Goal: Task Accomplishment & Management: Manage account settings

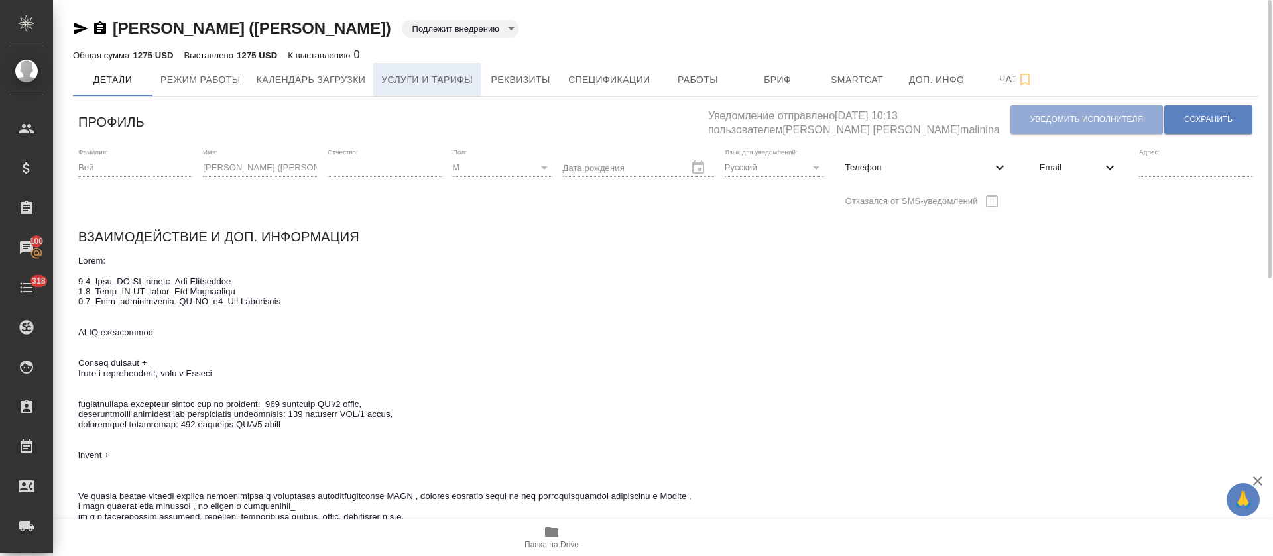
click at [408, 88] on button "Услуги и тарифы" at bounding box center [426, 79] width 107 height 33
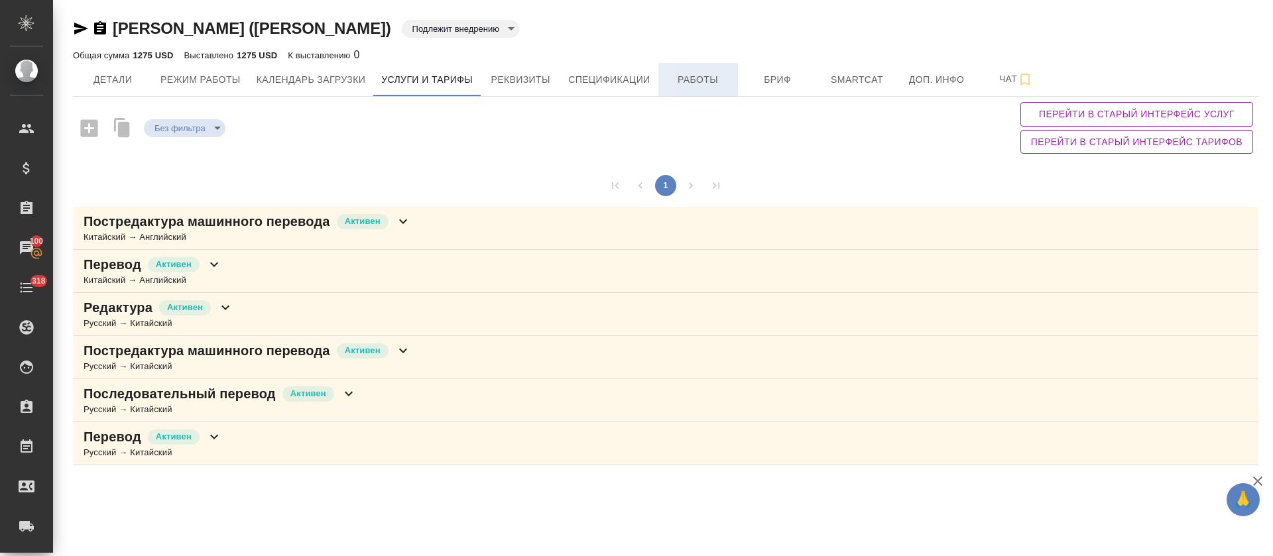
click at [705, 87] on span "Работы" at bounding box center [698, 80] width 64 height 17
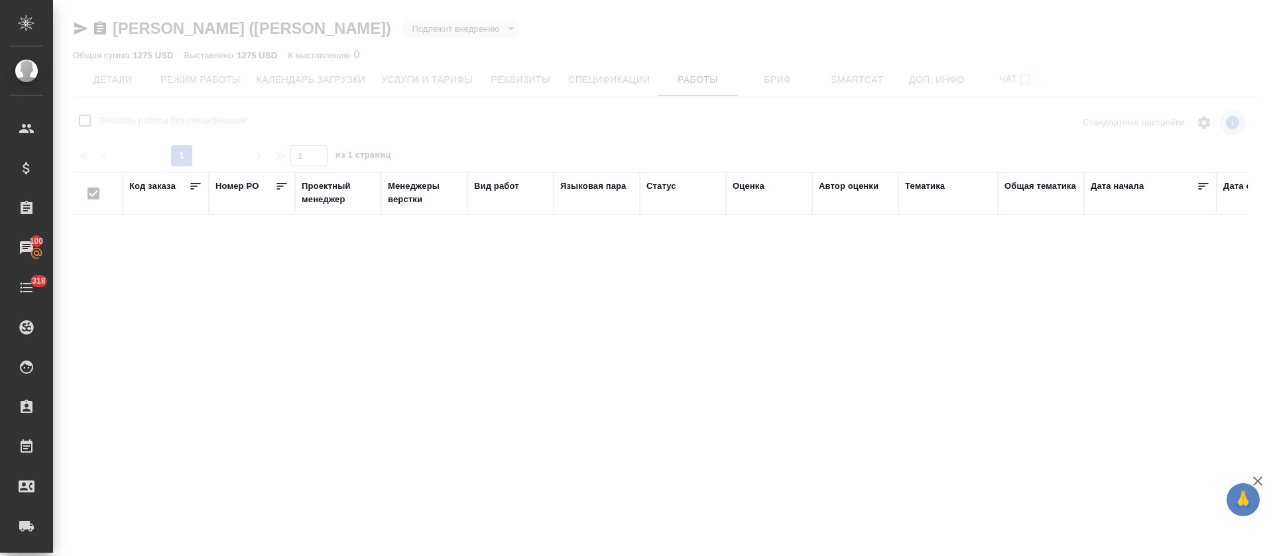
checkbox input "false"
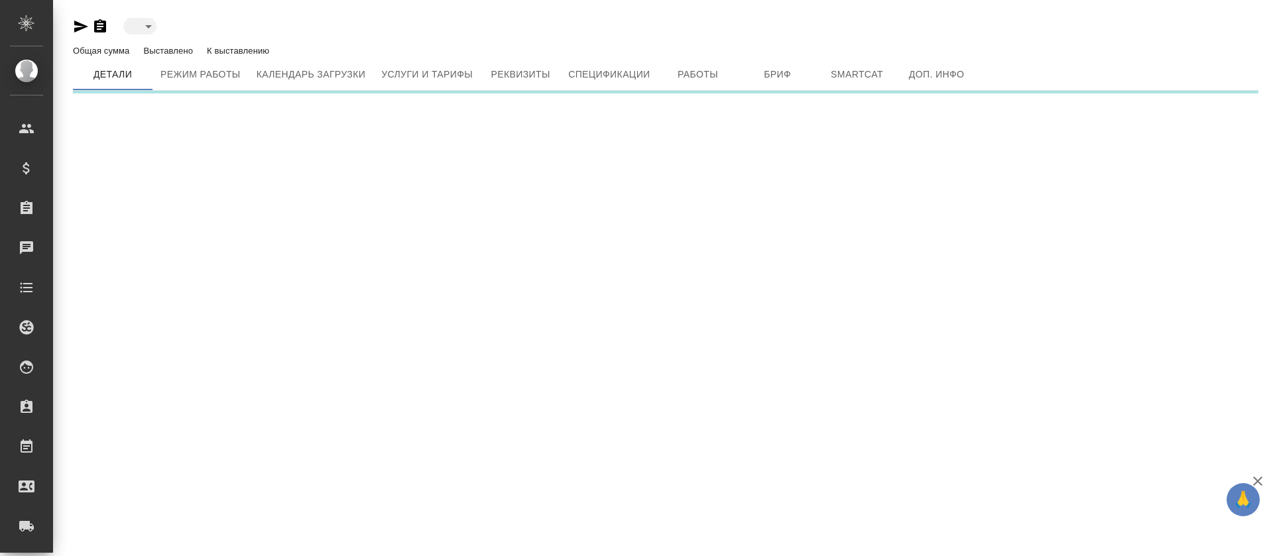
type input "active"
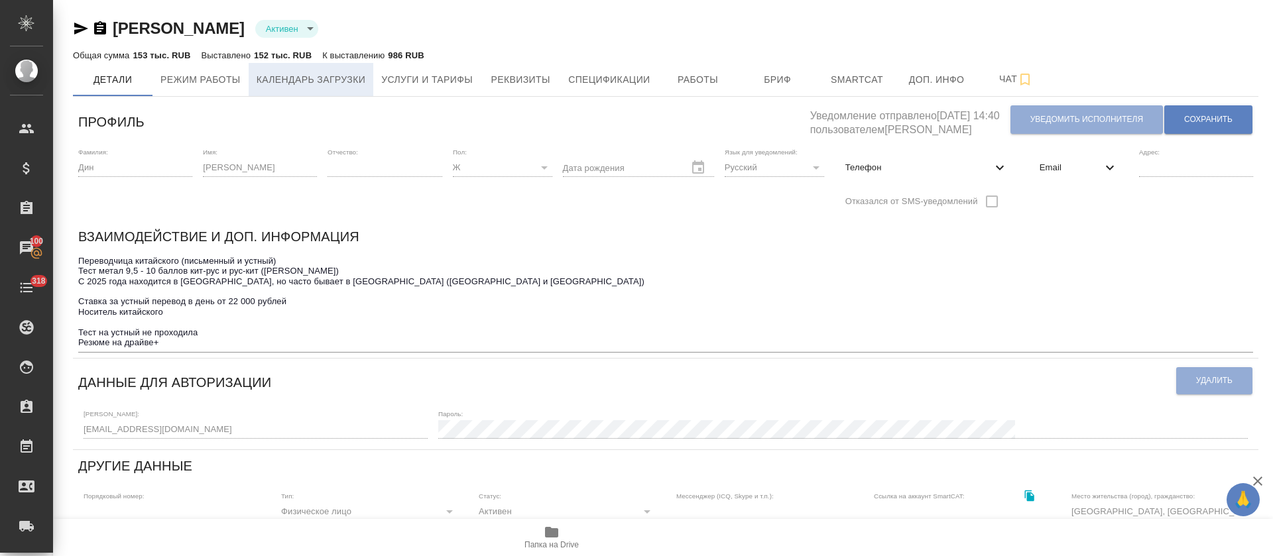
click at [268, 72] on span "Календарь загрузки" at bounding box center [311, 80] width 109 height 17
click at [195, 82] on span "Режим работы" at bounding box center [200, 80] width 80 height 17
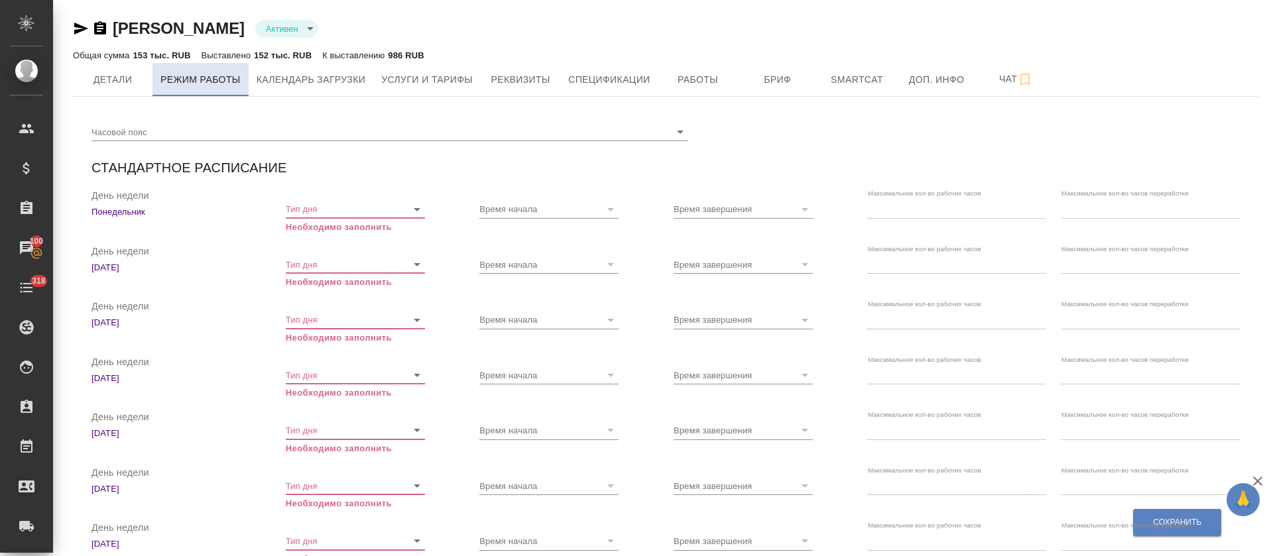
checkbox input "true"
click at [431, 72] on span "Услуги и тарифы" at bounding box center [426, 80] width 91 height 17
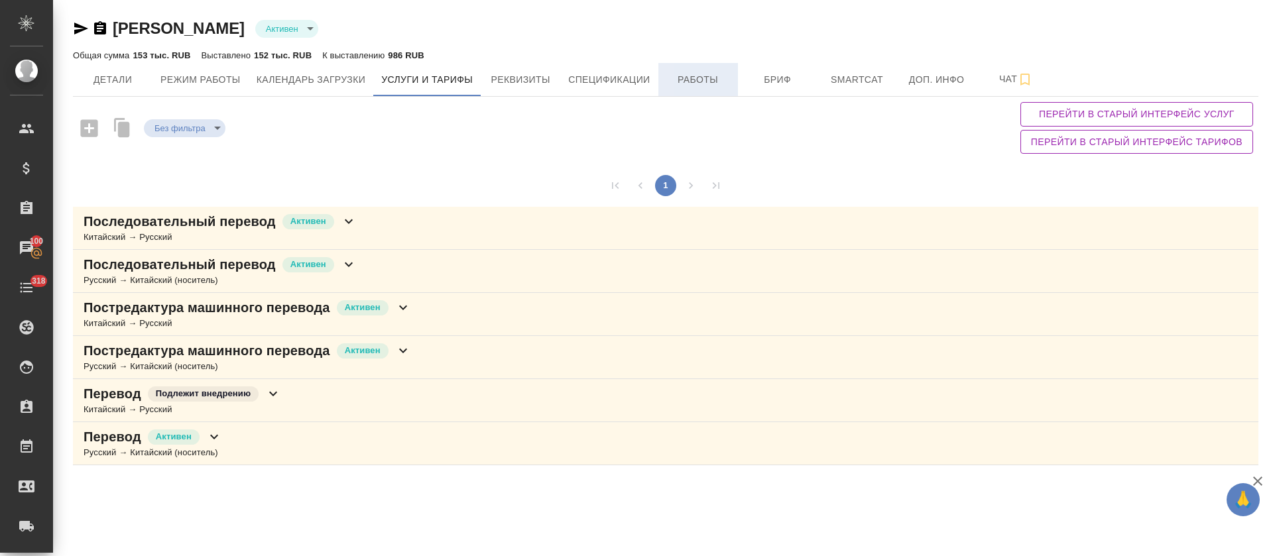
click at [684, 92] on button "Работы" at bounding box center [698, 79] width 80 height 33
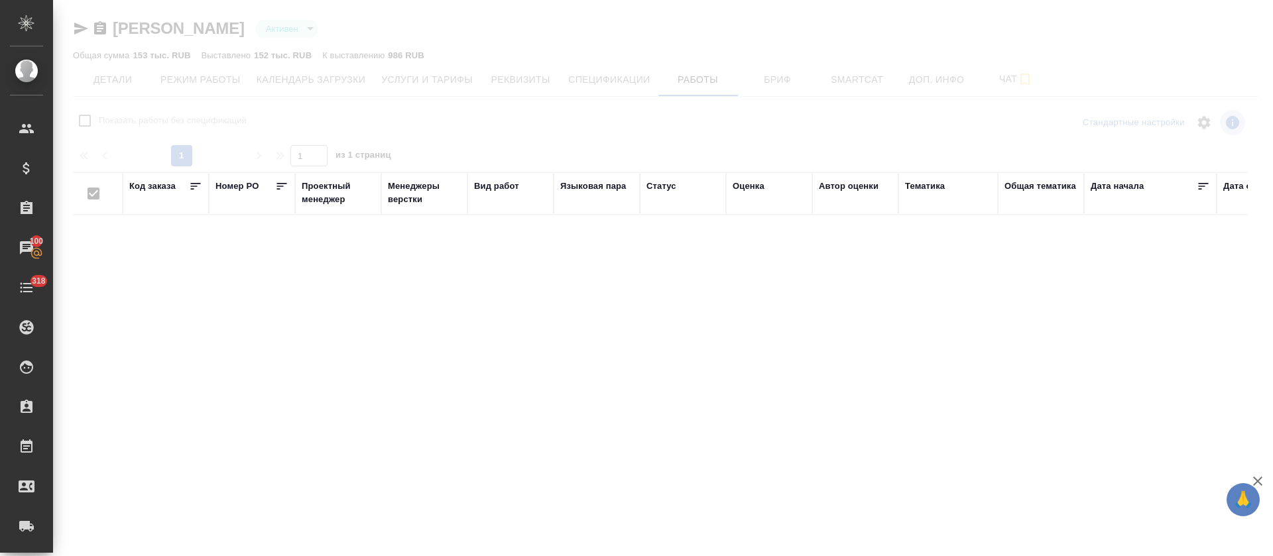
checkbox input "false"
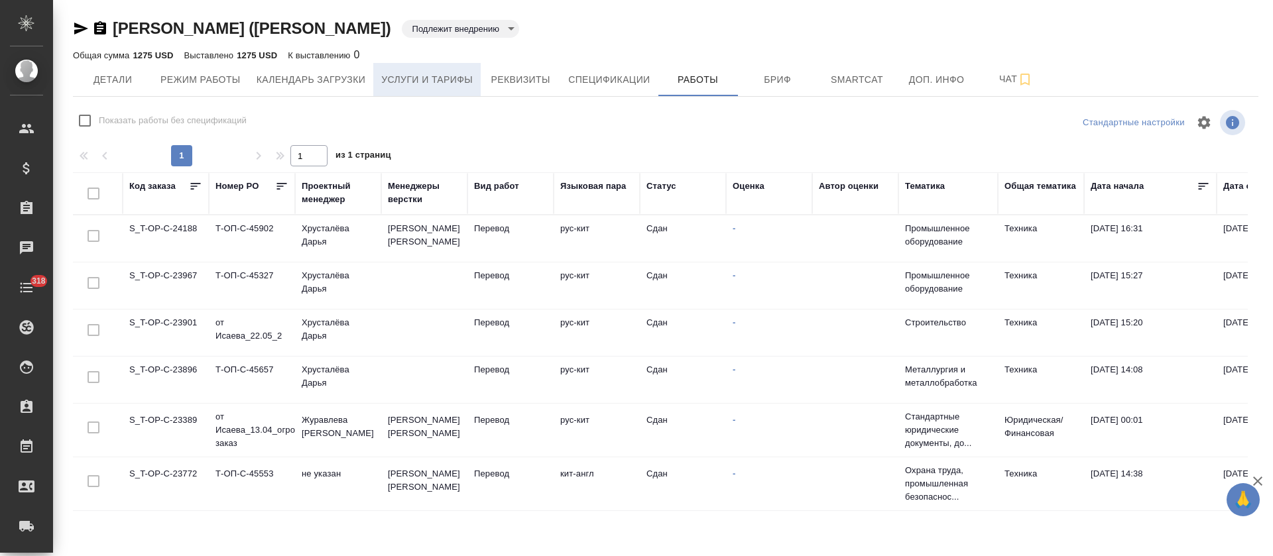
click at [376, 89] on button "Услуги и тарифы" at bounding box center [426, 79] width 107 height 33
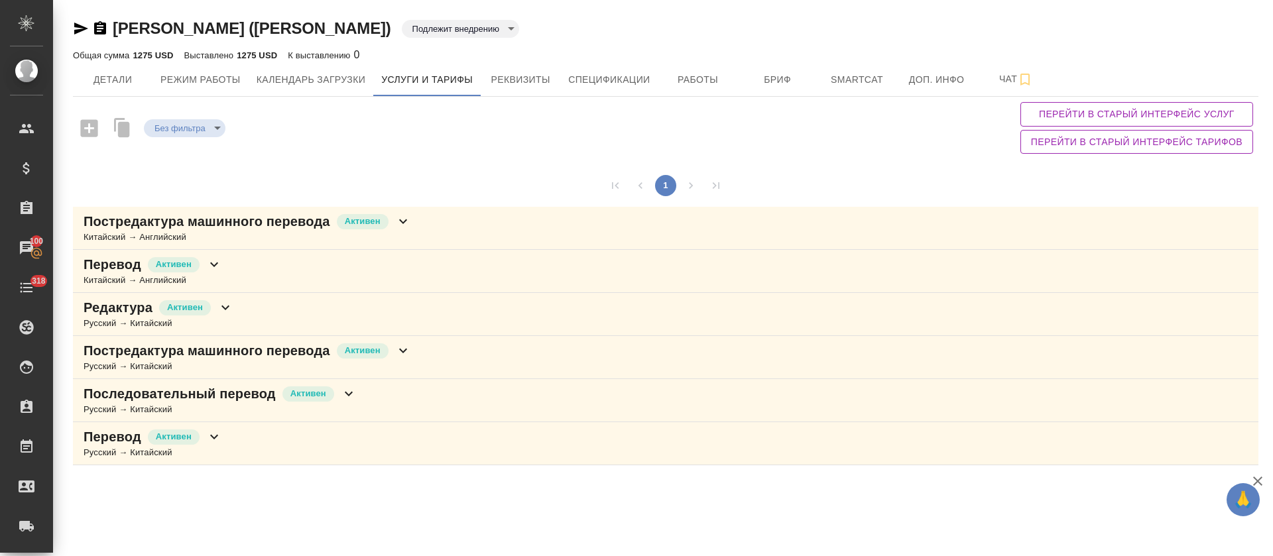
click at [268, 407] on div "Русский → Китайский" at bounding box center [220, 409] width 273 height 13
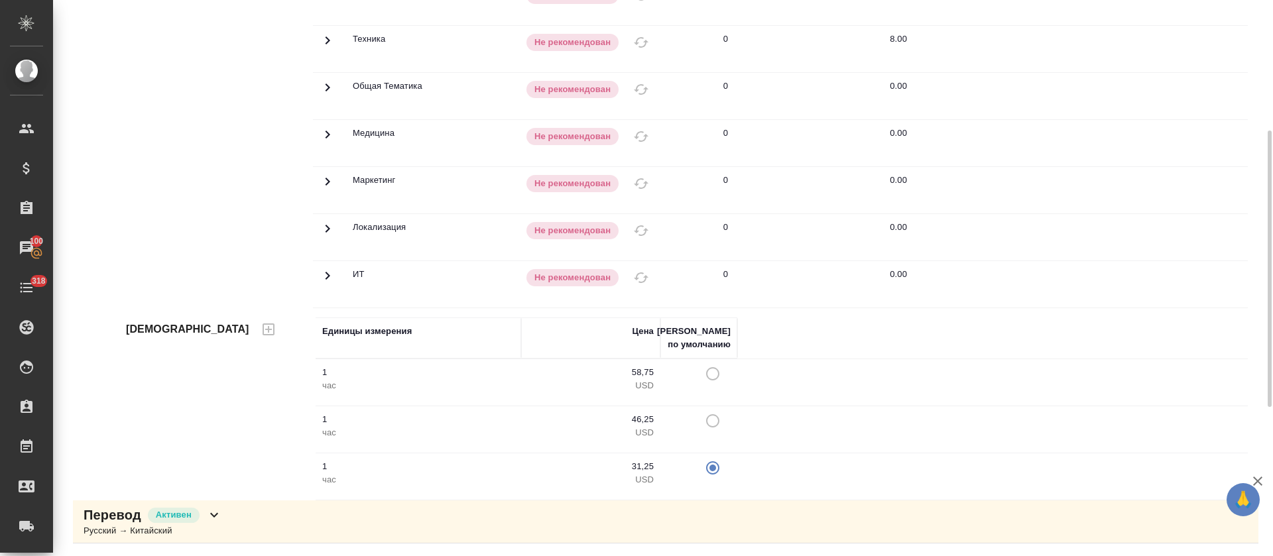
scroll to position [364, 0]
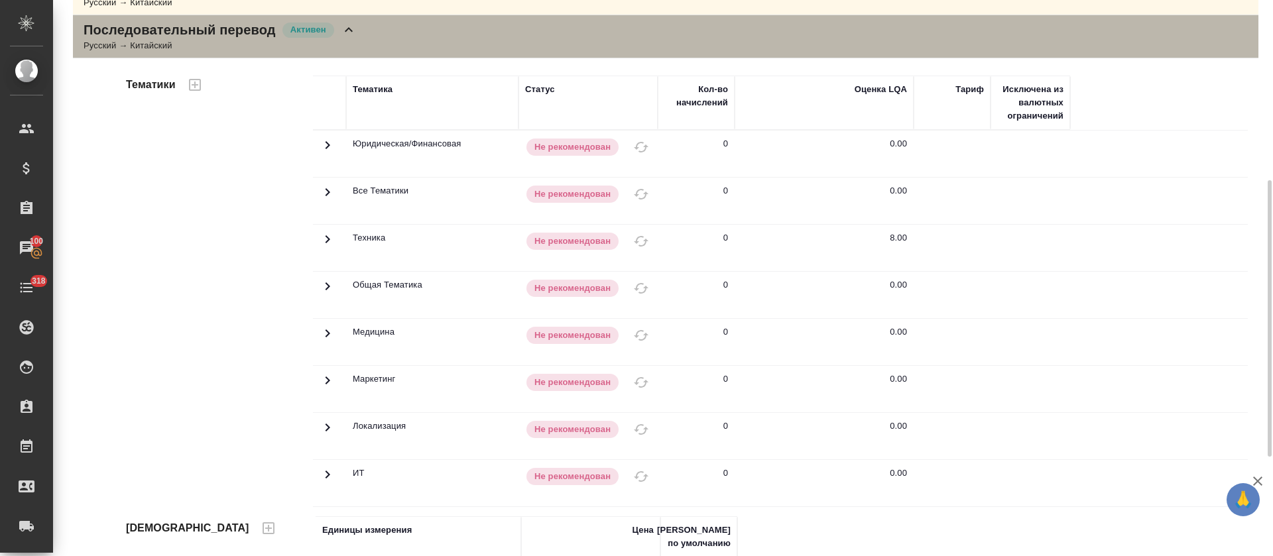
click at [370, 51] on div "Последовательный перевод Активен Русский → Китайский" at bounding box center [665, 36] width 1185 height 43
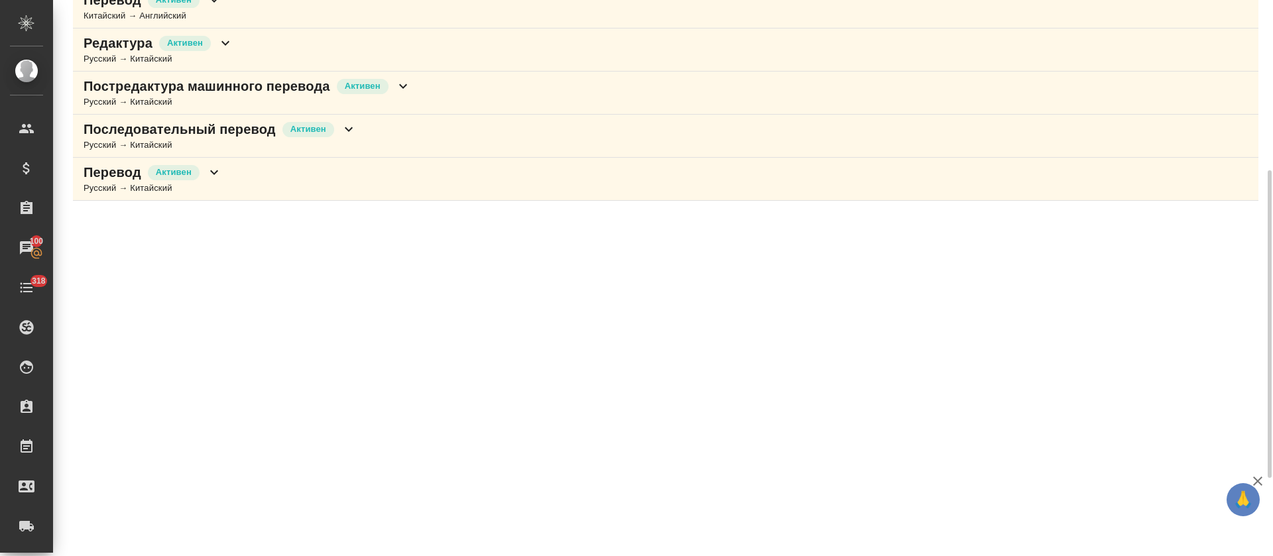
click at [318, 91] on p "Постредактура машинного перевода" at bounding box center [207, 86] width 247 height 19
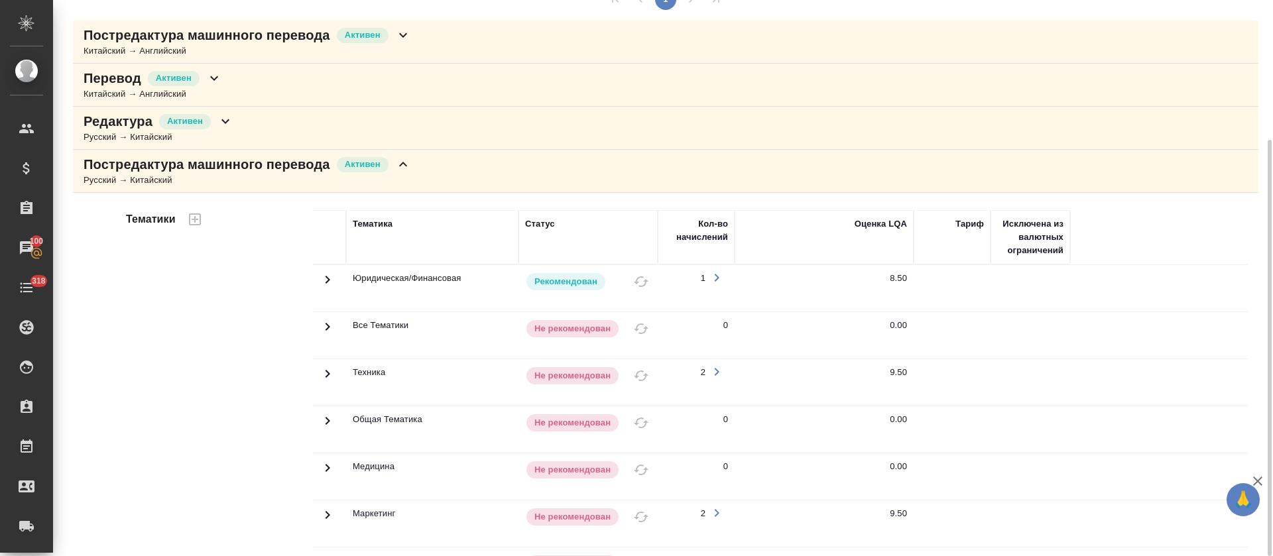
scroll to position [516, 0]
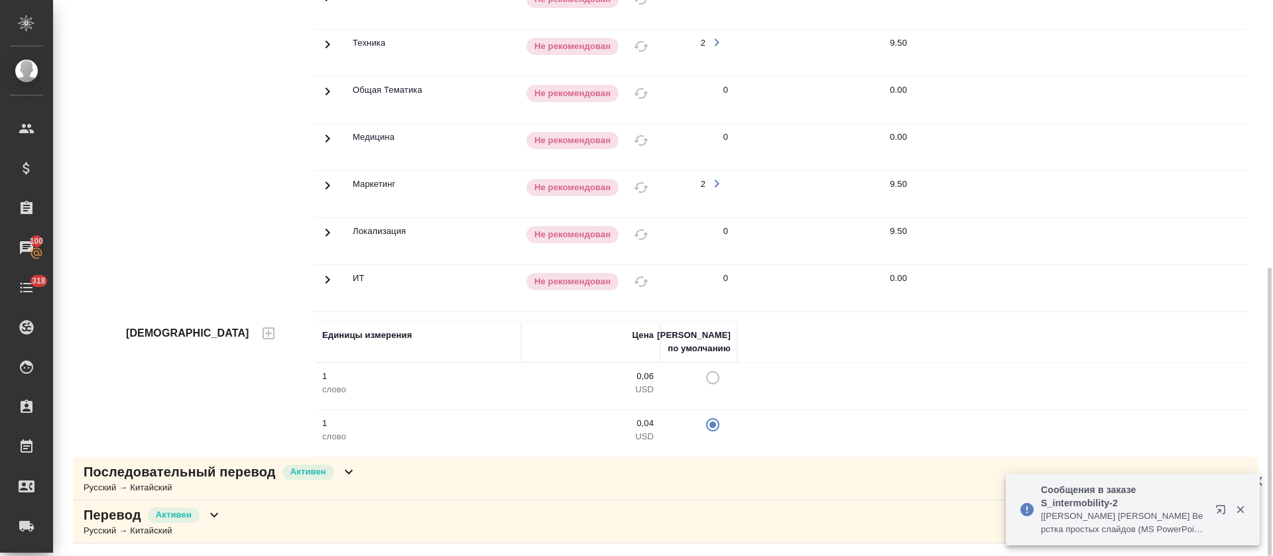
drag, startPoint x: 622, startPoint y: 421, endPoint x: 659, endPoint y: 432, distance: 38.2
click at [659, 432] on td "0,04 USD" at bounding box center [590, 433] width 139 height 46
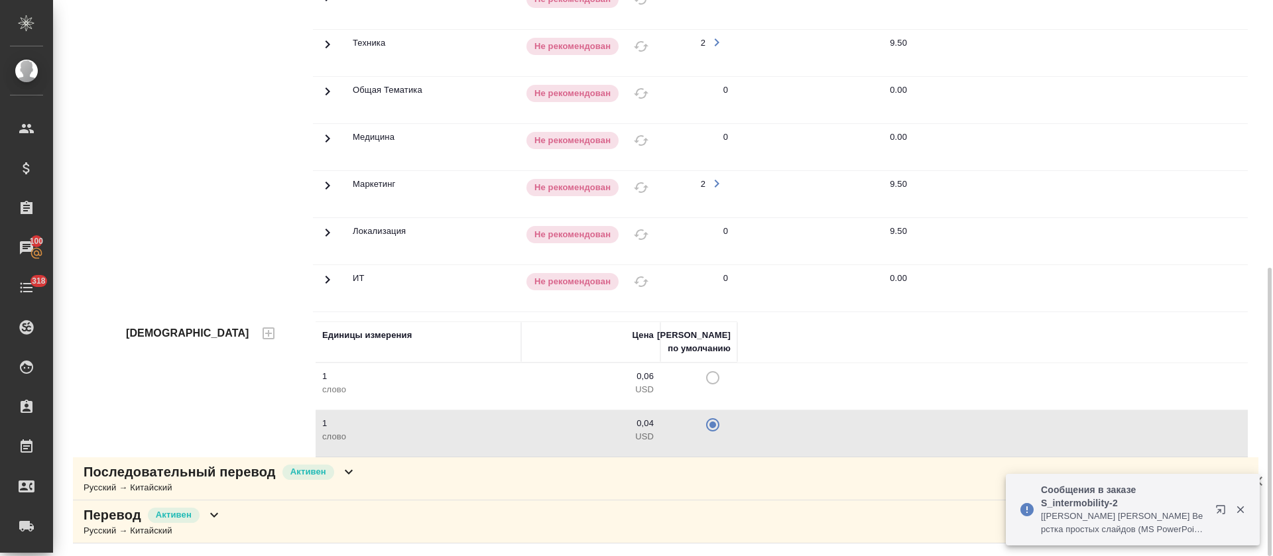
drag, startPoint x: 655, startPoint y: 425, endPoint x: 634, endPoint y: 424, distance: 21.2
click at [634, 424] on td "0,04 USD" at bounding box center [590, 433] width 139 height 46
click at [646, 424] on p "0,04" at bounding box center [591, 423] width 126 height 13
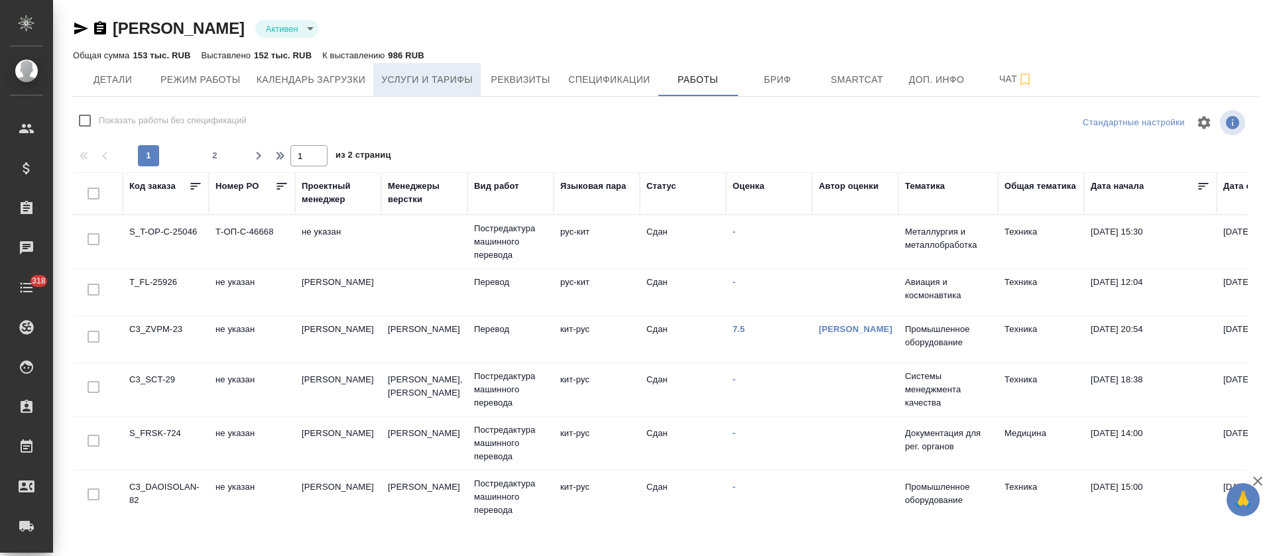
drag, startPoint x: 0, startPoint y: 0, endPoint x: 434, endPoint y: 88, distance: 443.0
click at [434, 88] on button "Услуги и тарифы" at bounding box center [426, 79] width 107 height 33
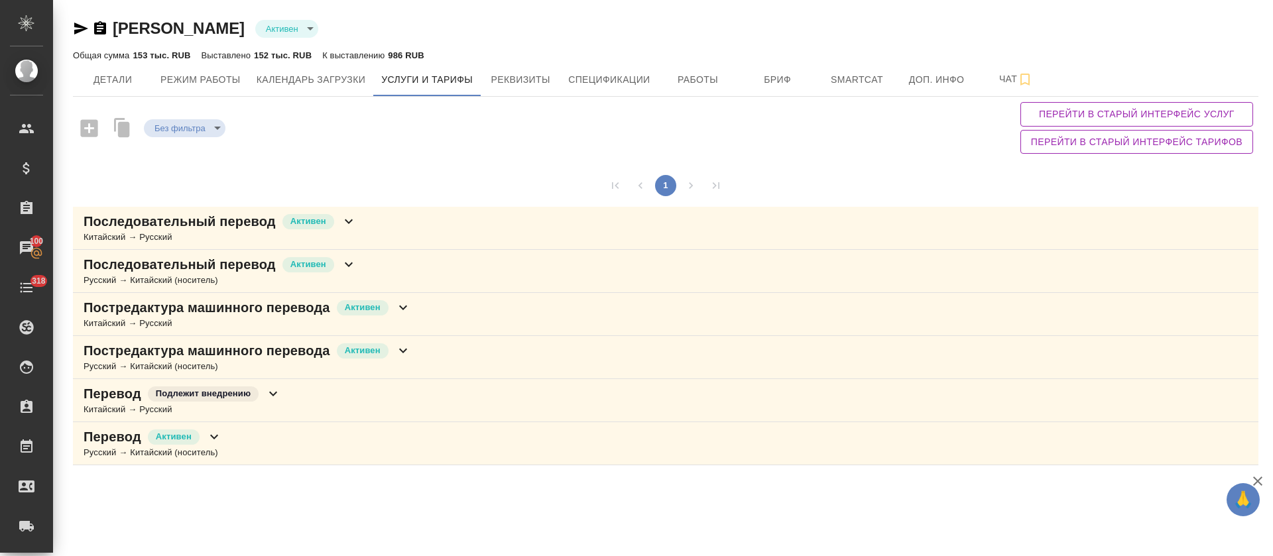
click at [231, 280] on div "Русский → Китайский (носитель)" at bounding box center [220, 280] width 273 height 13
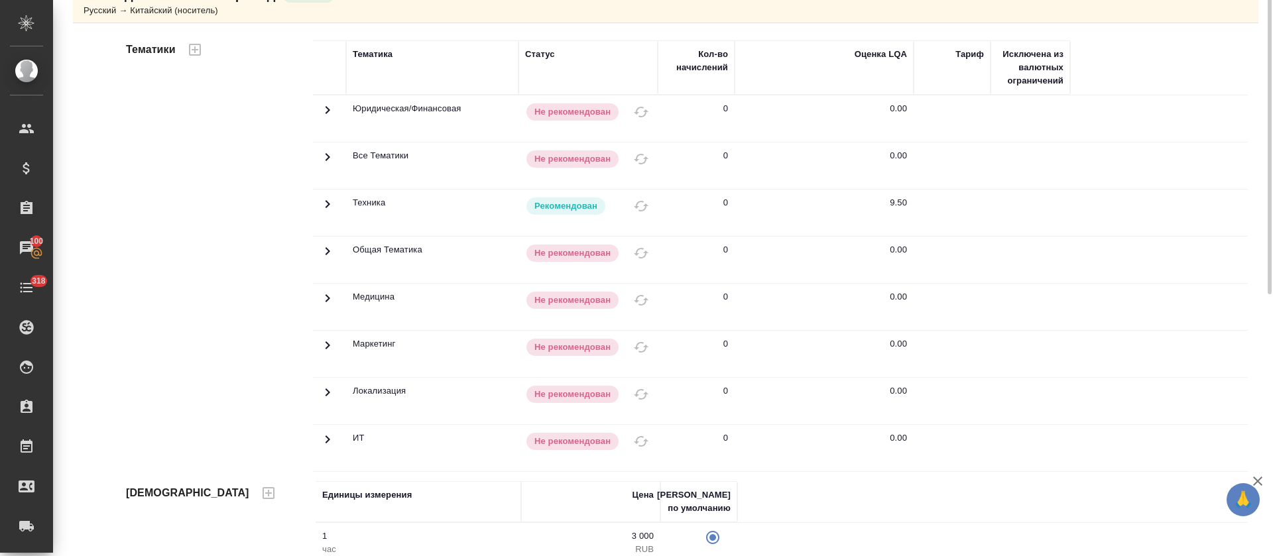
scroll to position [170, 0]
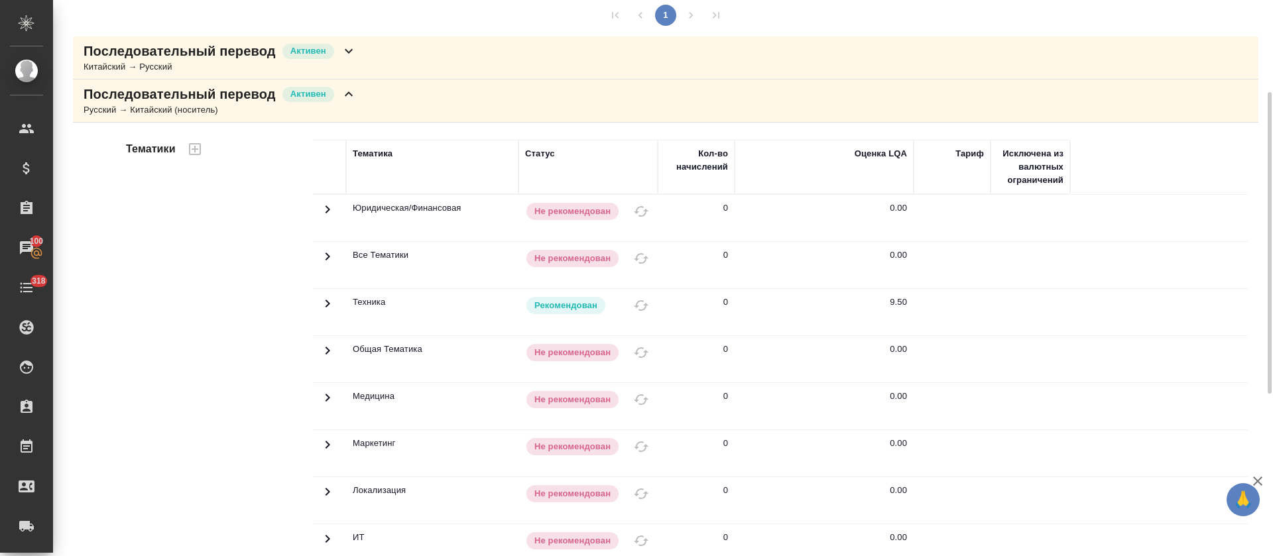
click at [259, 103] on div "Русский → Китайский (носитель)" at bounding box center [220, 109] width 273 height 13
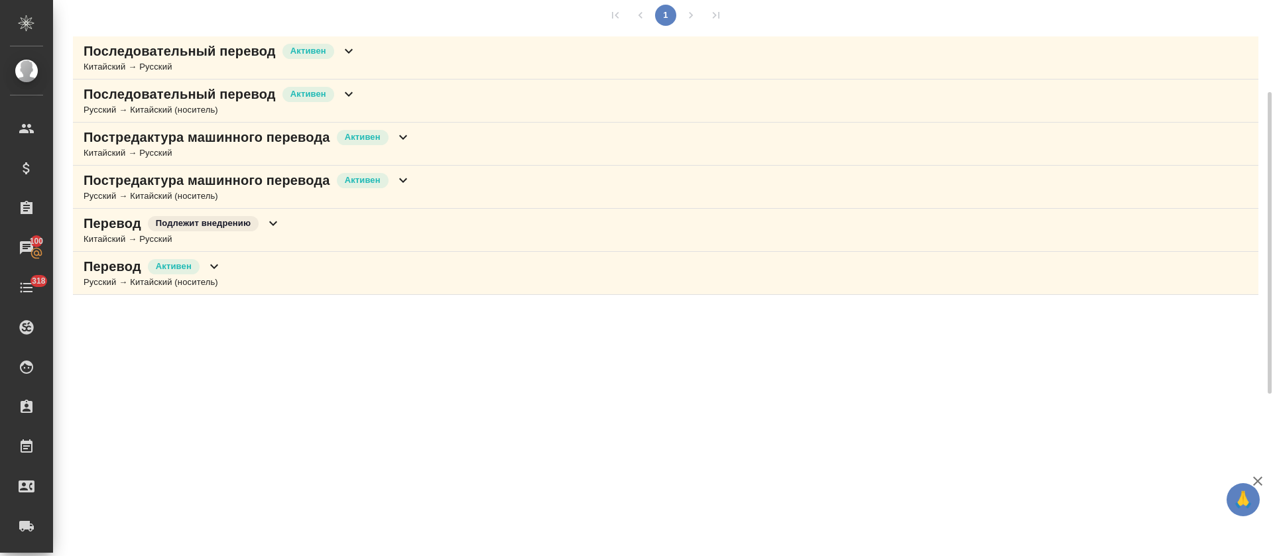
click at [242, 190] on div "Русский → Китайский (носитель)" at bounding box center [247, 196] width 327 height 13
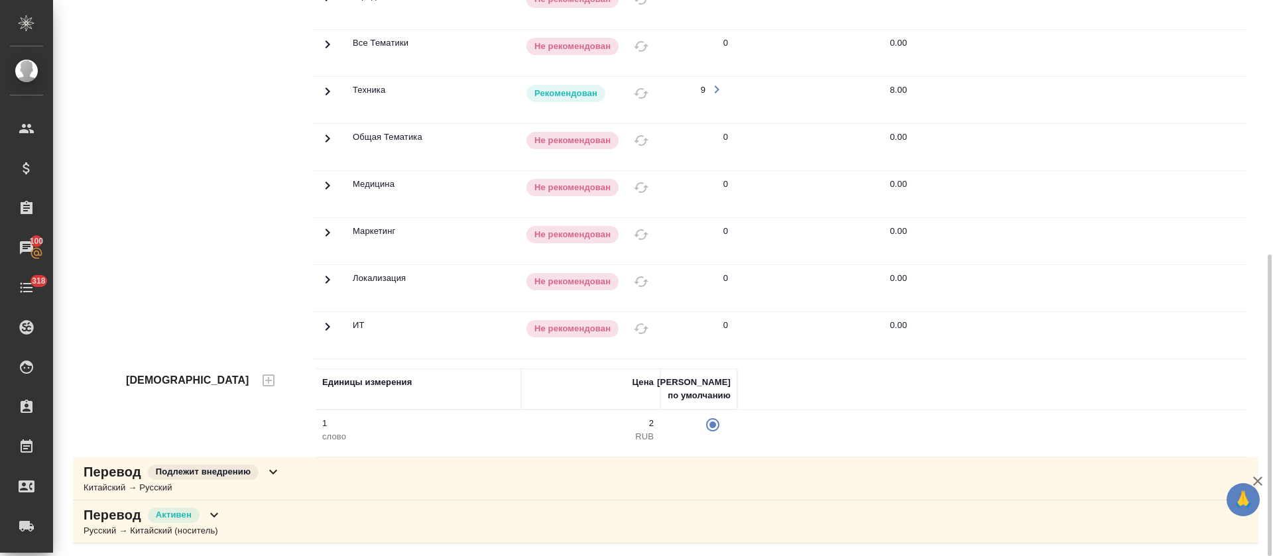
scroll to position [369, 0]
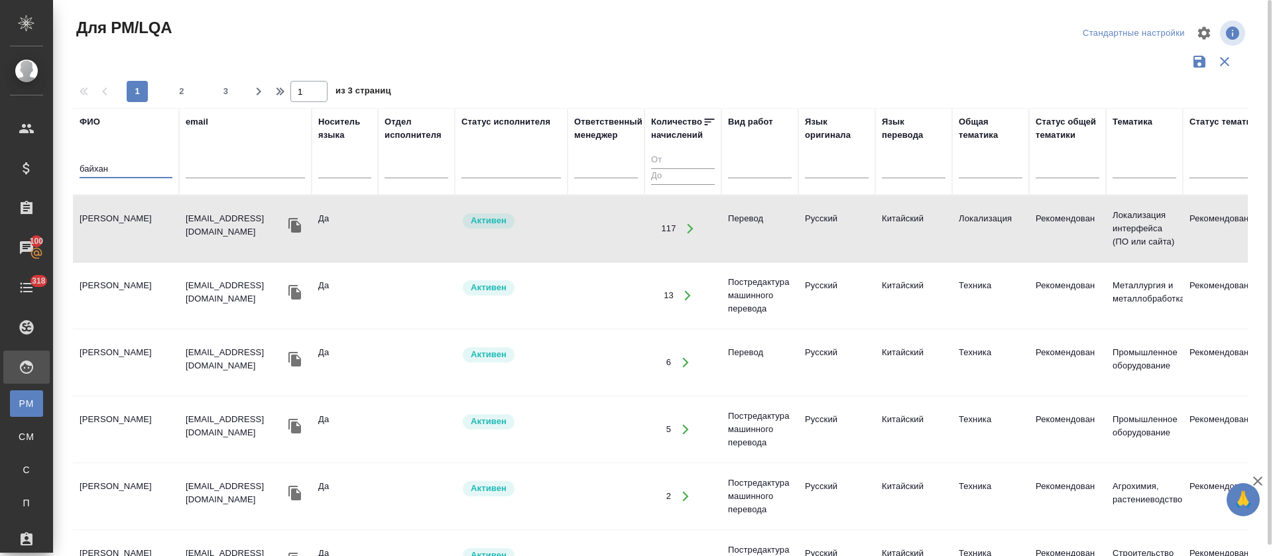
drag, startPoint x: 126, startPoint y: 167, endPoint x: 66, endPoint y: 160, distance: 60.7
click at [66, 160] on div "Для PM/LQA Стандартные настройки 1 2 3 1 из 3 страниц ФИО байхан email Носитель…" at bounding box center [666, 296] width 1200 height 593
click at [933, 166] on div at bounding box center [914, 165] width 64 height 19
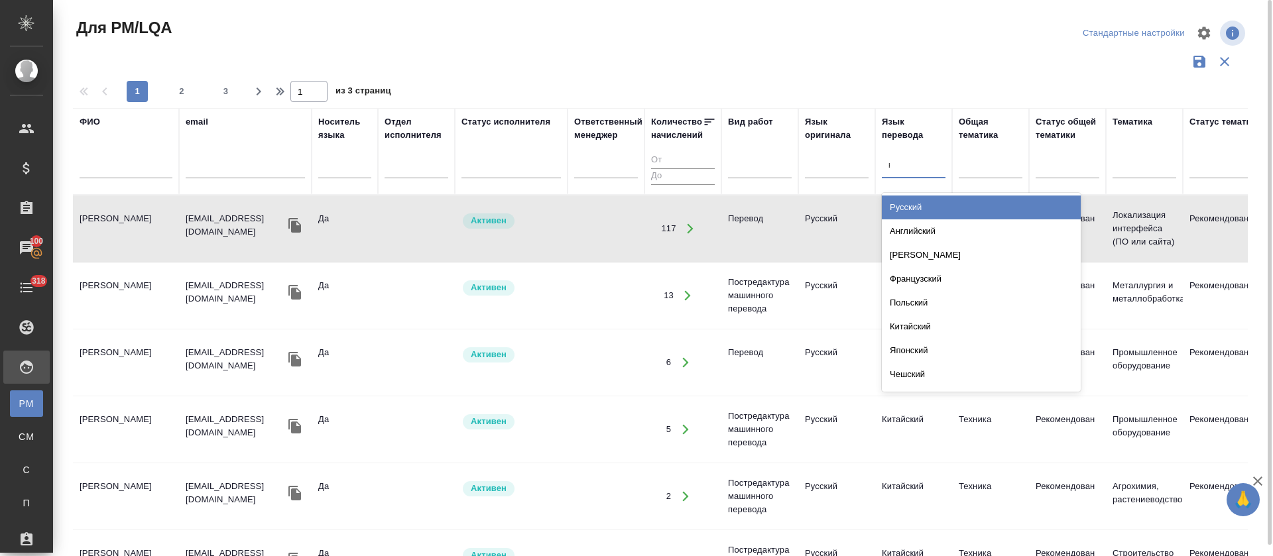
type input "кит"
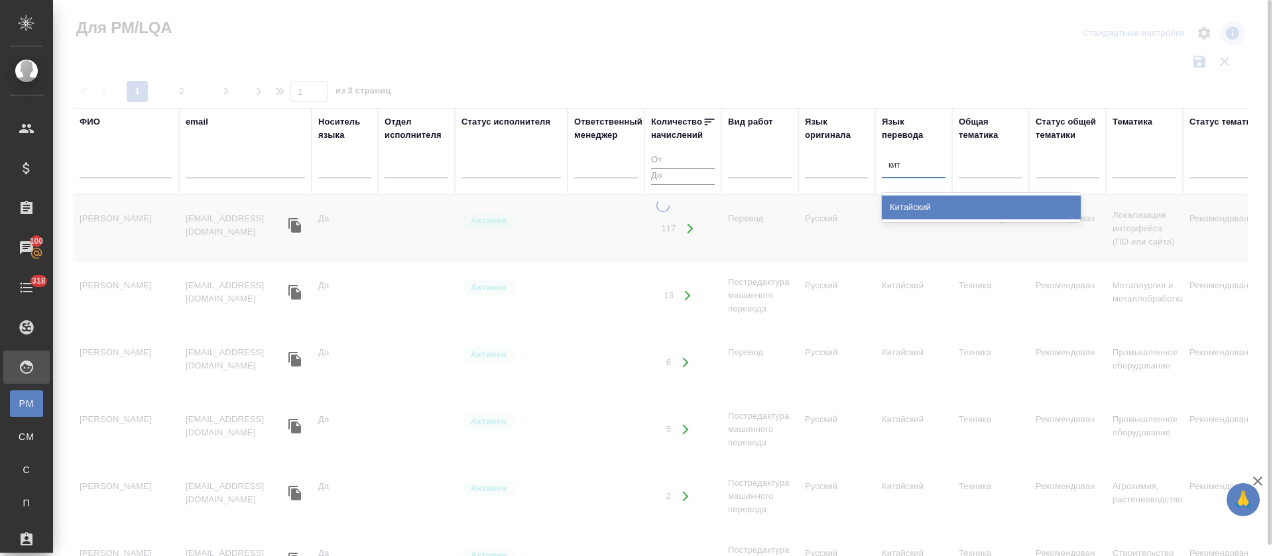
click at [910, 210] on div "Китайский" at bounding box center [981, 208] width 199 height 24
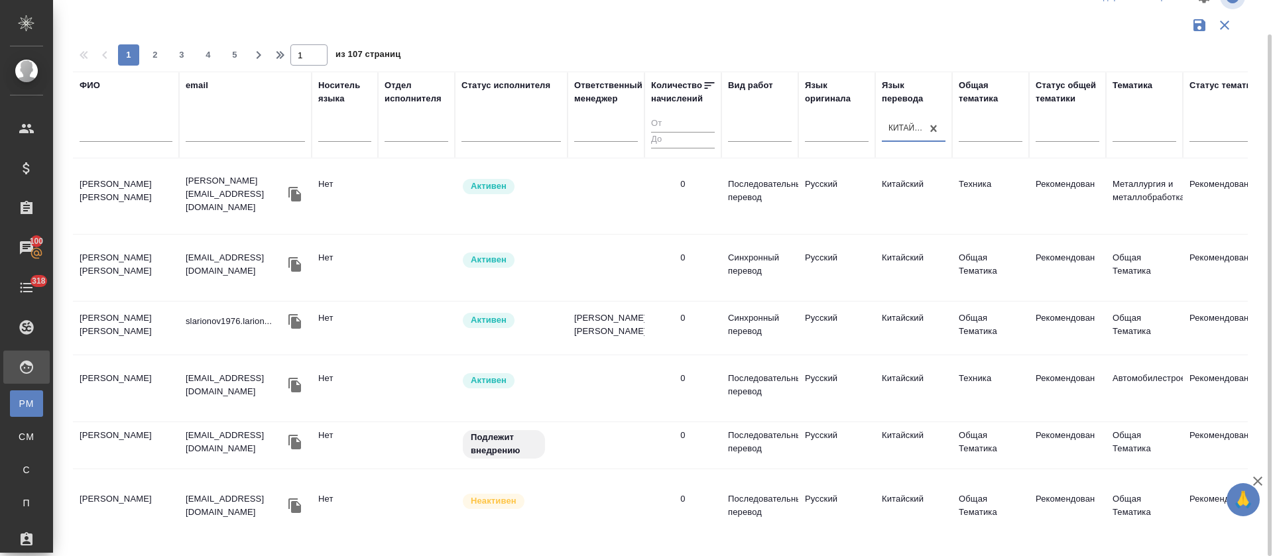
scroll to position [1275, 0]
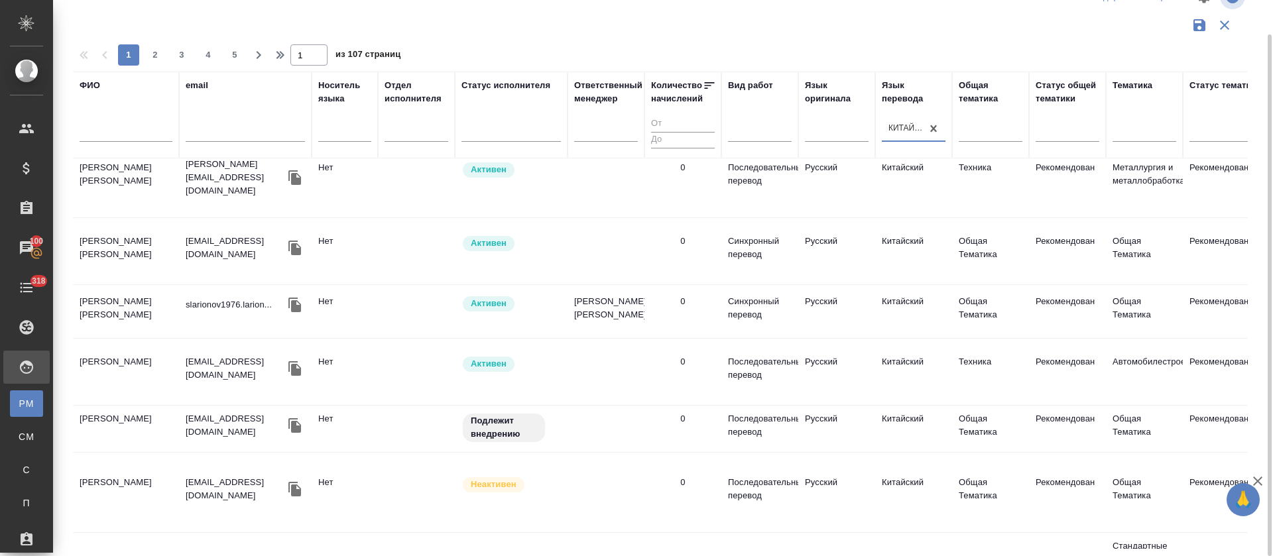
click at [144, 135] on input "text" at bounding box center [126, 133] width 93 height 17
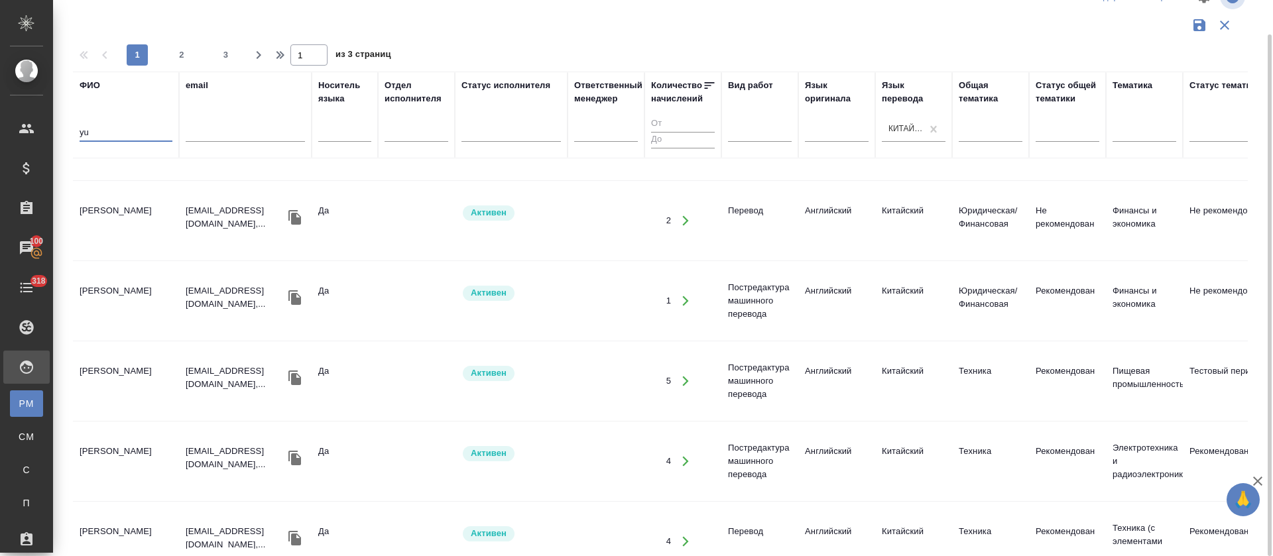
drag, startPoint x: 104, startPoint y: 135, endPoint x: 64, endPoint y: 127, distance: 40.4
click at [64, 127] on div "Для PM/LQA Стандартные настройки 1 2 3 1 из 3 страниц ФИО yu email Носитель язы…" at bounding box center [666, 260] width 1204 height 593
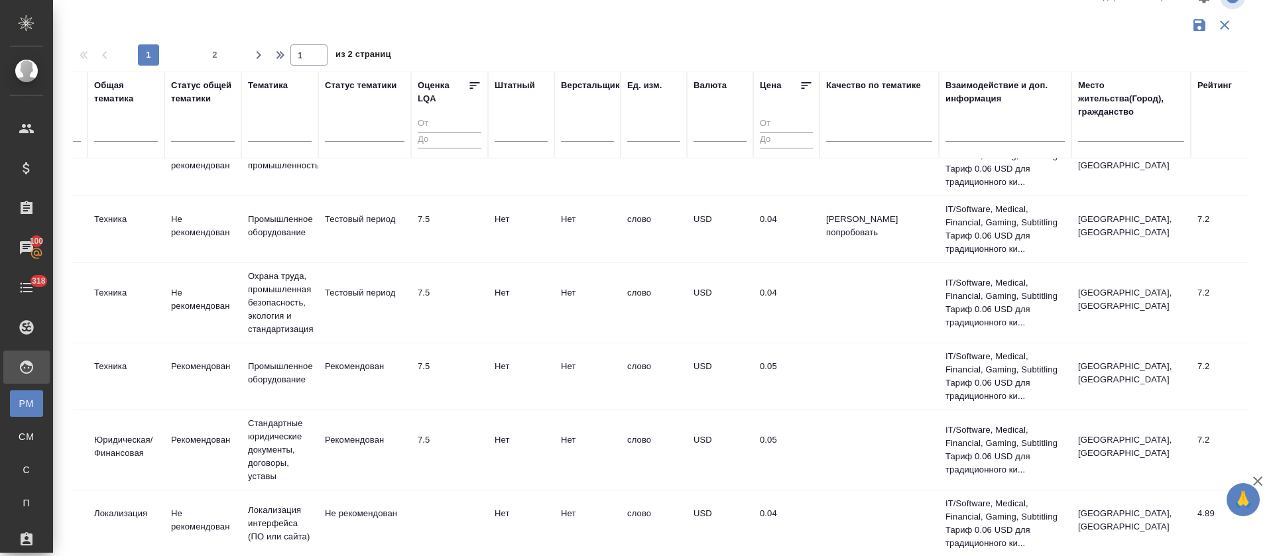
scroll to position [1275, 860]
click at [117, 131] on div at bounding box center [130, 128] width 64 height 19
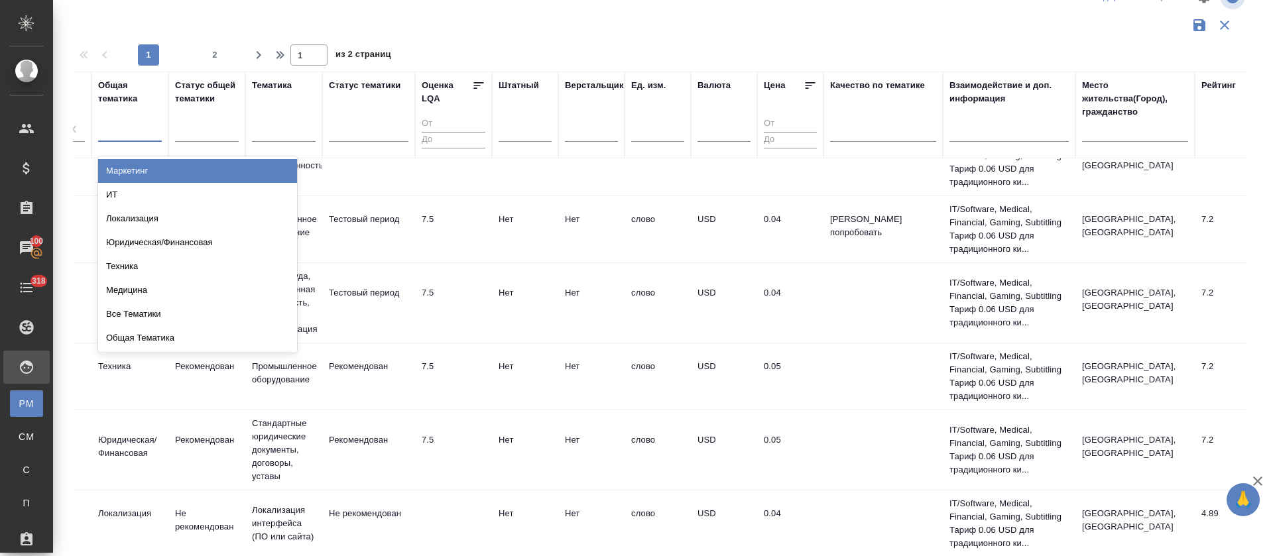
click at [224, 20] on div at bounding box center [660, 25] width 1175 height 25
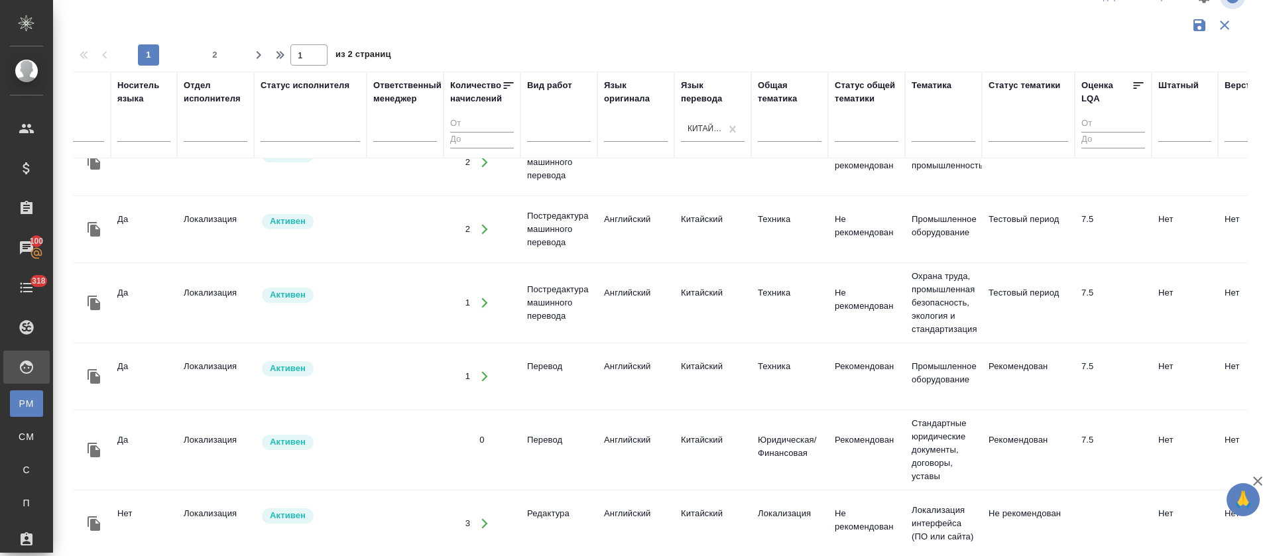
scroll to position [1275, 0]
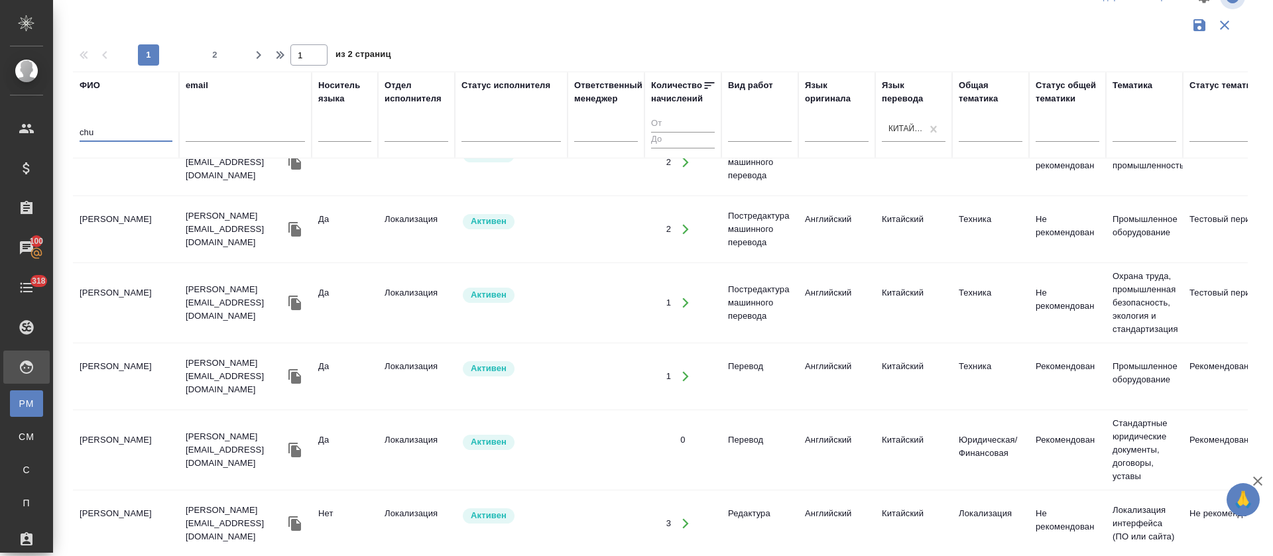
click at [80, 137] on input "chu" at bounding box center [126, 133] width 93 height 17
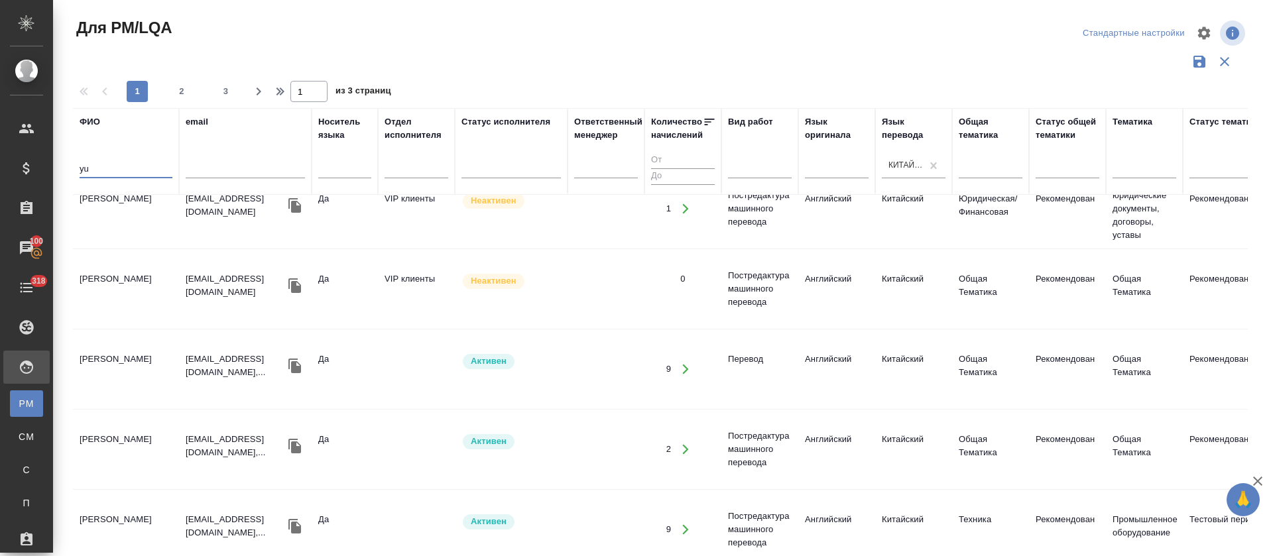
scroll to position [0, 0]
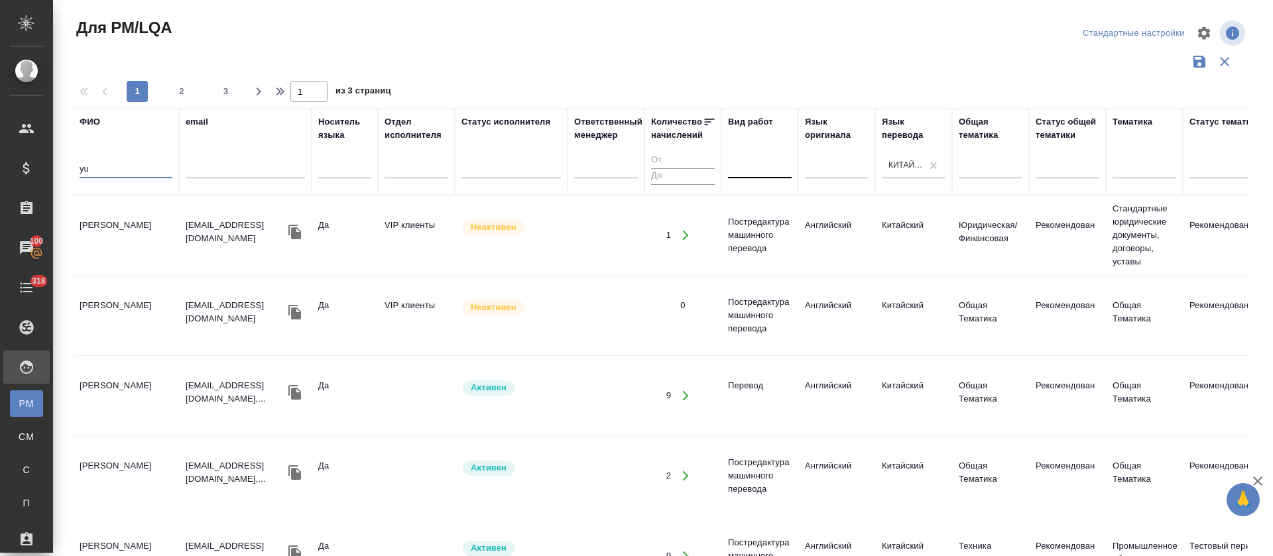
type input "yu"
click at [744, 167] on div at bounding box center [760, 165] width 64 height 19
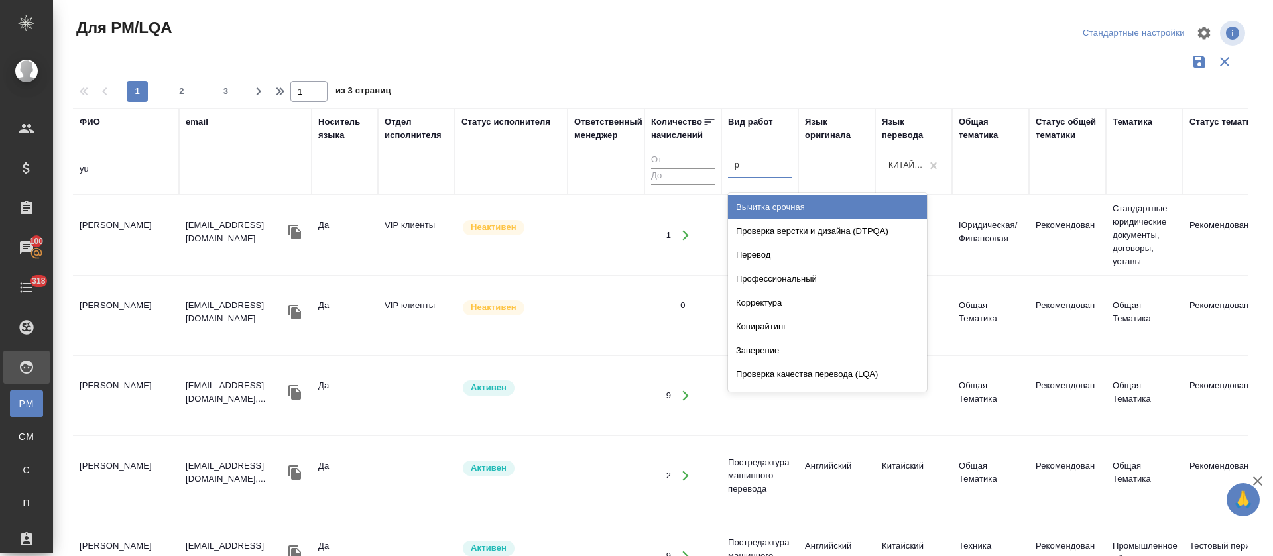
type input "ре"
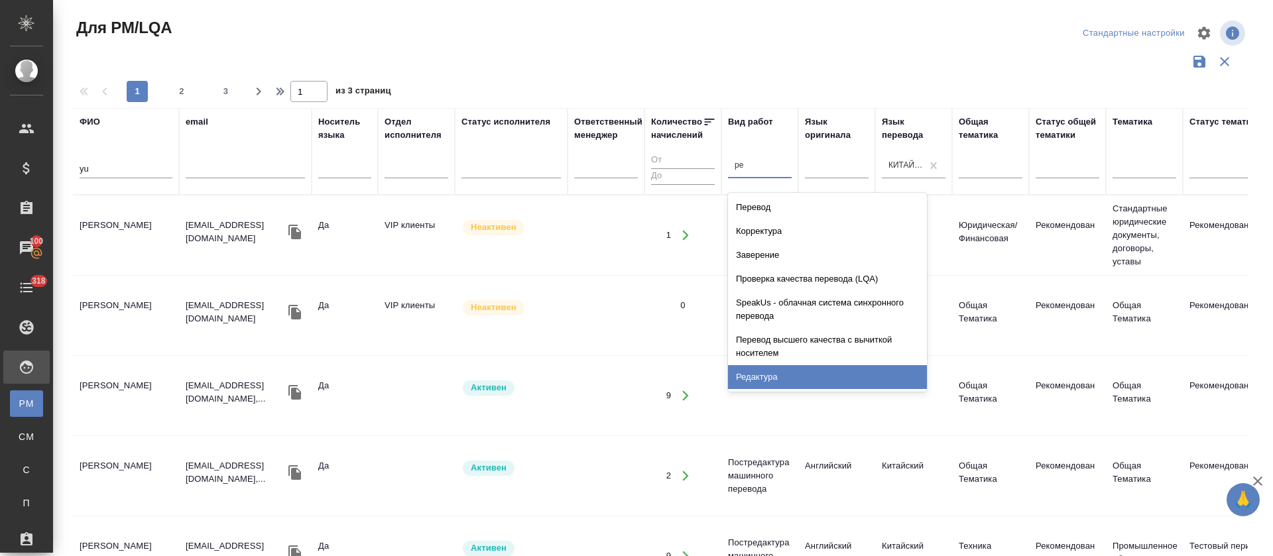
drag, startPoint x: 773, startPoint y: 386, endPoint x: 775, endPoint y: 380, distance: 7.1
click at [774, 387] on div "Редактура" at bounding box center [827, 377] width 199 height 24
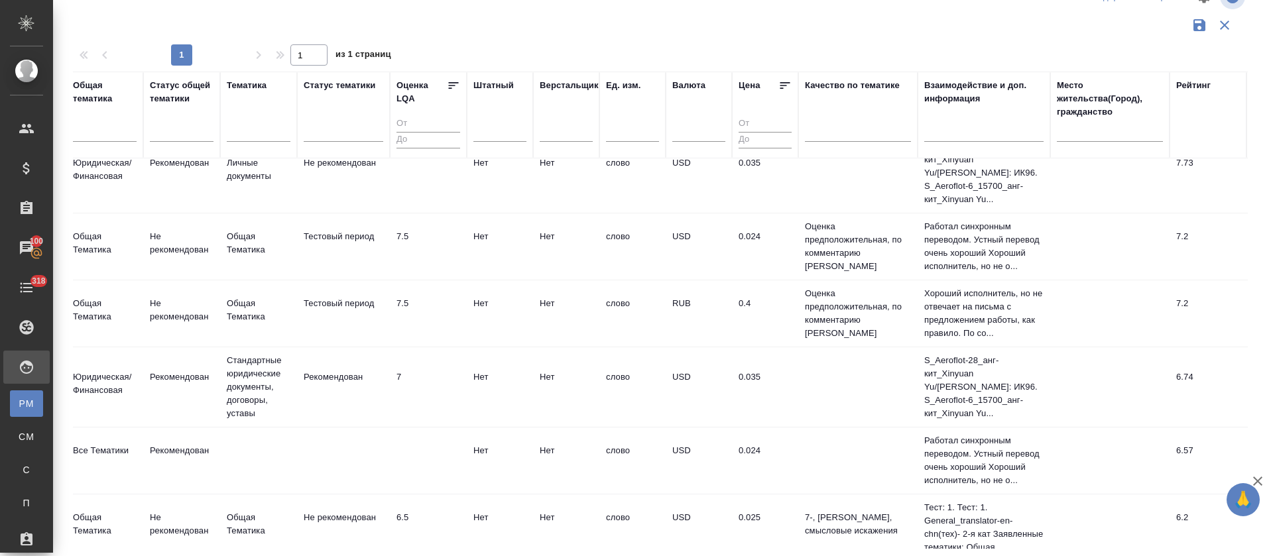
scroll to position [0, 886]
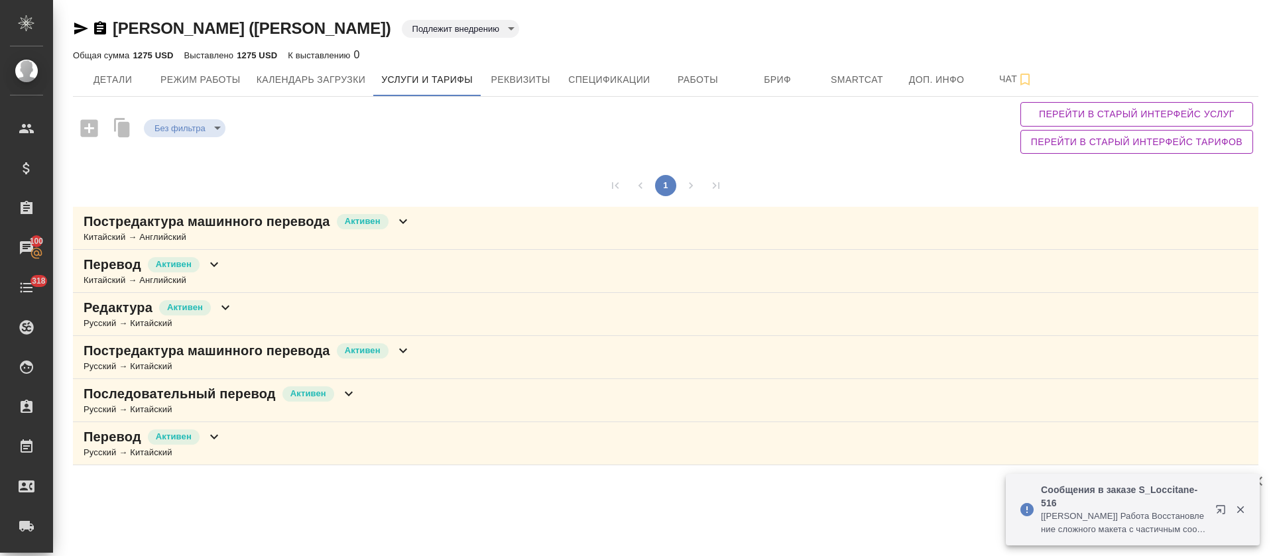
click at [257, 300] on div "Редактура Активен Русский → Китайский" at bounding box center [665, 314] width 1185 height 43
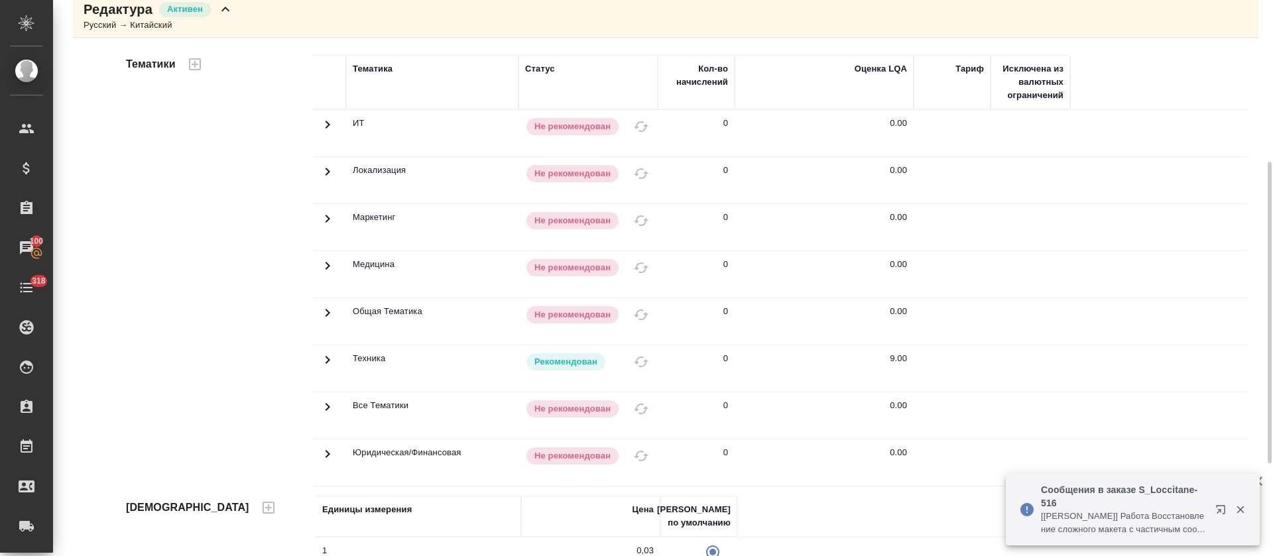
scroll to position [398, 0]
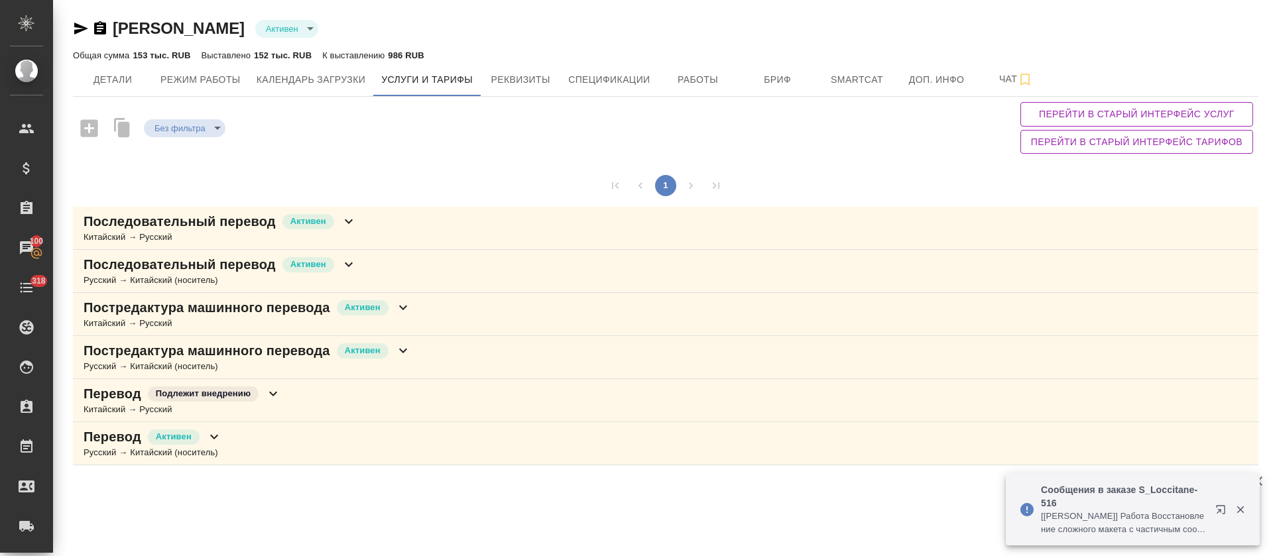
click at [288, 395] on div "Перевод Подлежит внедрению Китайский → Русский" at bounding box center [665, 400] width 1185 height 43
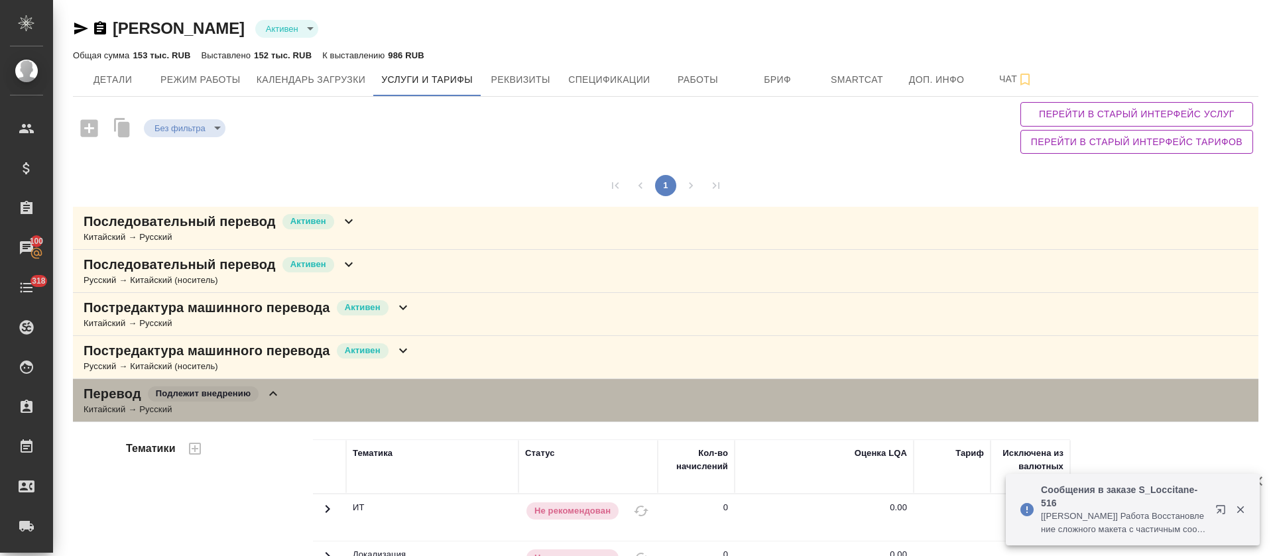
click at [287, 396] on div "Перевод Подлежит внедрению Китайский → Русский" at bounding box center [665, 400] width 1185 height 43
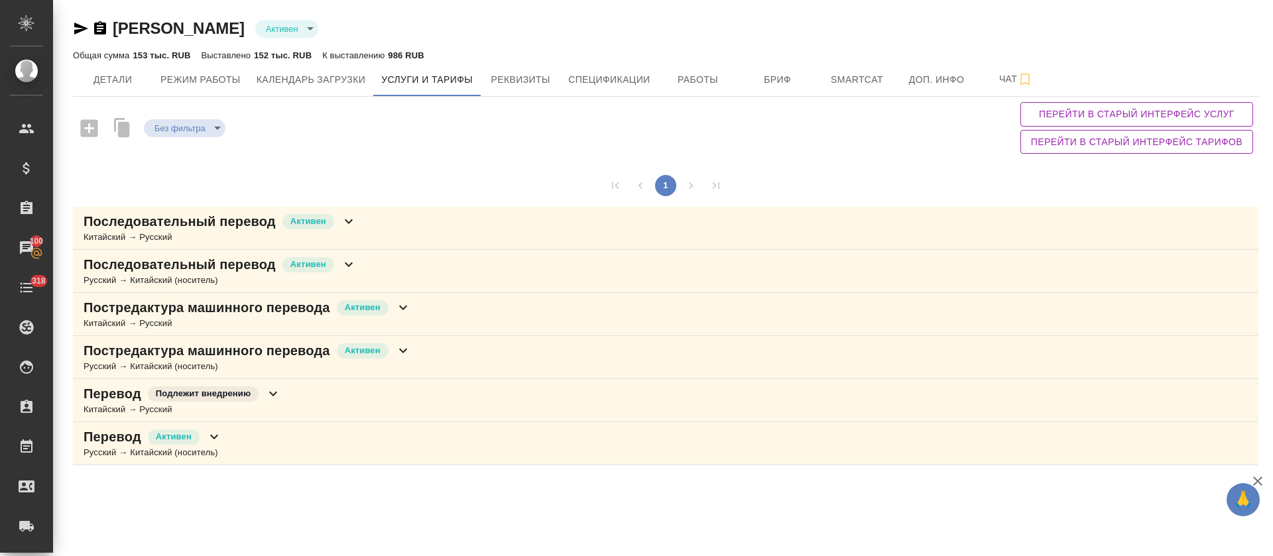
click at [233, 443] on div "Перевод Активен Русский → Китайский (носитель)" at bounding box center [665, 443] width 1185 height 43
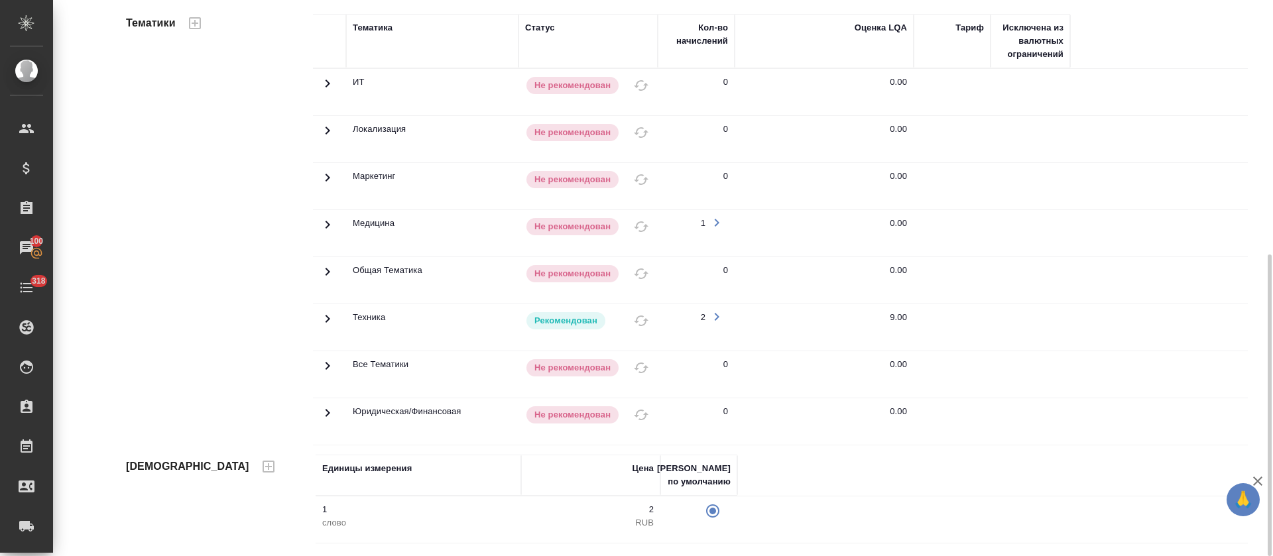
scroll to position [170, 0]
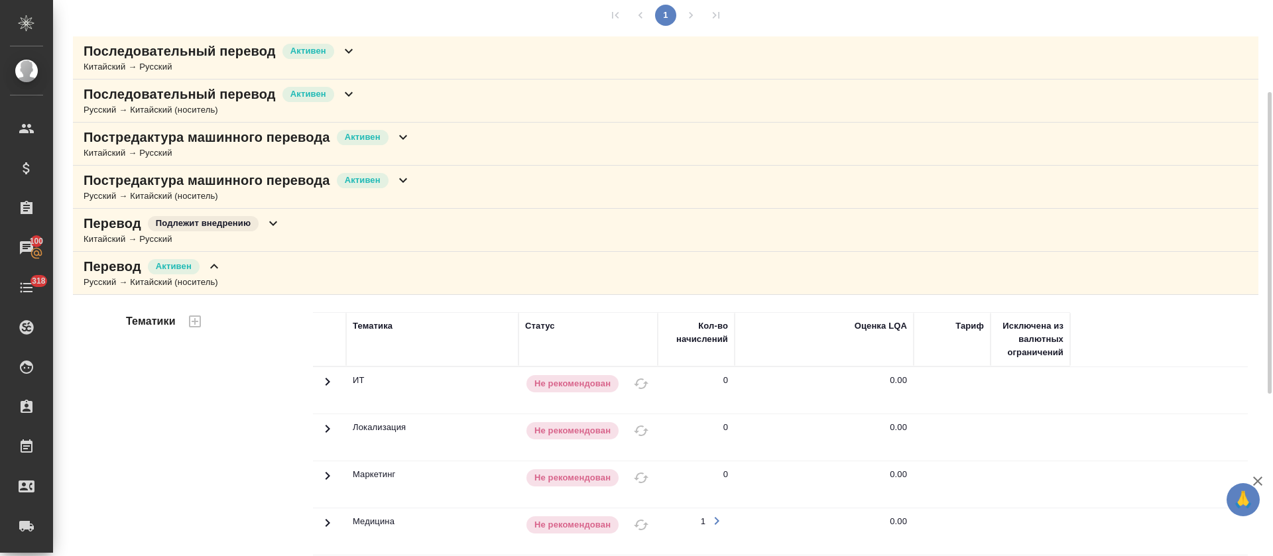
click at [220, 269] on icon at bounding box center [214, 266] width 16 height 16
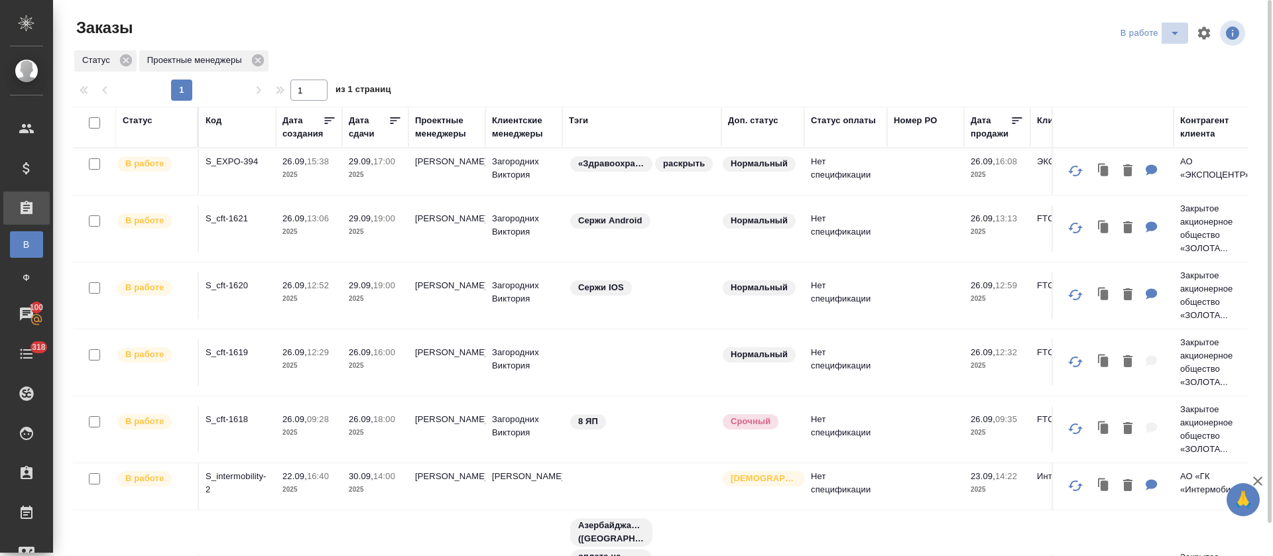
click at [1180, 32] on icon "split button" at bounding box center [1175, 33] width 16 height 16
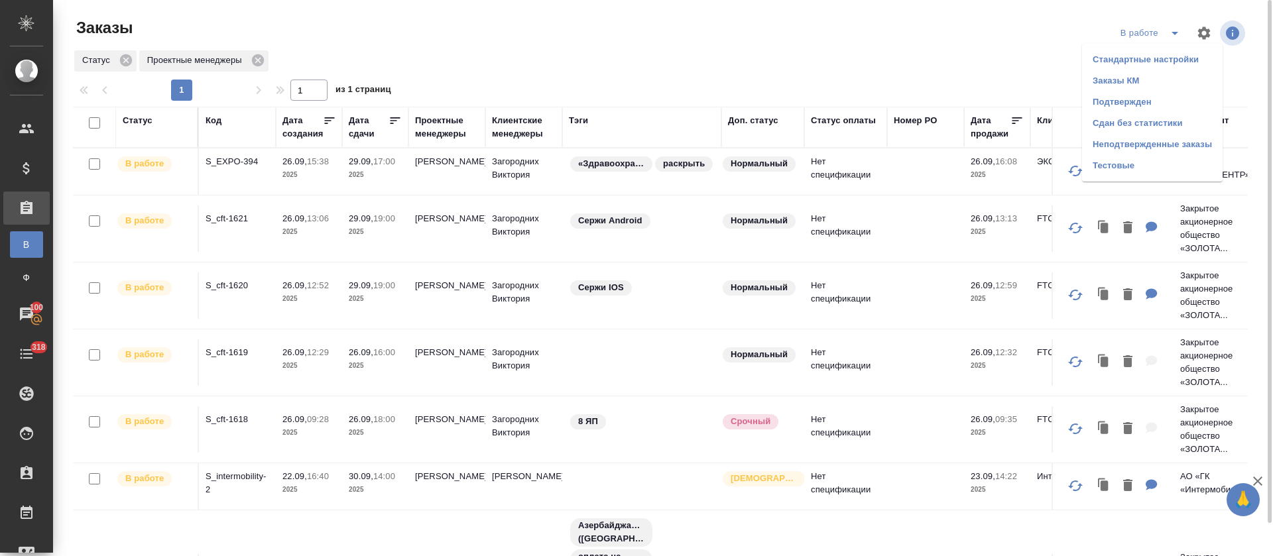
click at [1148, 103] on li "Подтвержден" at bounding box center [1152, 101] width 141 height 21
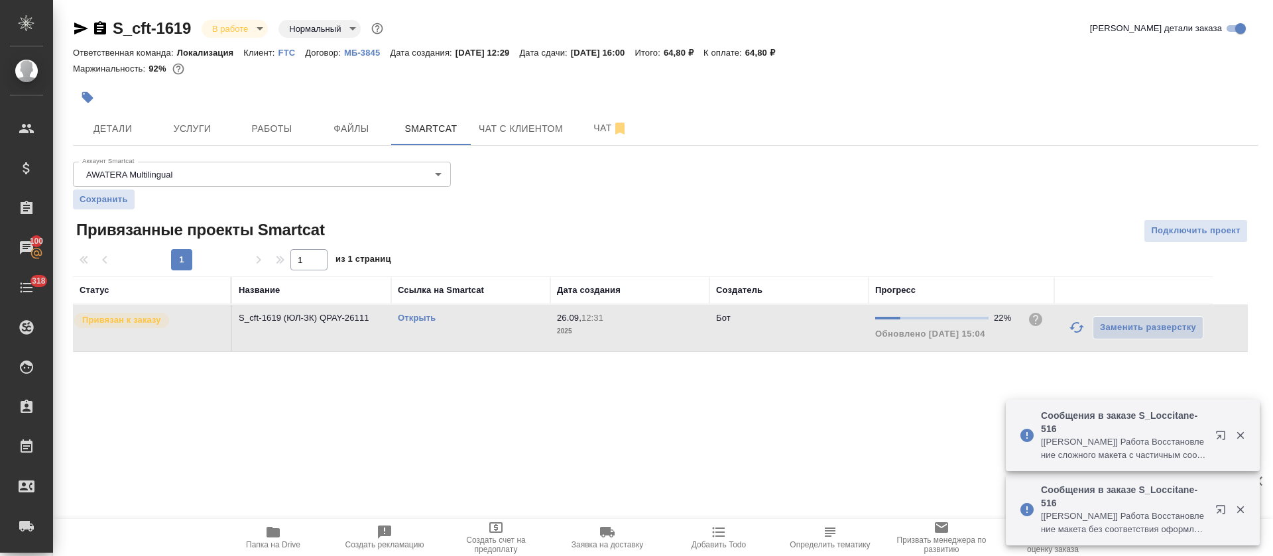
click at [1080, 325] on icon "button" at bounding box center [1076, 327] width 15 height 11
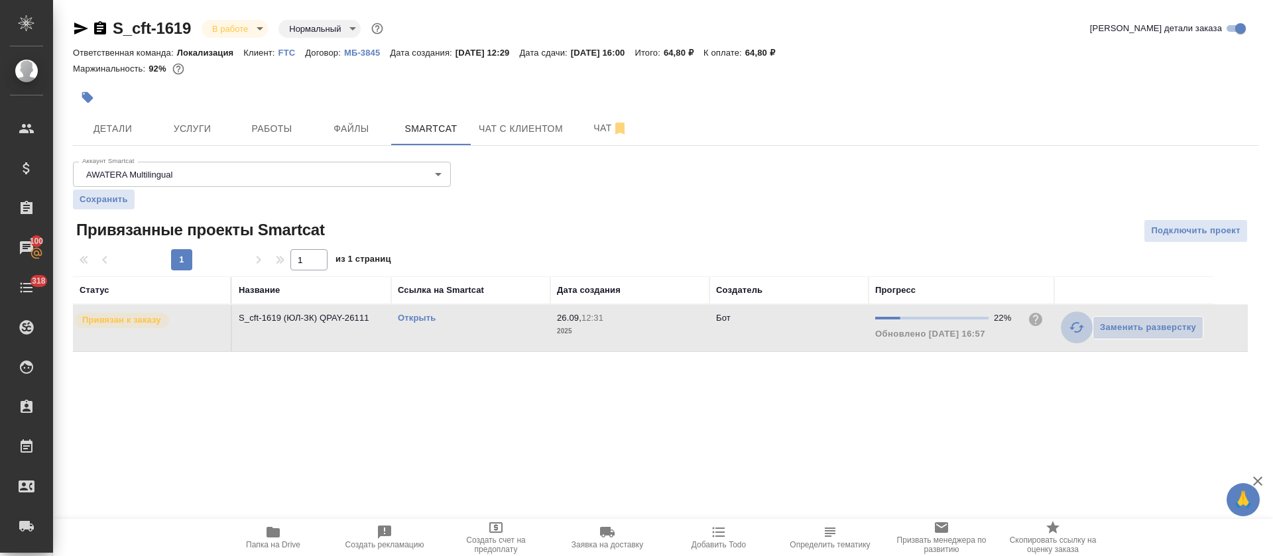
click at [1075, 331] on icon "button" at bounding box center [1076, 327] width 16 height 16
drag, startPoint x: 200, startPoint y: 16, endPoint x: 109, endPoint y: 31, distance: 92.1
click at [109, 31] on div "S_cft-1619 В работе inProgress Нормальный normal Кратко детали заказа Ответстве…" at bounding box center [666, 193] width 1200 height 386
copy link "S_cft-1619"
click at [412, 317] on link "Открыть" at bounding box center [417, 318] width 38 height 10
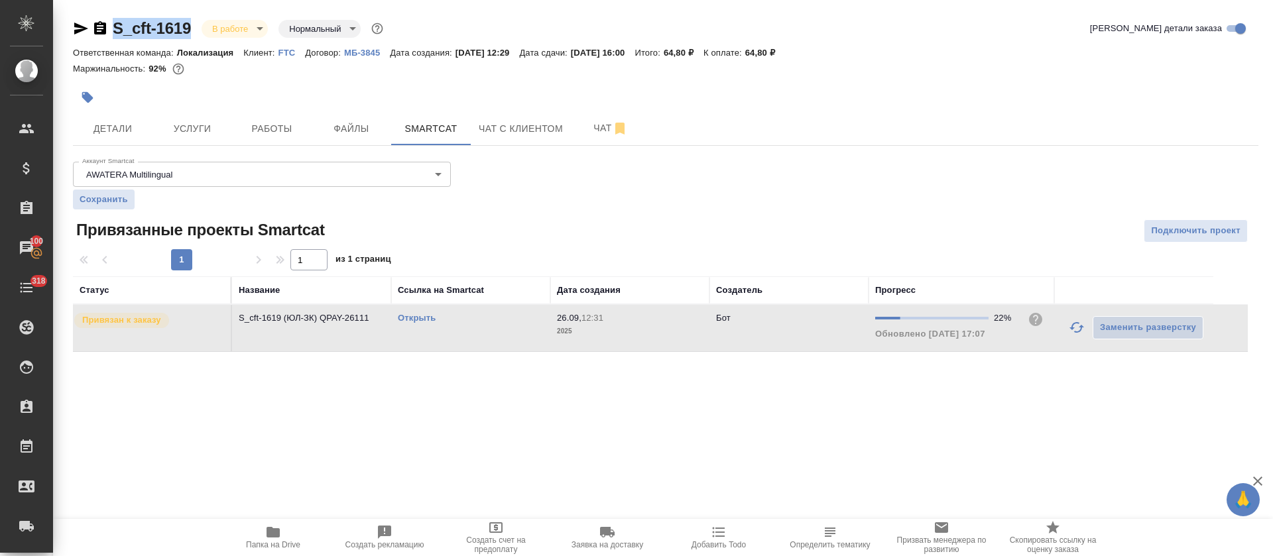
click at [1082, 337] on button "button" at bounding box center [1077, 328] width 32 height 32
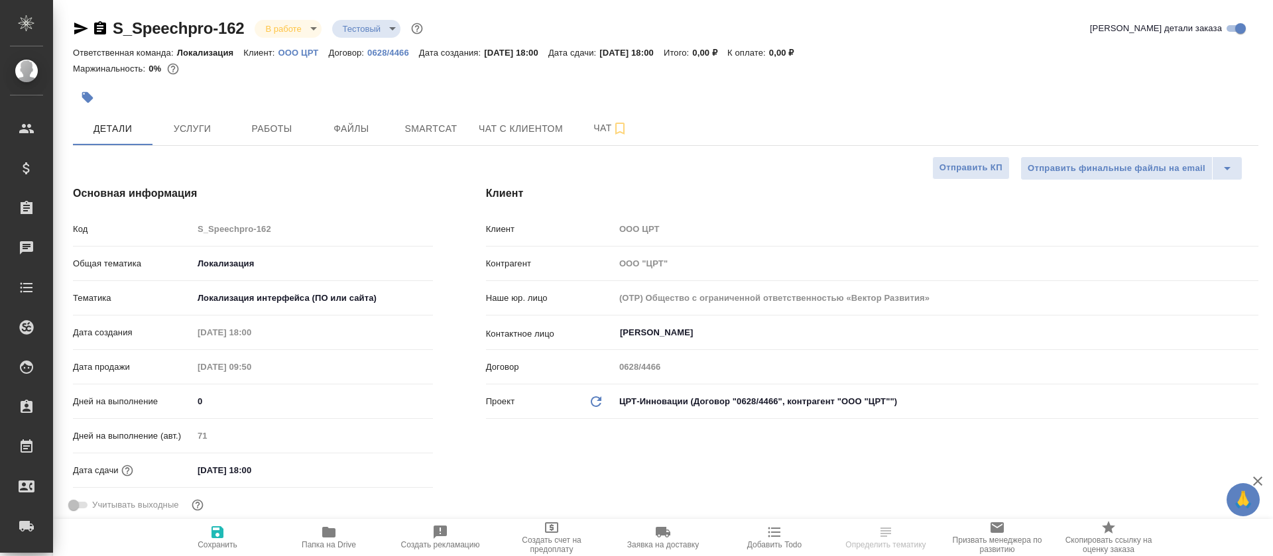
select select "RU"
type input "[PERSON_NAME]"
click at [452, 128] on span "Smartcat" at bounding box center [431, 129] width 64 height 17
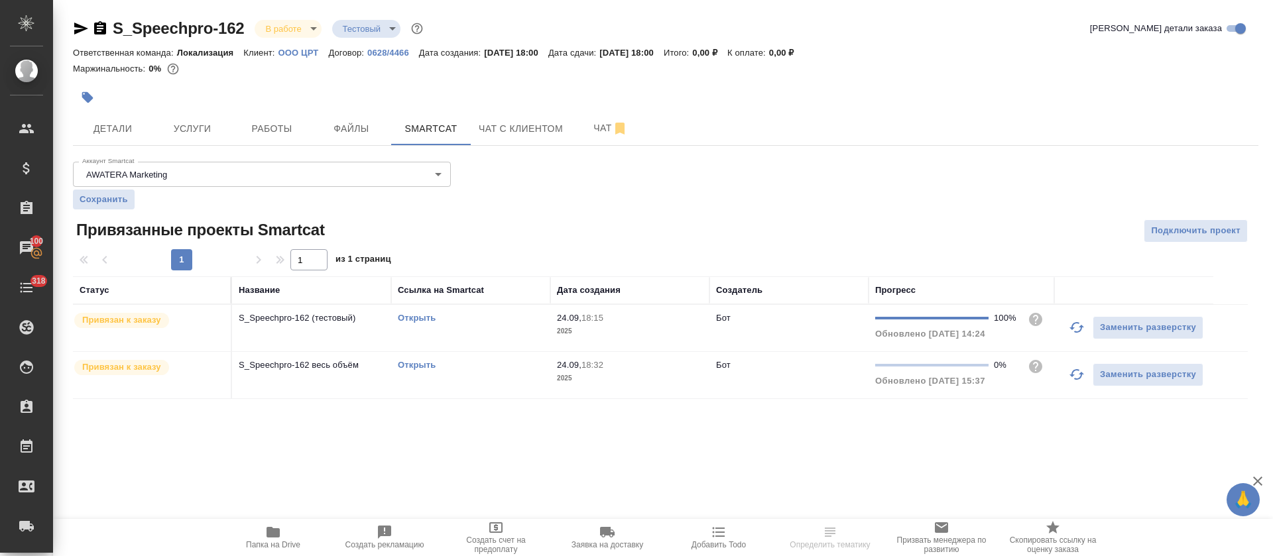
click at [423, 317] on link "Открыть" at bounding box center [417, 318] width 38 height 10
click at [460, 319] on div "Открыть" at bounding box center [471, 318] width 146 height 13
click at [249, 123] on span "Работы" at bounding box center [272, 129] width 64 height 17
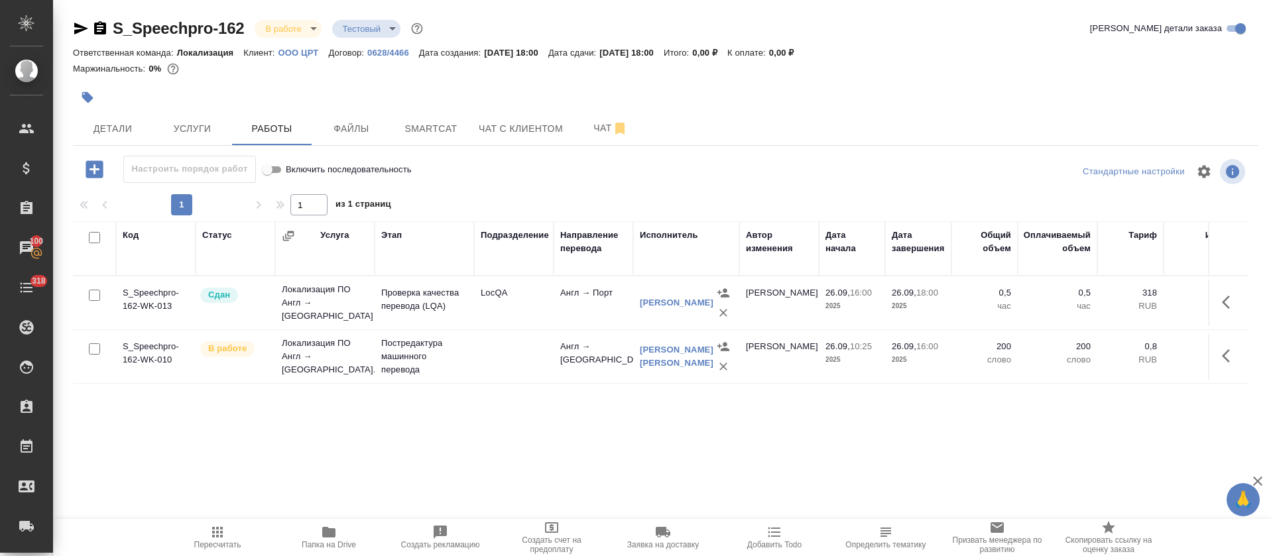
click at [1224, 363] on icon "button" at bounding box center [1230, 356] width 16 height 16
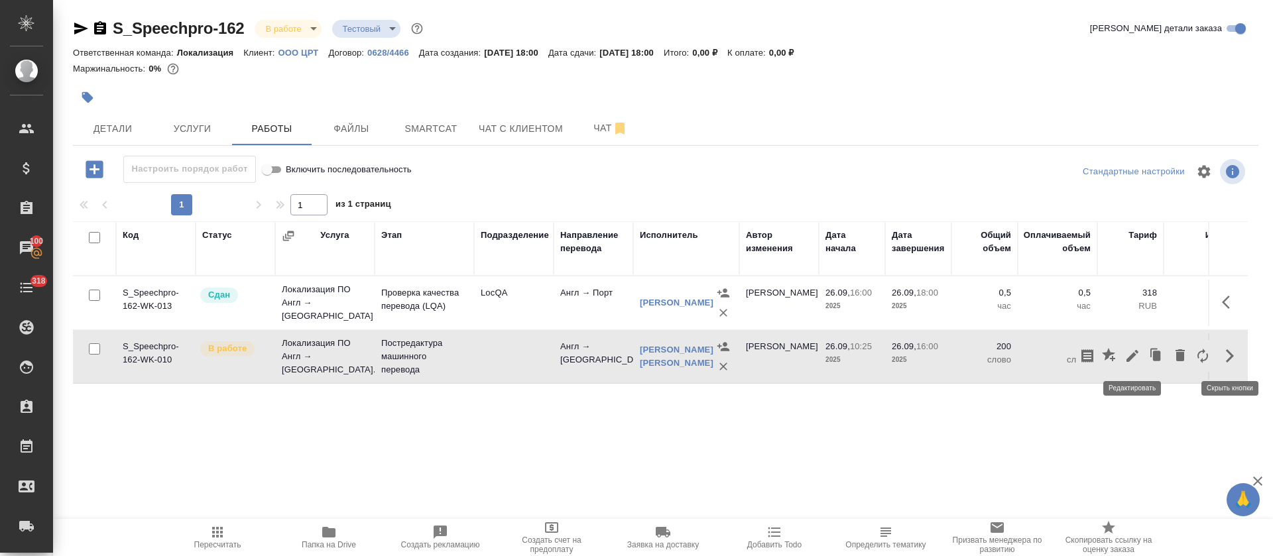
click at [1135, 355] on icon "button" at bounding box center [1132, 356] width 12 height 12
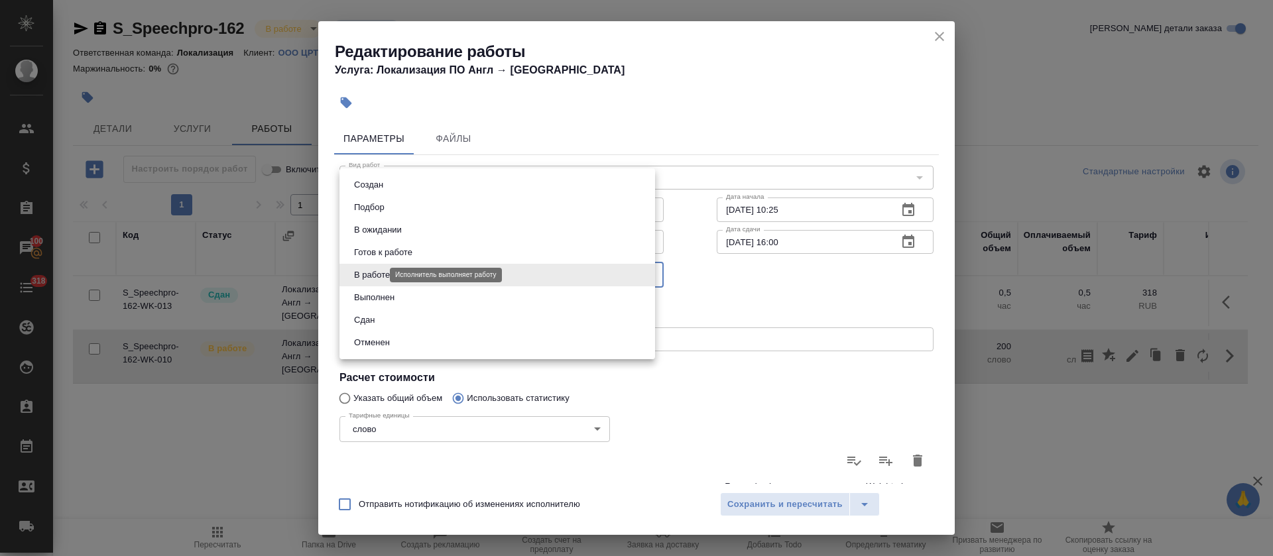
click at [365, 274] on body "🙏 .cls-1 fill:#fff; AWATERA Tretyakova Olga Клиенты Спецификации Заказы 100 Чат…" at bounding box center [636, 278] width 1273 height 556
drag, startPoint x: 379, startPoint y: 324, endPoint x: 658, endPoint y: 464, distance: 311.5
click at [379, 324] on li "Сдан" at bounding box center [496, 320] width 315 height 23
type input "closed"
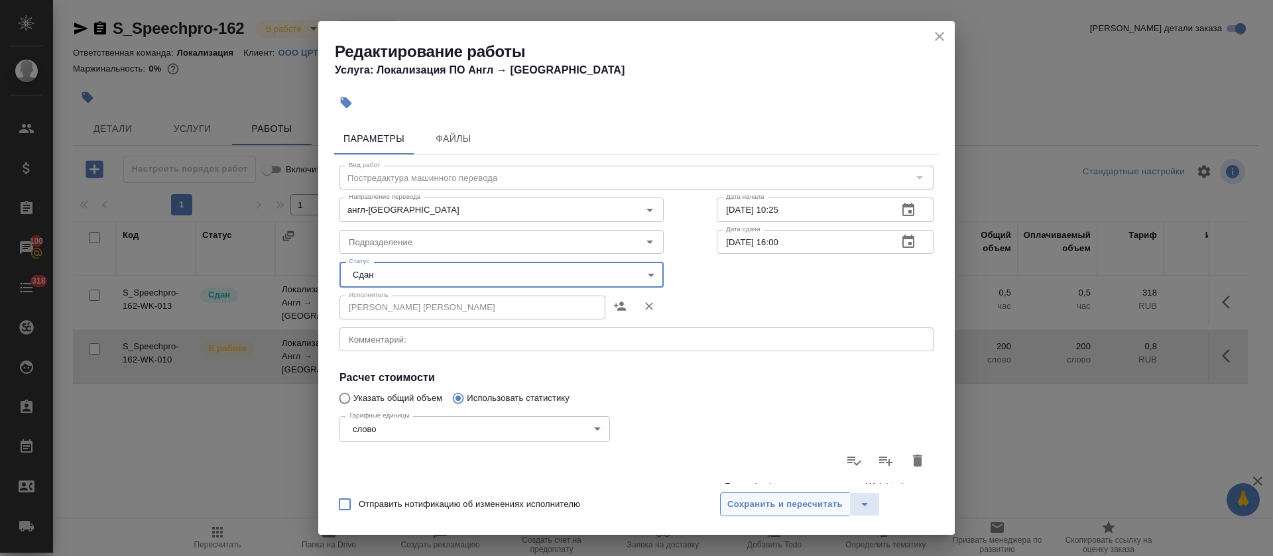
click at [745, 505] on span "Сохранить и пересчитать" at bounding box center [784, 504] width 115 height 15
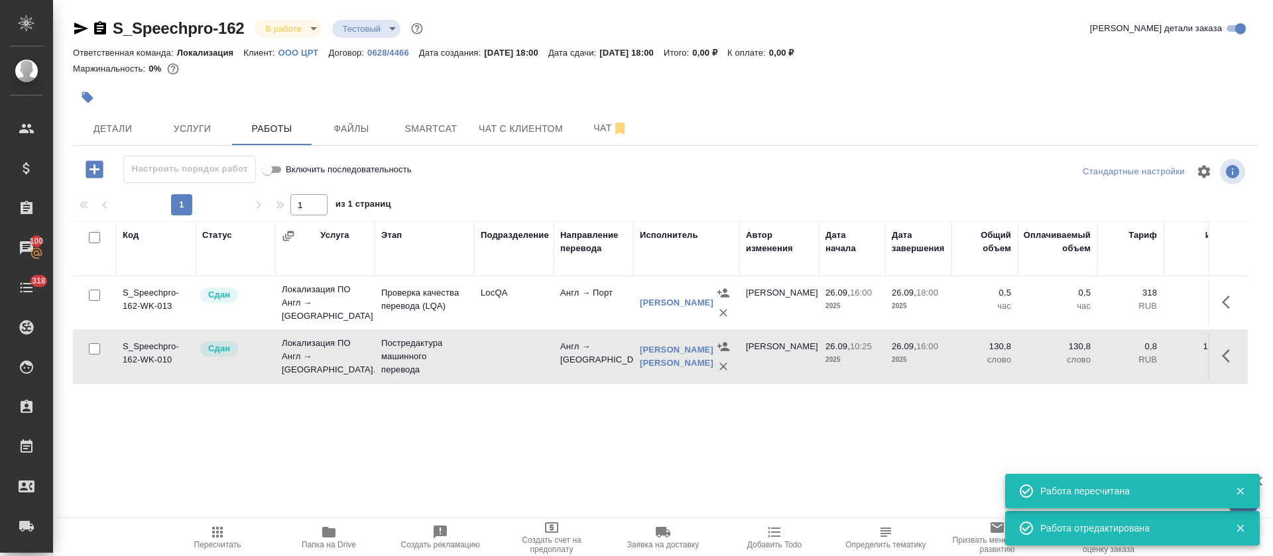
click at [241, 421] on div "Код Статус Услуга Этап Подразделение Направление перевода Исполнитель Автор изм…" at bounding box center [660, 370] width 1175 height 298
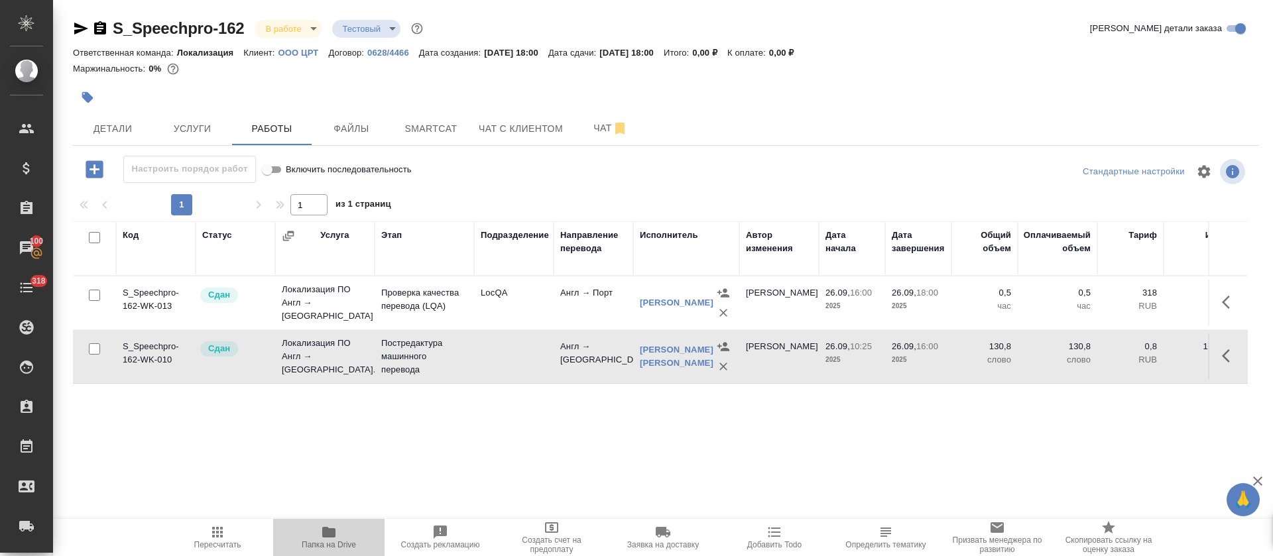
click at [329, 538] on icon "button" at bounding box center [329, 532] width 16 height 16
click at [312, 25] on body "🙏 .cls-1 fill:#fff; AWATERA Tretyakova Olga Клиенты Спецификации Заказы 100 Чат…" at bounding box center [636, 278] width 1273 height 556
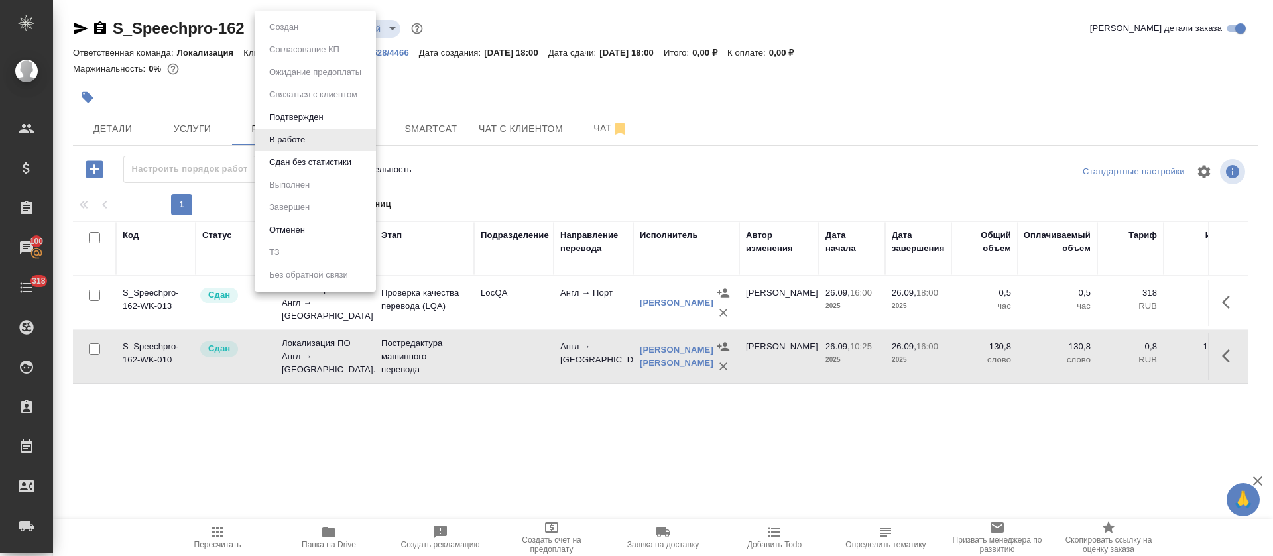
click at [287, 162] on button "Сдан без статистики" at bounding box center [310, 162] width 90 height 15
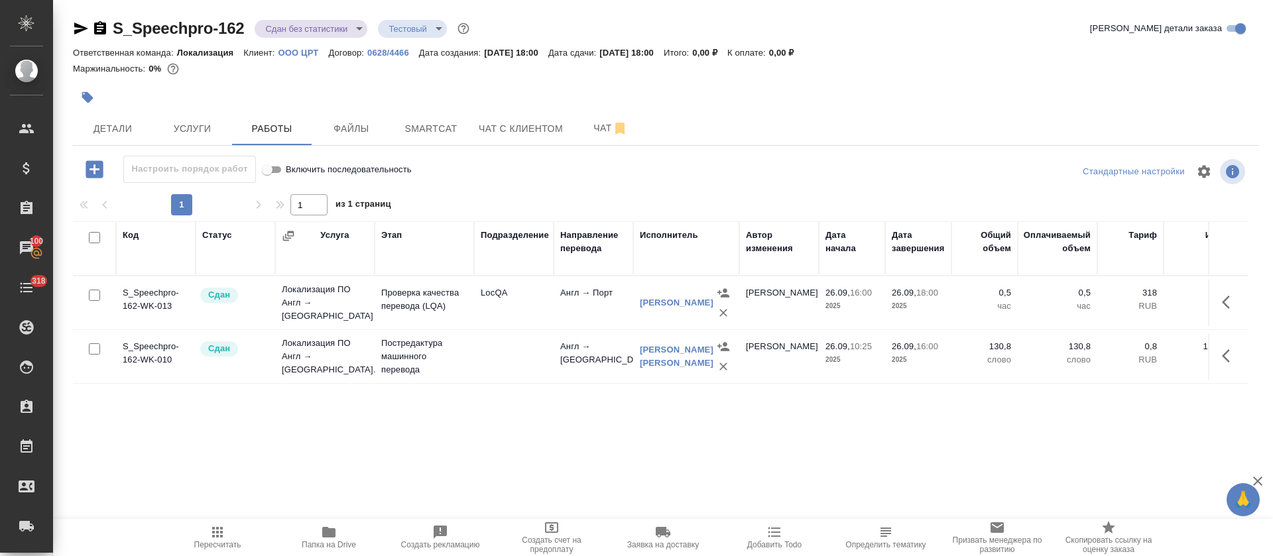
click at [356, 30] on body "🙏 .cls-1 fill:#fff; AWATERA Tretyakova Olga Клиенты Спецификации Заказы 100 Чат…" at bounding box center [636, 278] width 1273 height 556
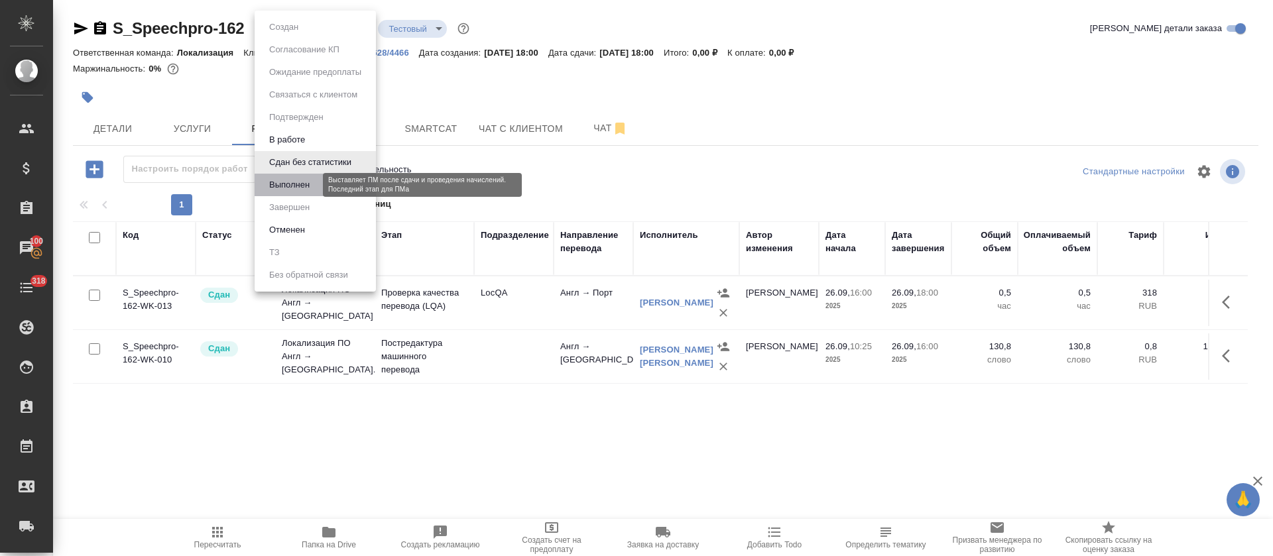
click at [290, 182] on button "Выполнен" at bounding box center [289, 185] width 48 height 15
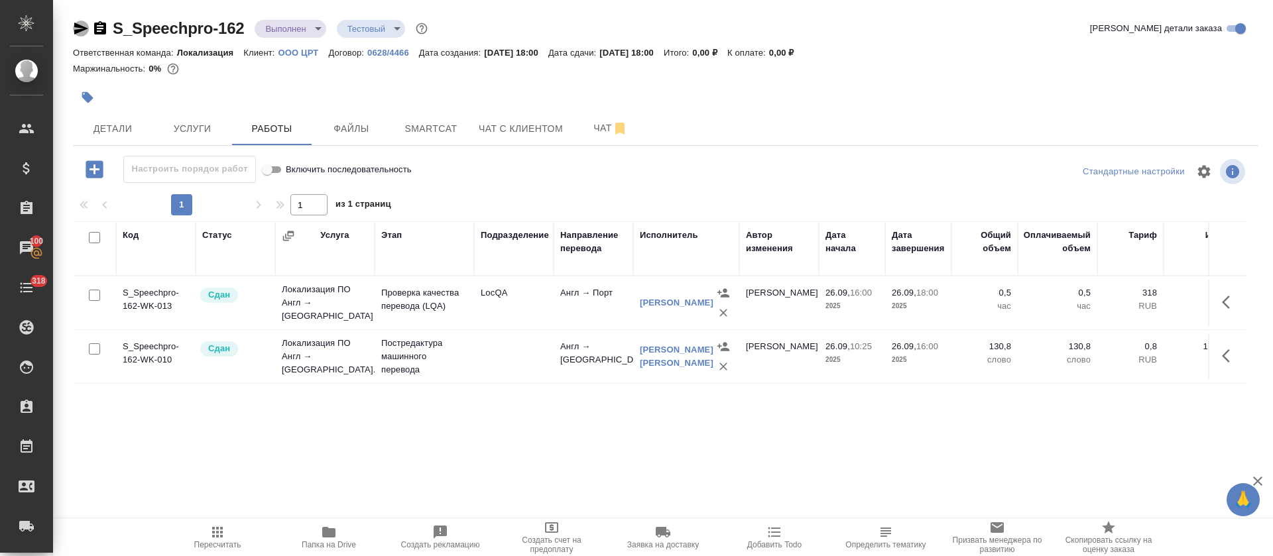
click at [77, 25] on icon "button" at bounding box center [81, 29] width 14 height 12
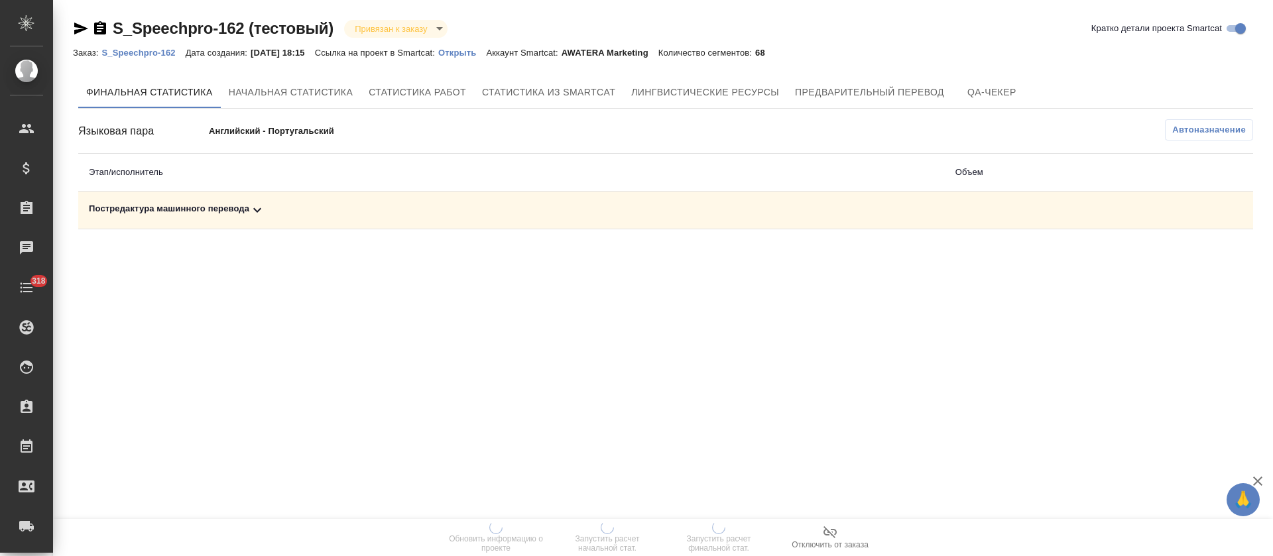
click at [465, 221] on td "Постредактура машинного перевода" at bounding box center [511, 211] width 866 height 38
click at [472, 211] on div "Постредактура машинного перевода" at bounding box center [511, 210] width 845 height 16
drag, startPoint x: 1182, startPoint y: 262, endPoint x: 1188, endPoint y: 268, distance: 8.9
click at [1185, 264] on button "button" at bounding box center [1194, 256] width 32 height 32
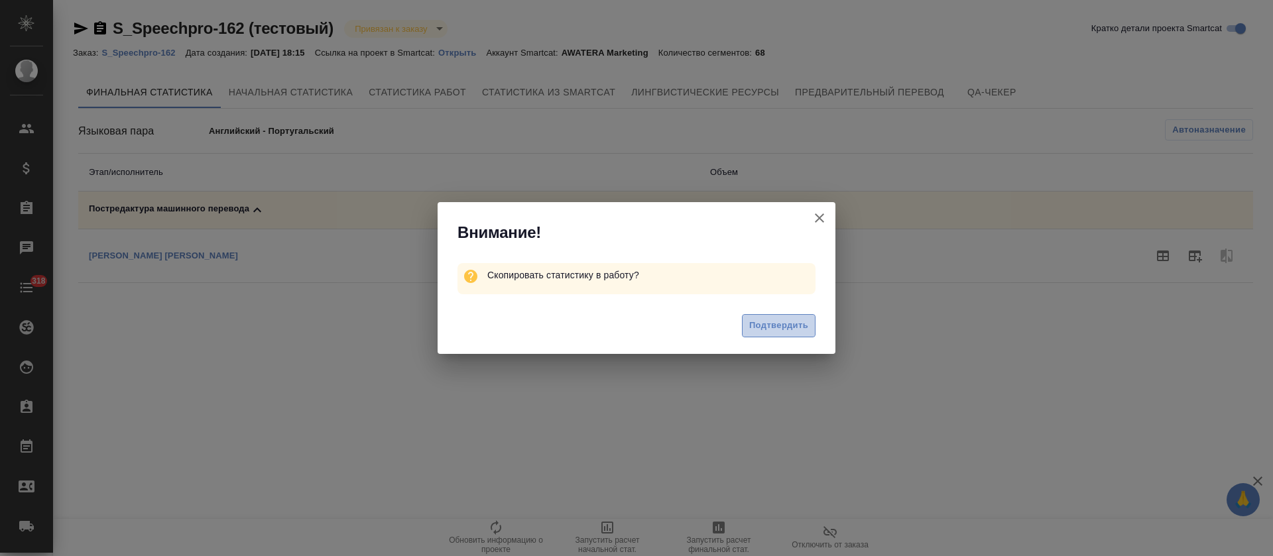
click at [794, 337] on button "Подтвердить" at bounding box center [779, 325] width 74 height 23
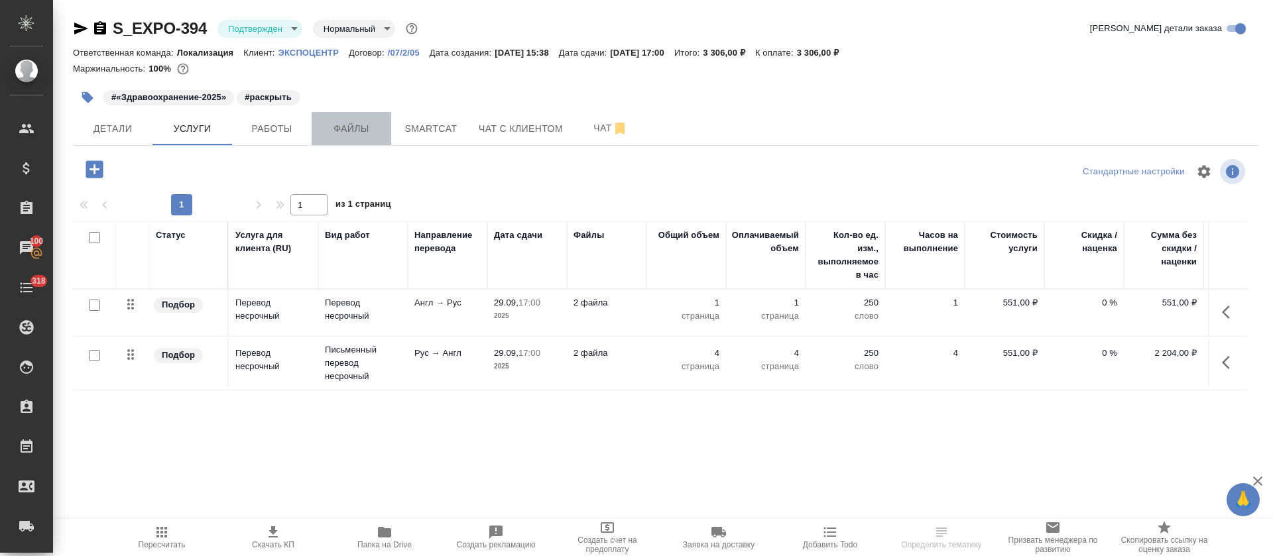
click at [361, 129] on span "Файлы" at bounding box center [351, 129] width 64 height 17
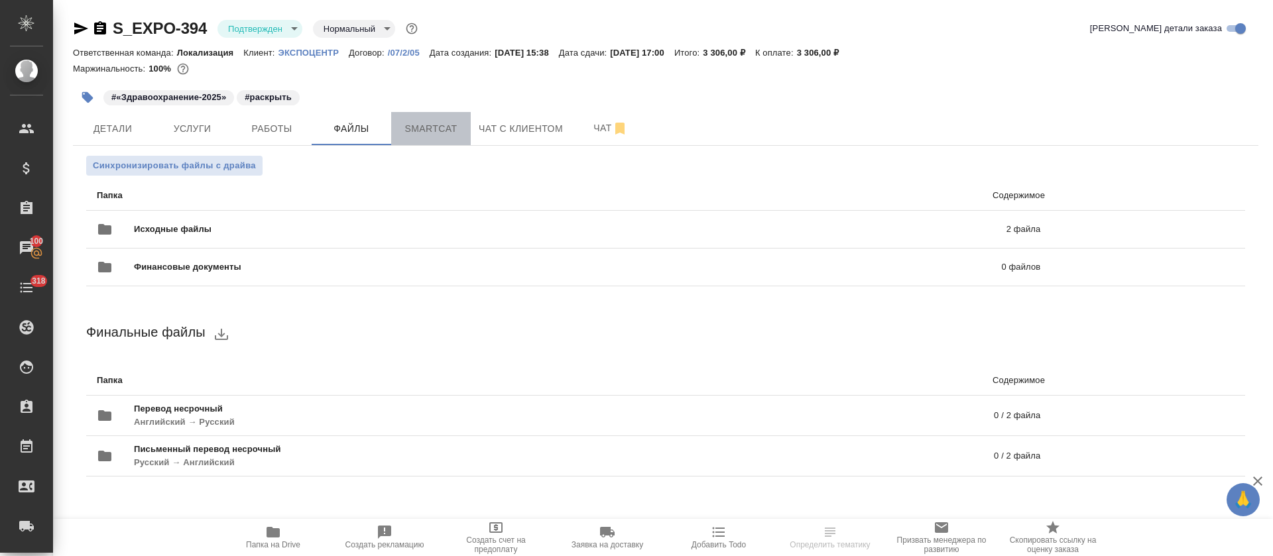
click at [437, 129] on span "Smartcat" at bounding box center [431, 129] width 64 height 17
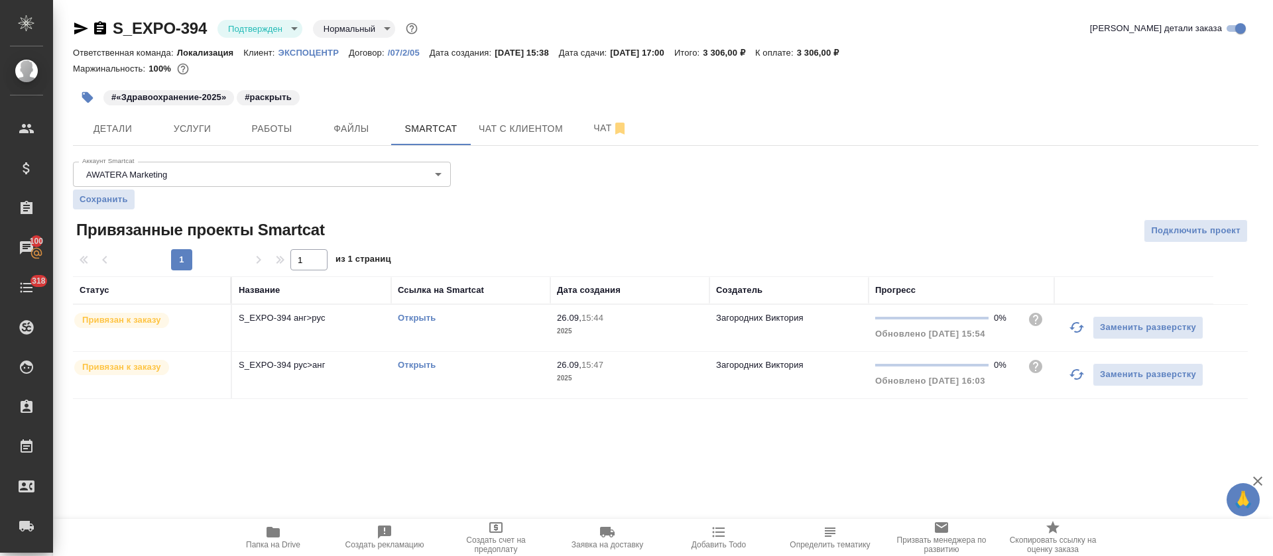
click at [415, 317] on link "Открыть" at bounding box center [417, 318] width 38 height 10
click at [448, 343] on td "Открыть" at bounding box center [470, 328] width 159 height 46
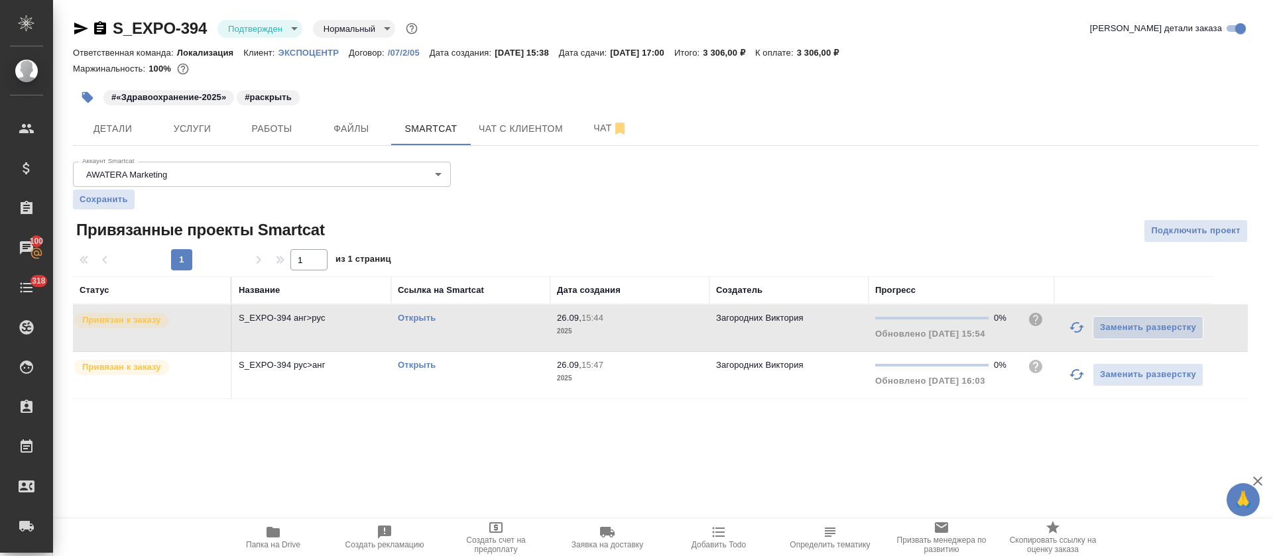
drag, startPoint x: 449, startPoint y: 343, endPoint x: 459, endPoint y: 317, distance: 27.7
click at [450, 342] on td "Открыть" at bounding box center [470, 328] width 159 height 46
click at [484, 384] on td "Открыть" at bounding box center [470, 375] width 159 height 46
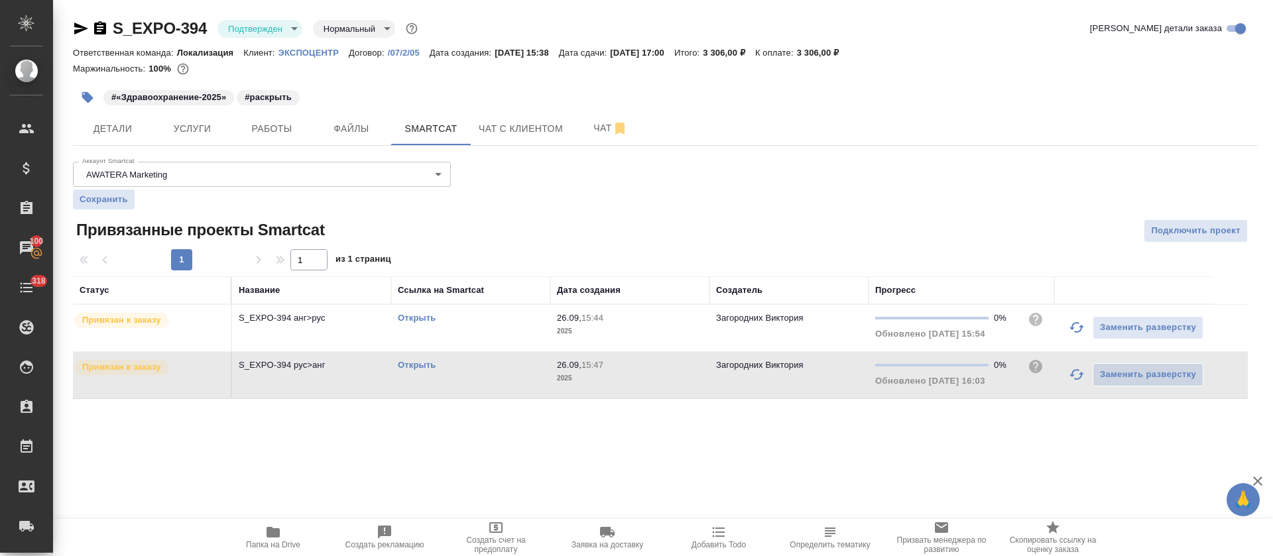
click at [484, 384] on td "Открыть" at bounding box center [470, 375] width 159 height 46
click at [267, 26] on body "🙏 .cls-1 fill:#fff; AWATERA Tretyakova Olga Клиенты Спецификации Заказы 100 Чат…" at bounding box center [636, 278] width 1273 height 556
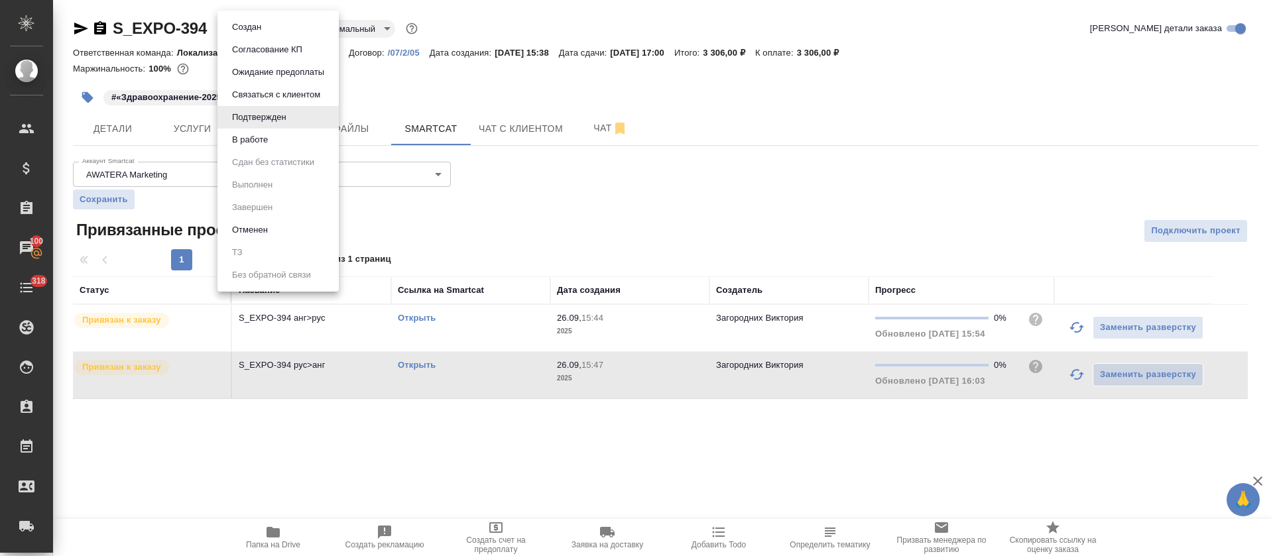
click at [279, 143] on li "В работе" at bounding box center [277, 140] width 121 height 23
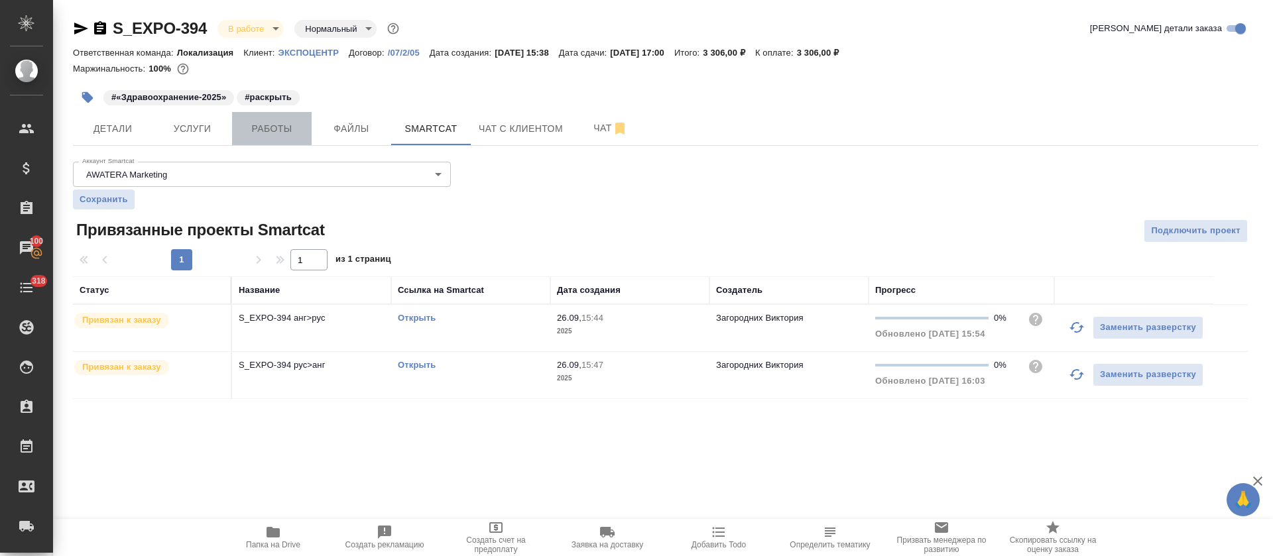
click at [272, 121] on span "Работы" at bounding box center [272, 129] width 64 height 17
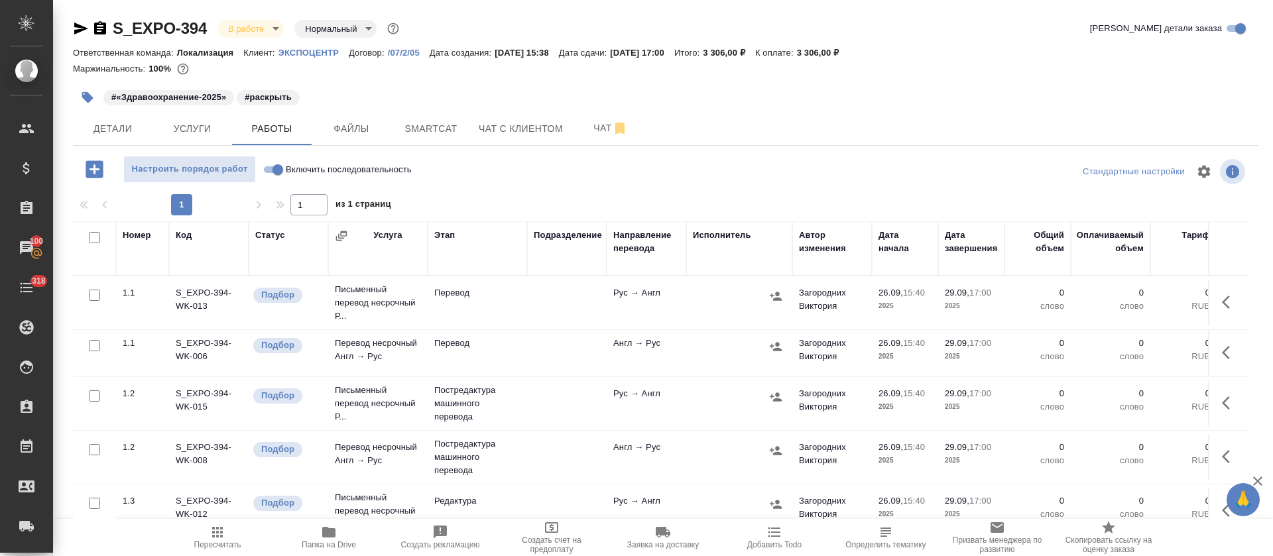
click at [280, 169] on input "Включить последовательность" at bounding box center [278, 170] width 48 height 16
checkbox input "true"
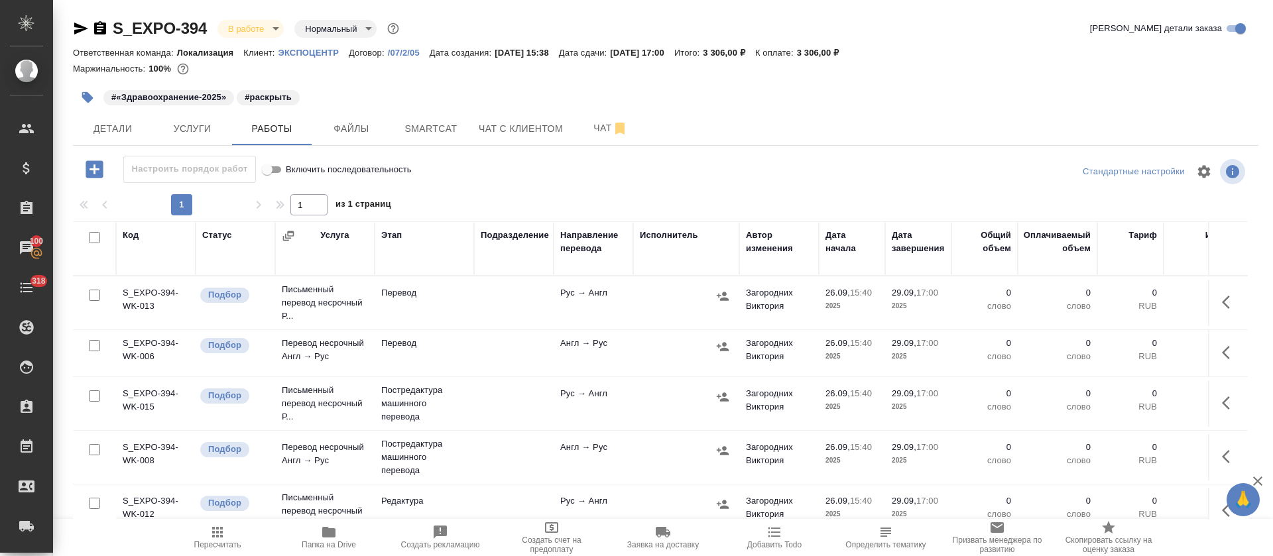
click at [91, 235] on input "checkbox" at bounding box center [94, 237] width 11 height 11
checkbox input "true"
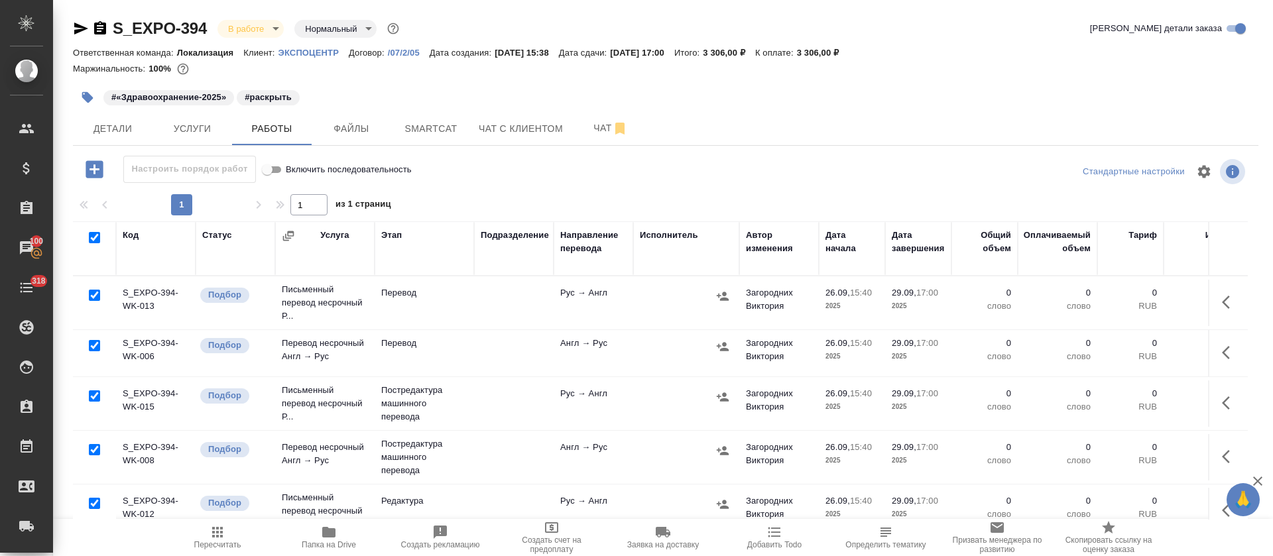
checkbox input "true"
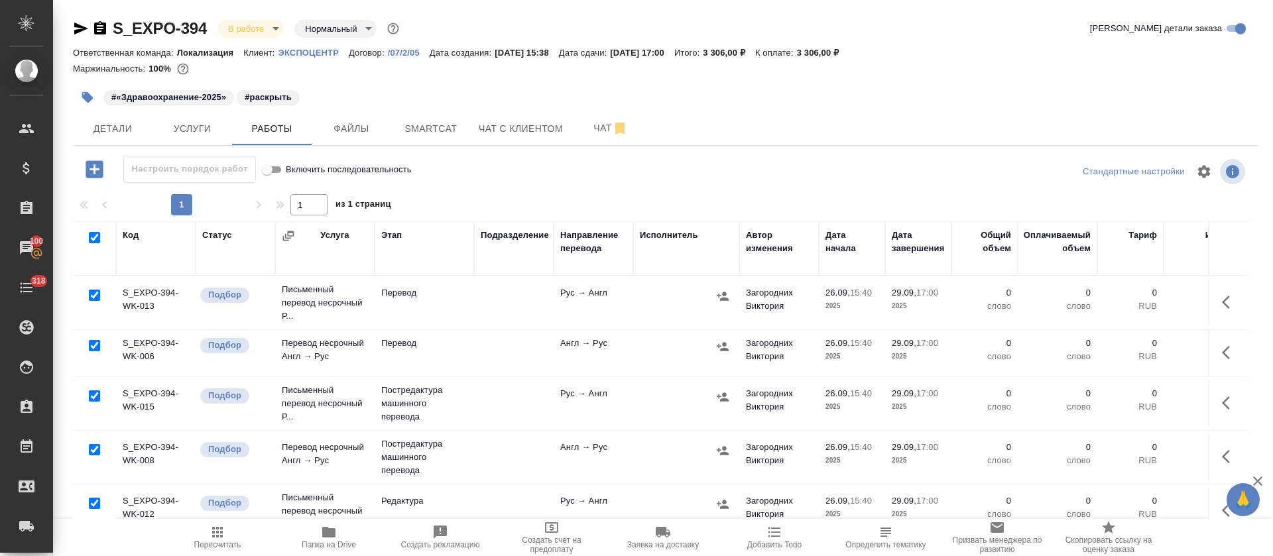
checkbox input "true"
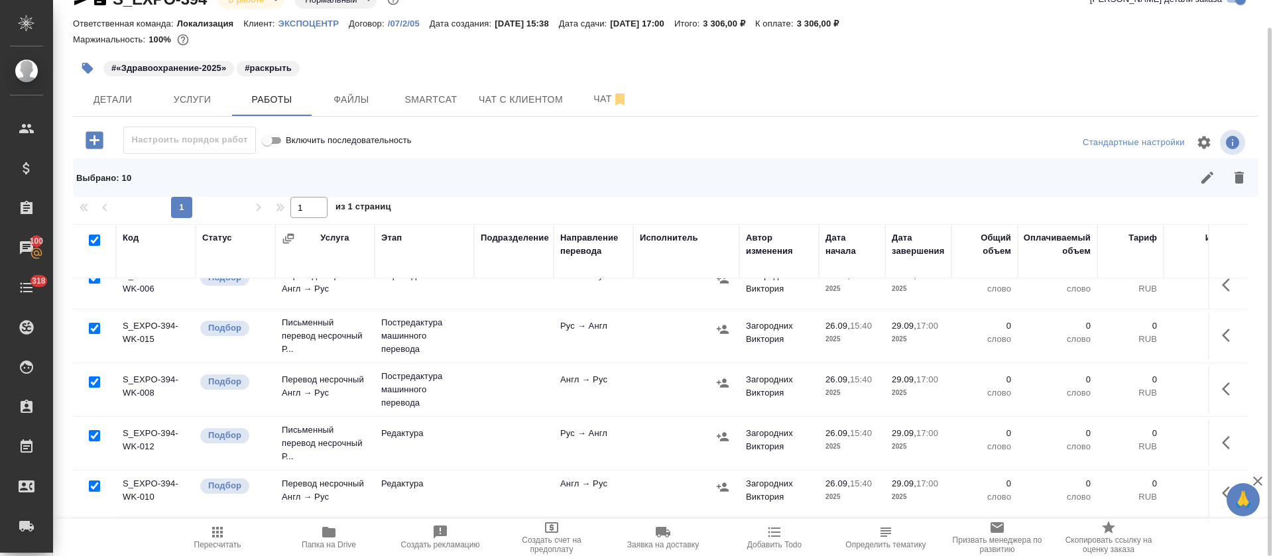
scroll to position [99, 0]
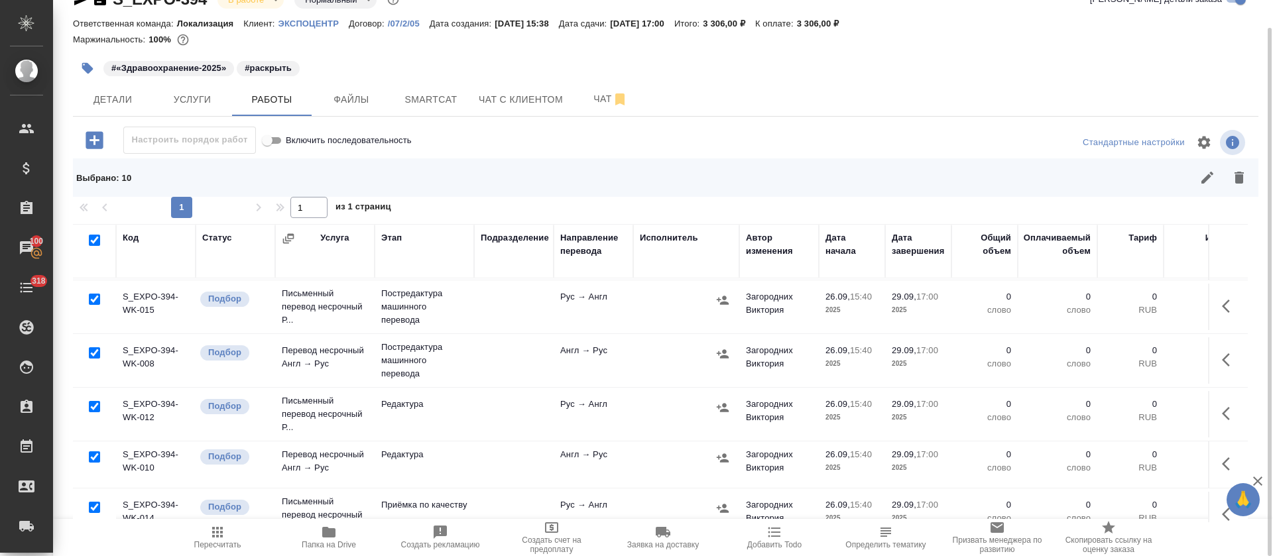
click at [93, 297] on input "checkbox" at bounding box center [94, 299] width 11 height 11
checkbox input "false"
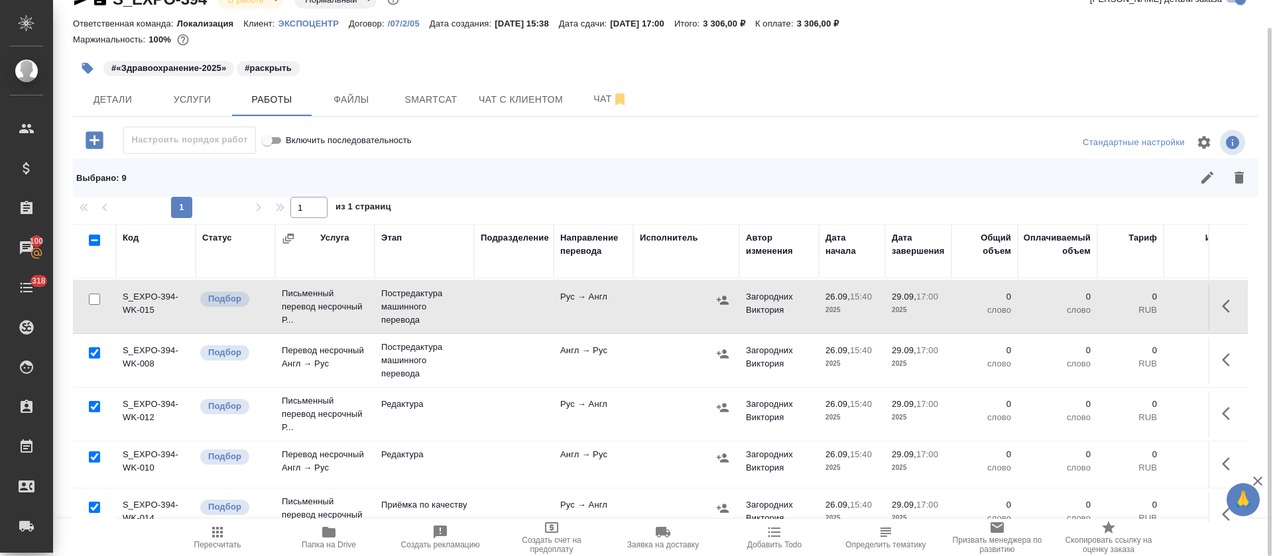
click at [93, 344] on div at bounding box center [95, 353] width 30 height 19
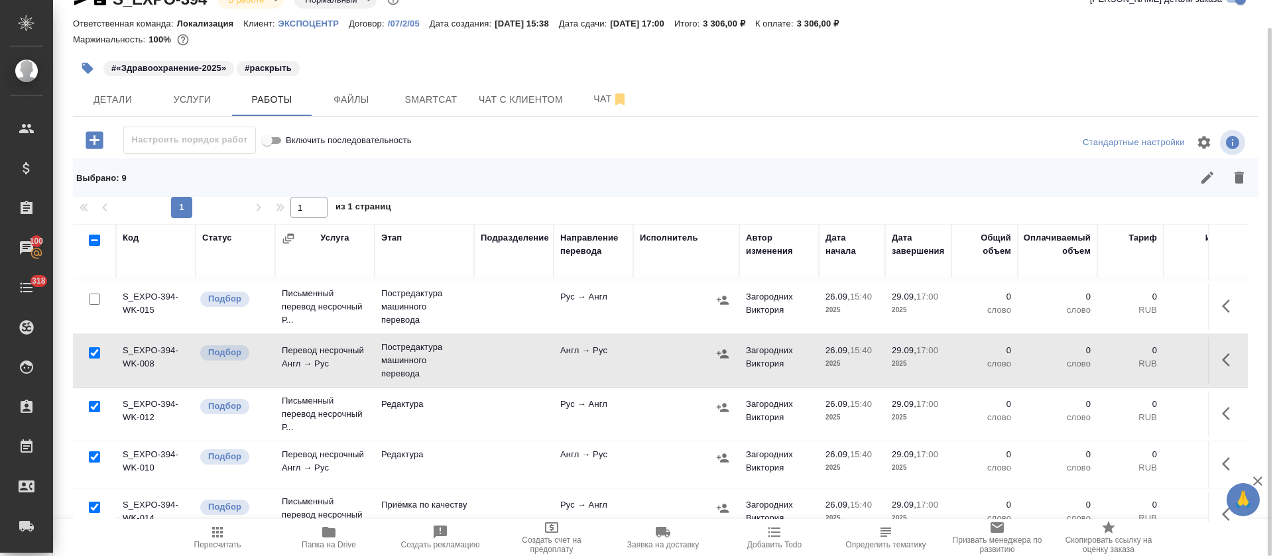
click at [92, 353] on input "checkbox" at bounding box center [94, 352] width 11 height 11
checkbox input "false"
click at [1251, 179] on button "button" at bounding box center [1239, 178] width 32 height 32
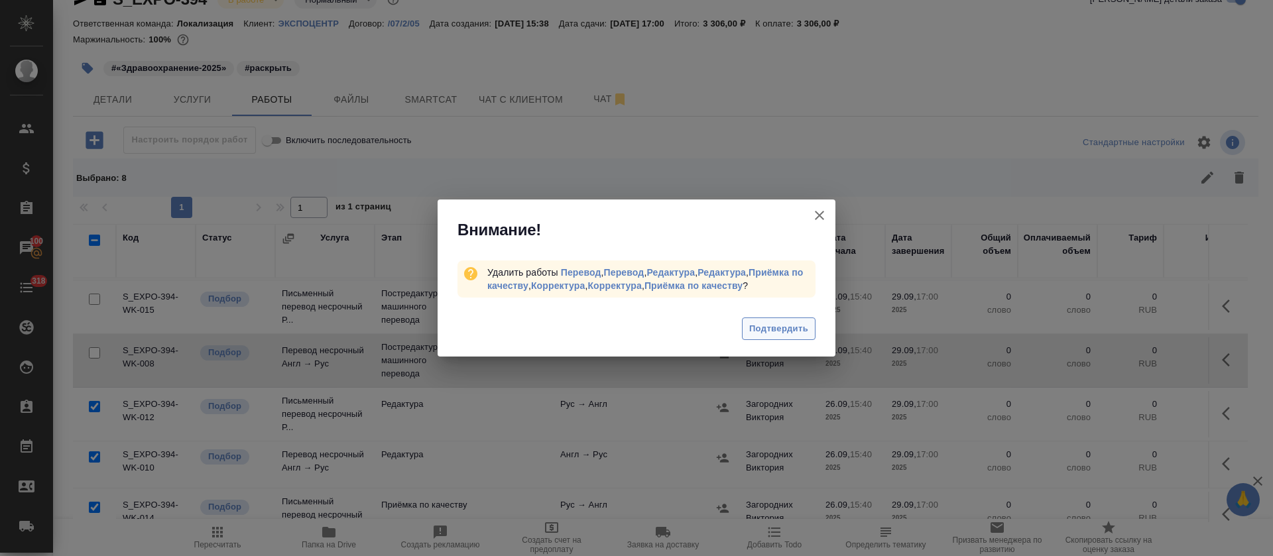
click at [792, 332] on span "Подтвердить" at bounding box center [778, 328] width 59 height 15
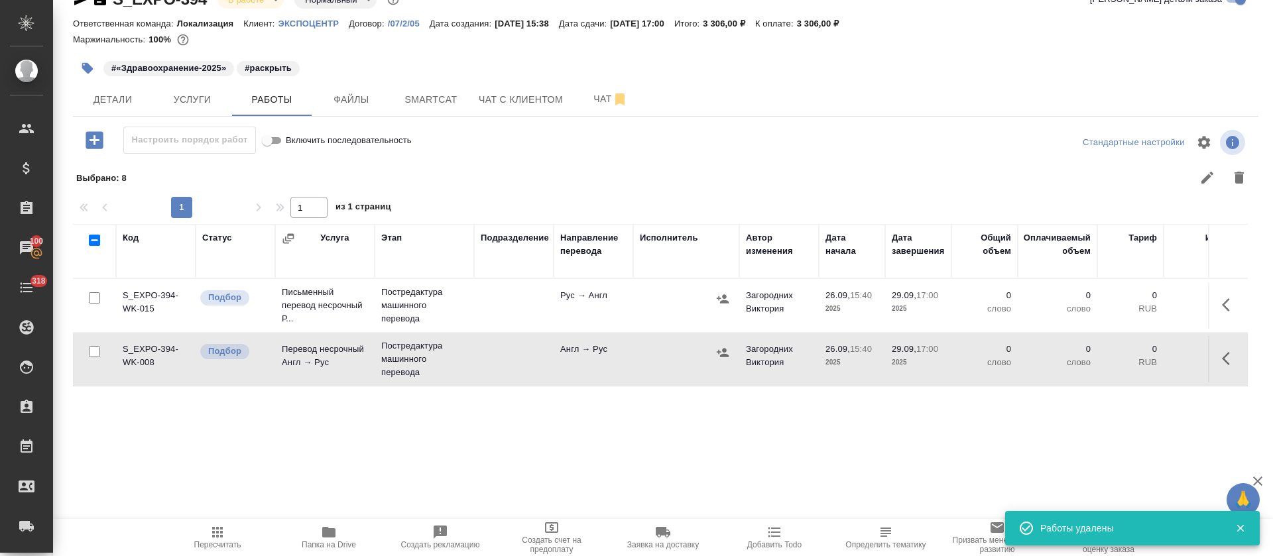
scroll to position [0, 0]
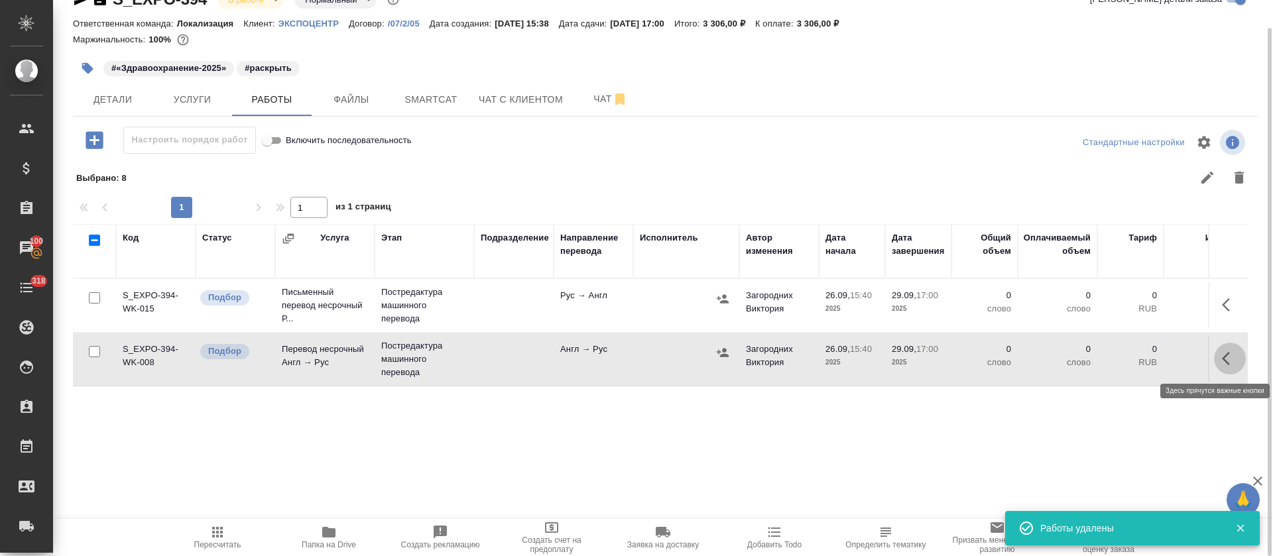
click at [1228, 360] on icon "button" at bounding box center [1230, 359] width 16 height 16
click at [1122, 361] on button "button" at bounding box center [1132, 359] width 23 height 32
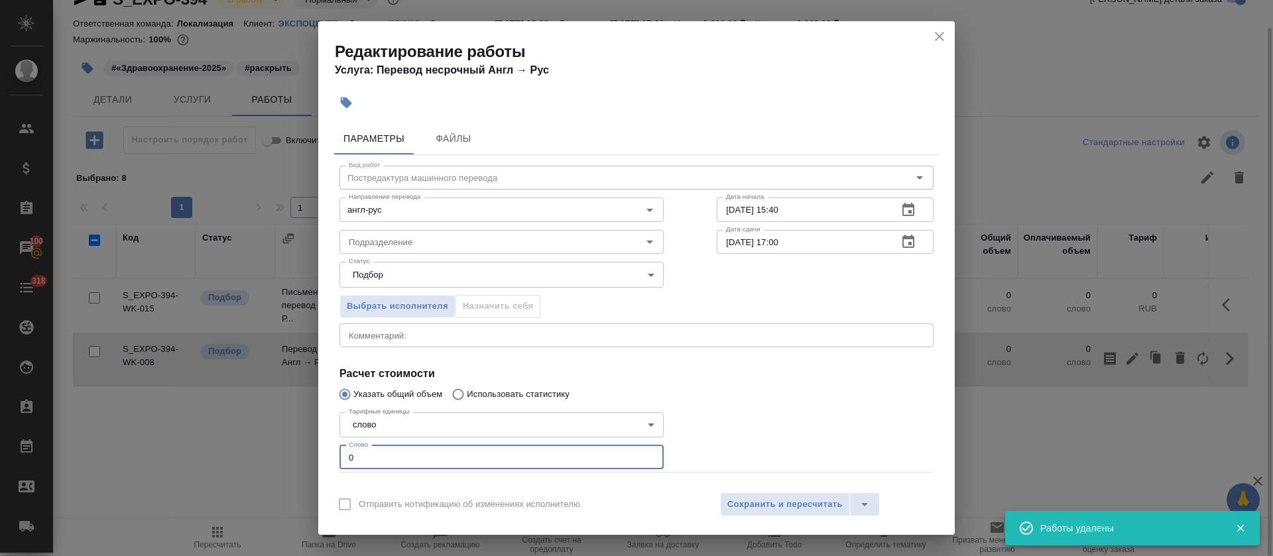
drag, startPoint x: 355, startPoint y: 450, endPoint x: 340, endPoint y: 451, distance: 14.6
click at [340, 451] on input "0" at bounding box center [501, 457] width 324 height 24
paste input "164"
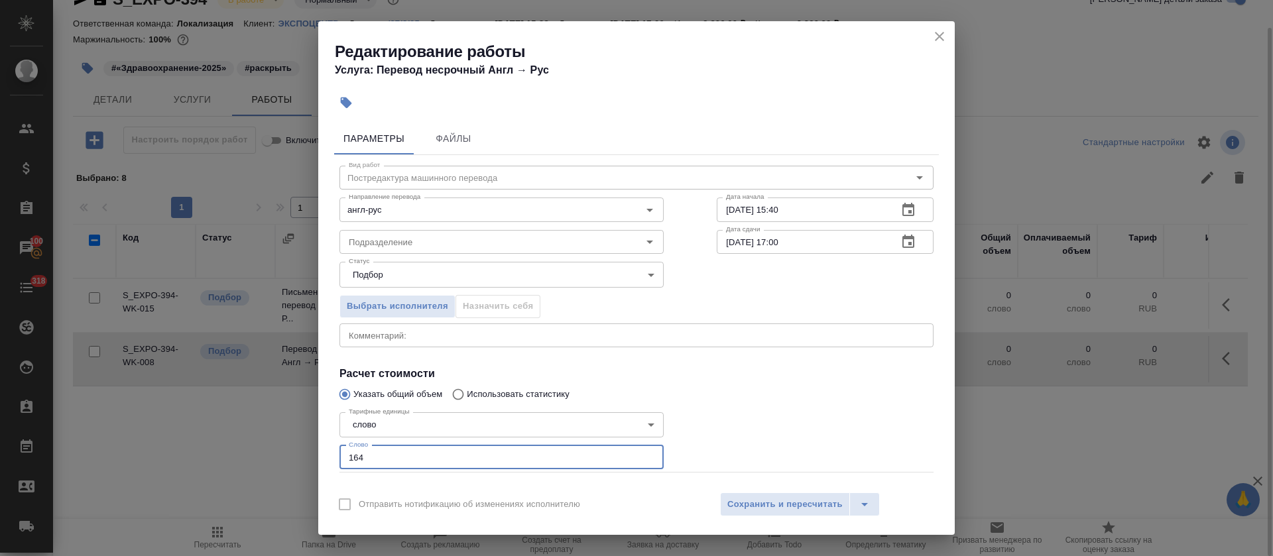
type input "164"
click at [914, 205] on div "26.09.2025 15:40 Дата начала" at bounding box center [825, 210] width 217 height 24
click at [901, 211] on button "button" at bounding box center [908, 210] width 32 height 32
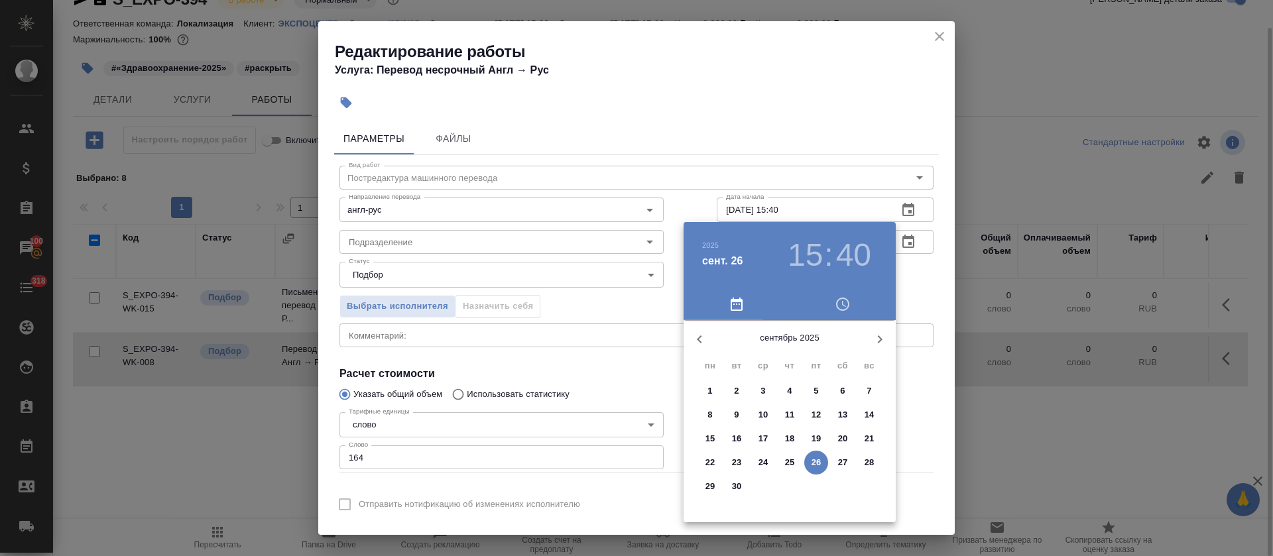
drag, startPoint x: 817, startPoint y: 243, endPoint x: 825, endPoint y: 328, distance: 85.3
click at [817, 247] on h3 "15" at bounding box center [804, 255] width 35 height 37
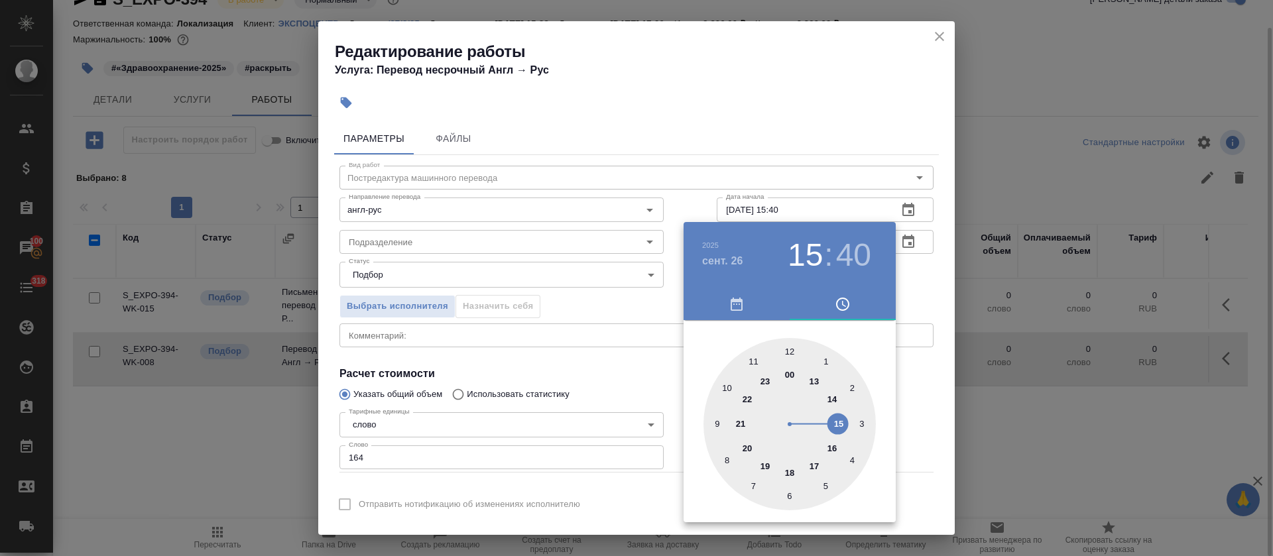
click at [812, 465] on div at bounding box center [789, 424] width 172 height 172
click at [789, 346] on div at bounding box center [789, 424] width 172 height 172
type input "26.09.2025 17:00"
click at [604, 366] on div at bounding box center [636, 278] width 1273 height 556
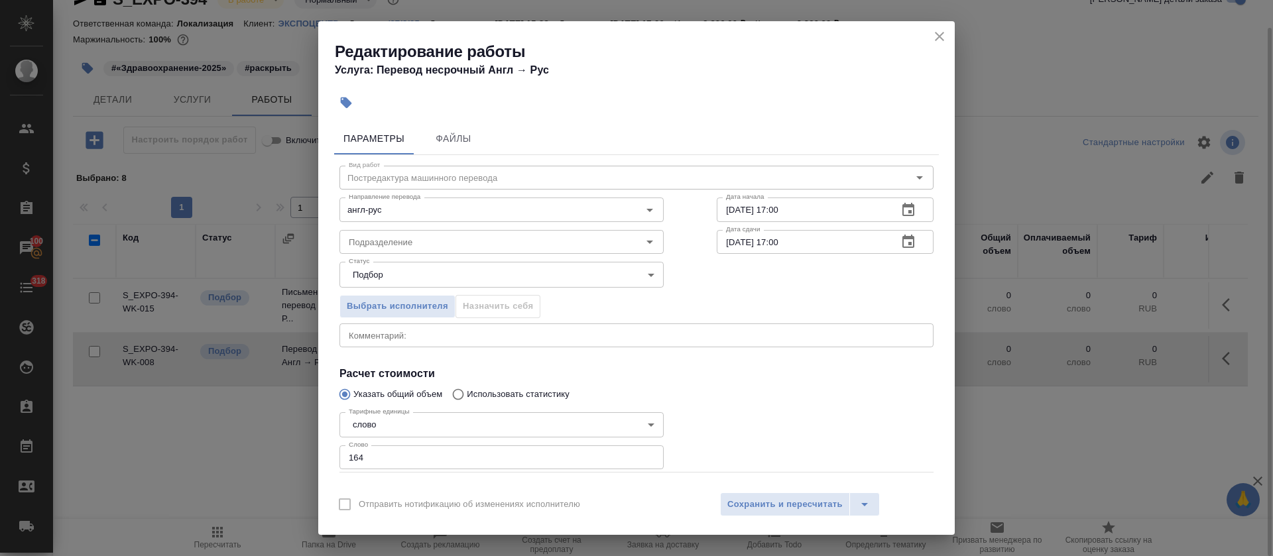
click at [900, 243] on icon "button" at bounding box center [908, 242] width 16 height 16
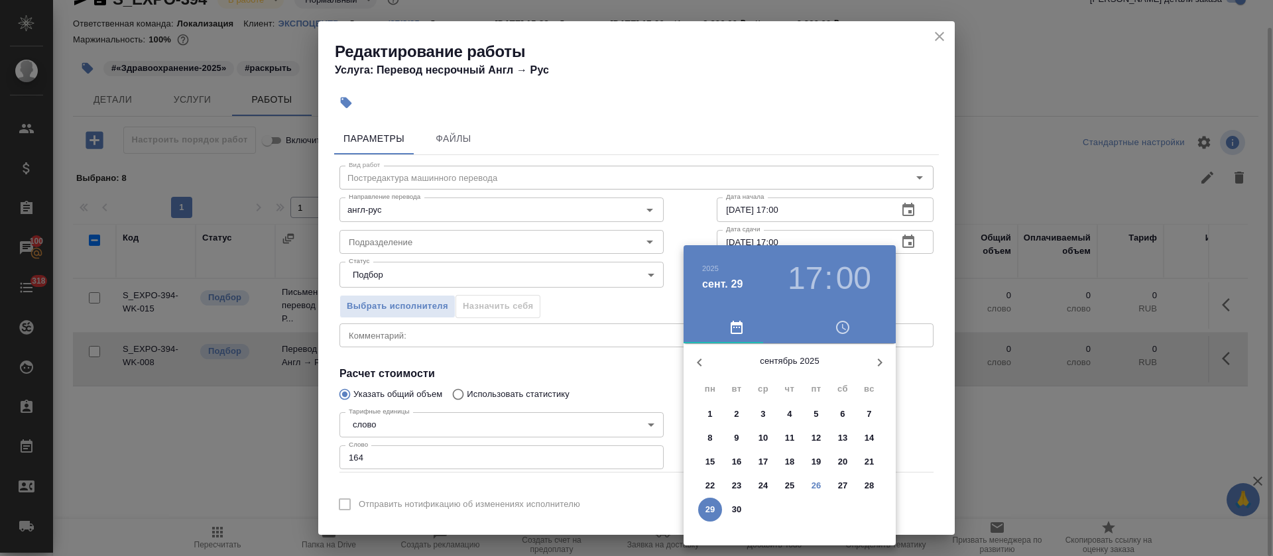
click at [801, 281] on h3 "17" at bounding box center [804, 278] width 35 height 37
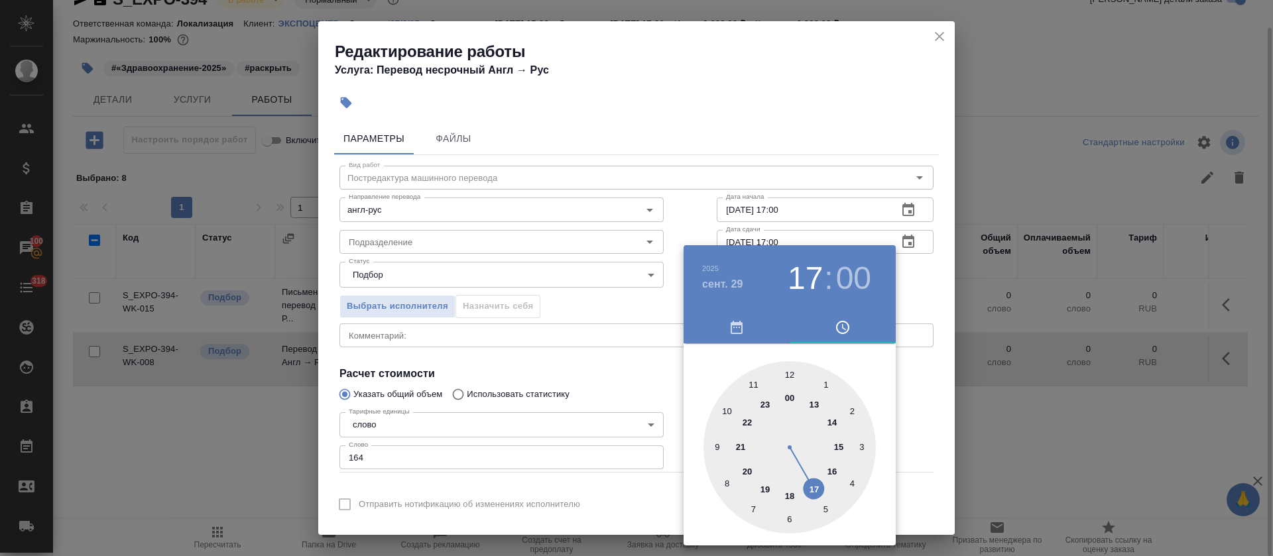
click at [838, 445] on div at bounding box center [789, 447] width 172 height 172
click at [815, 300] on div "2025 сент. 29 15 : 00" at bounding box center [789, 278] width 212 height 66
drag, startPoint x: 810, startPoint y: 287, endPoint x: 805, endPoint y: 314, distance: 27.0
click at [809, 287] on h3 "15" at bounding box center [804, 278] width 35 height 37
click at [791, 373] on div at bounding box center [789, 447] width 172 height 172
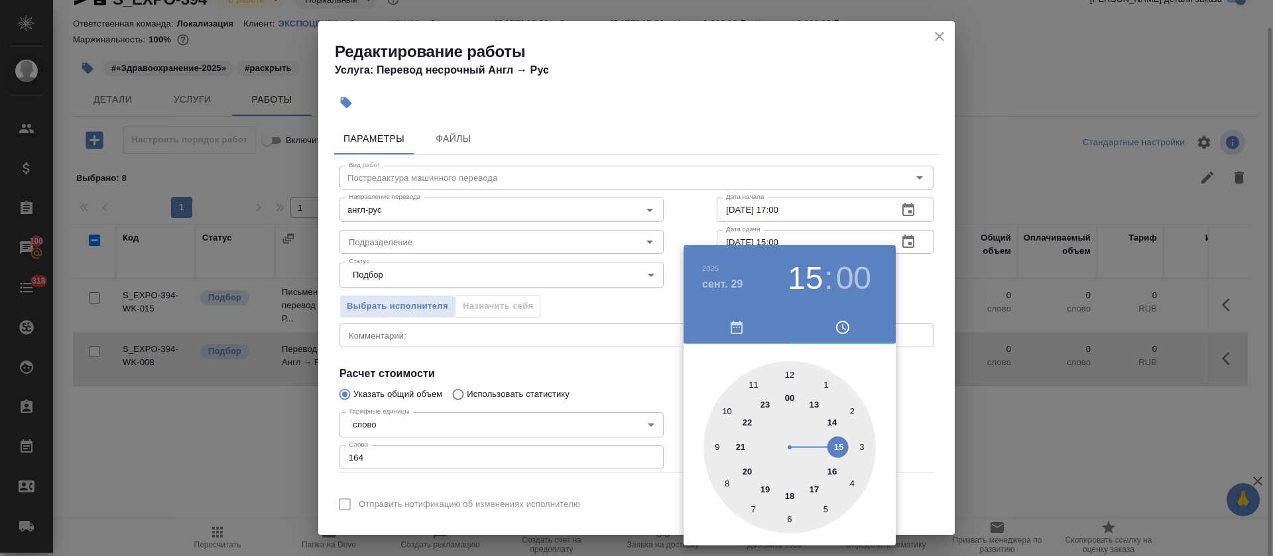
type input "29.09.2025 12:00"
click at [563, 374] on div at bounding box center [636, 278] width 1273 height 556
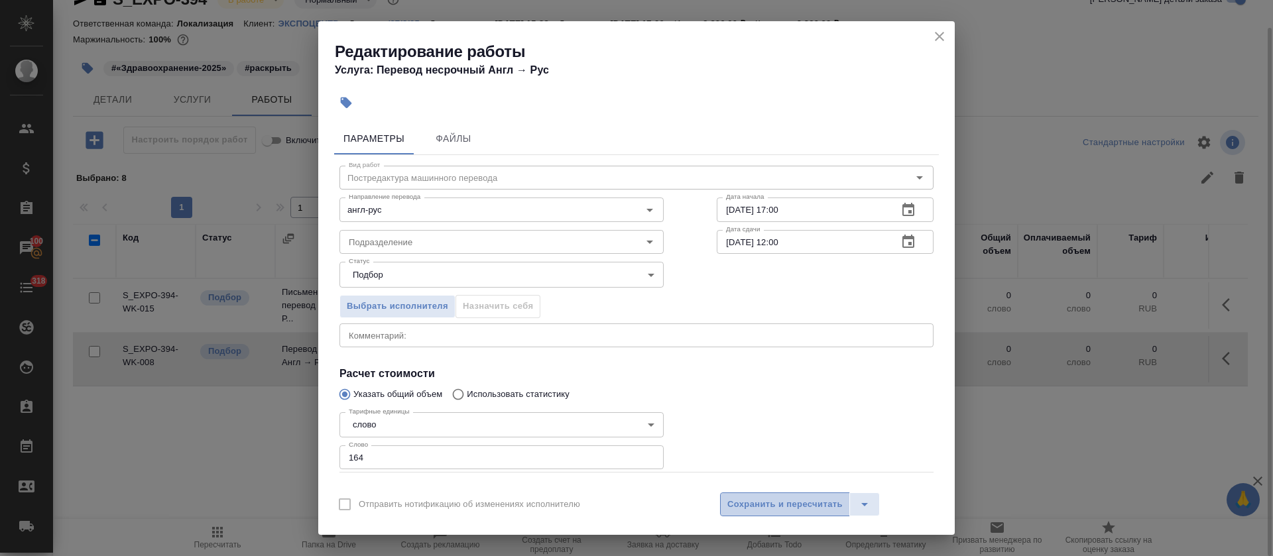
click at [779, 512] on button "Сохранить и пересчитать" at bounding box center [785, 504] width 130 height 24
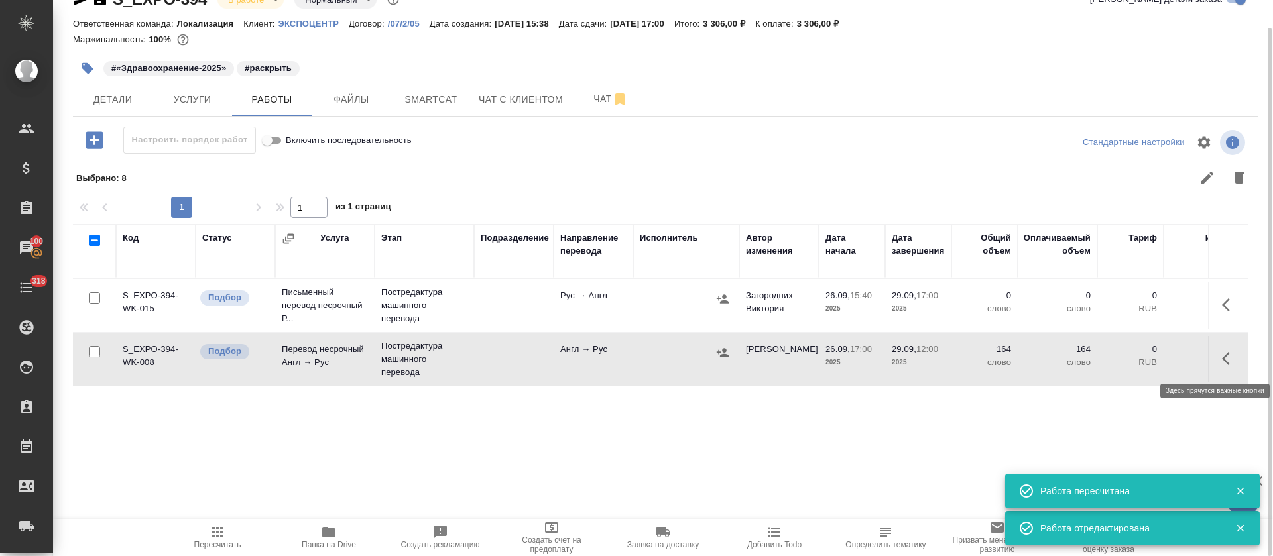
click at [1225, 355] on icon "button" at bounding box center [1226, 358] width 8 height 13
click at [1131, 359] on icon "button" at bounding box center [1132, 359] width 12 height 12
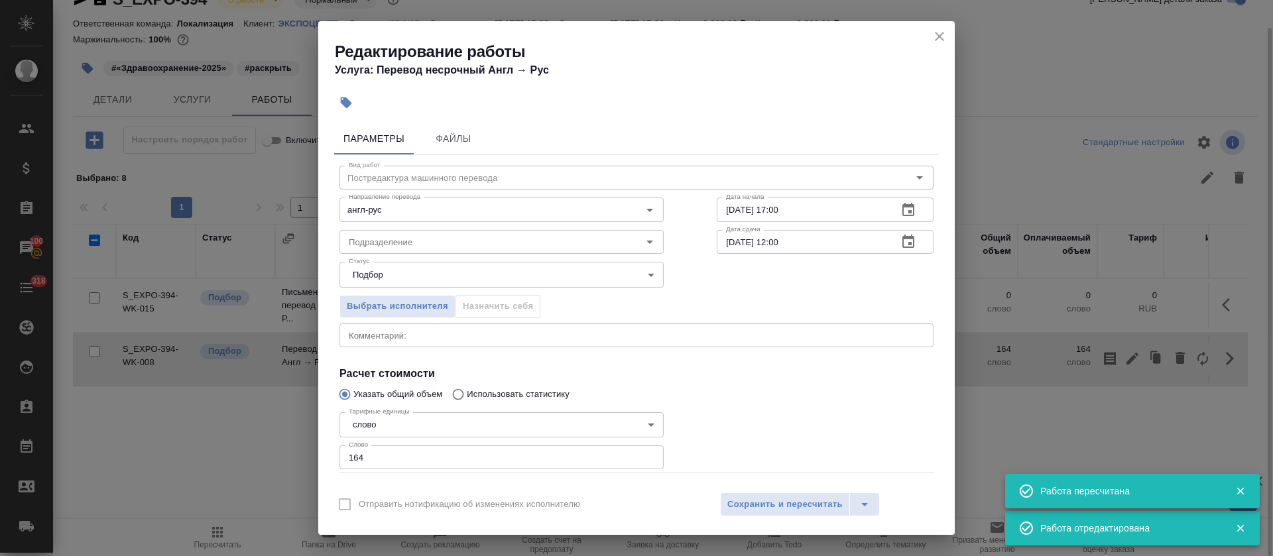
click at [455, 147] on button "Файлы" at bounding box center [454, 139] width 80 height 32
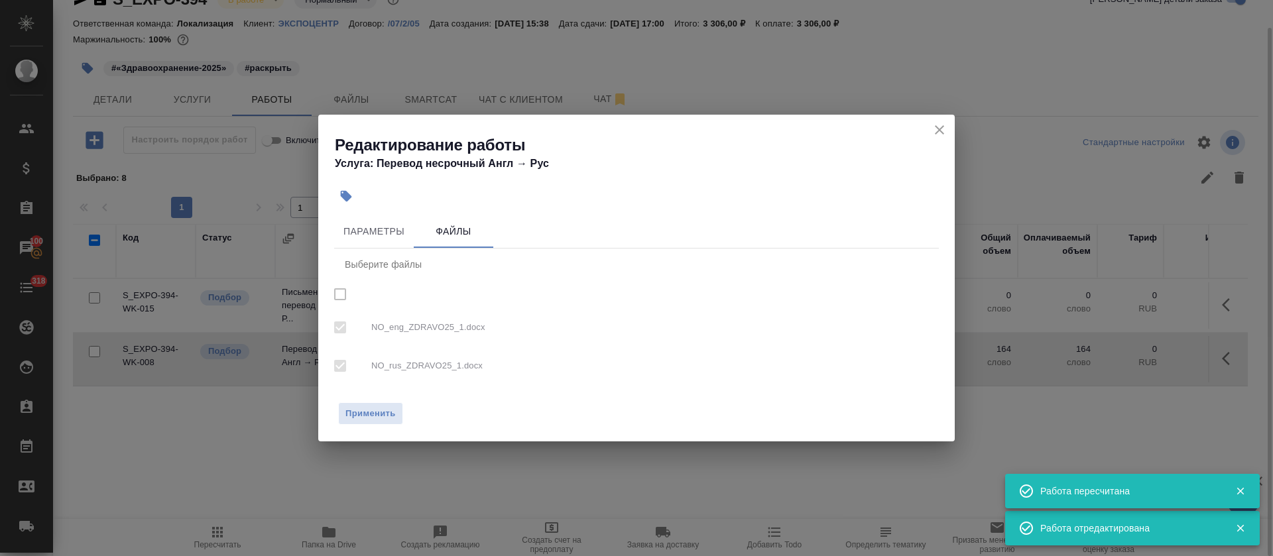
checkbox input "true"
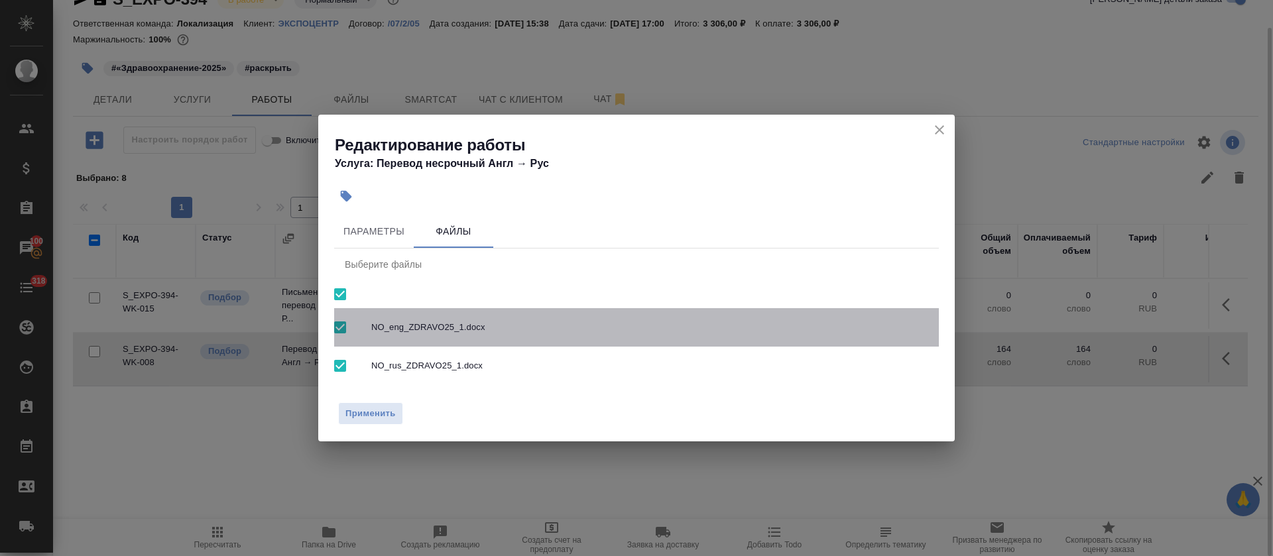
click at [341, 331] on input "checkbox" at bounding box center [340, 328] width 28 height 28
checkbox input "false"
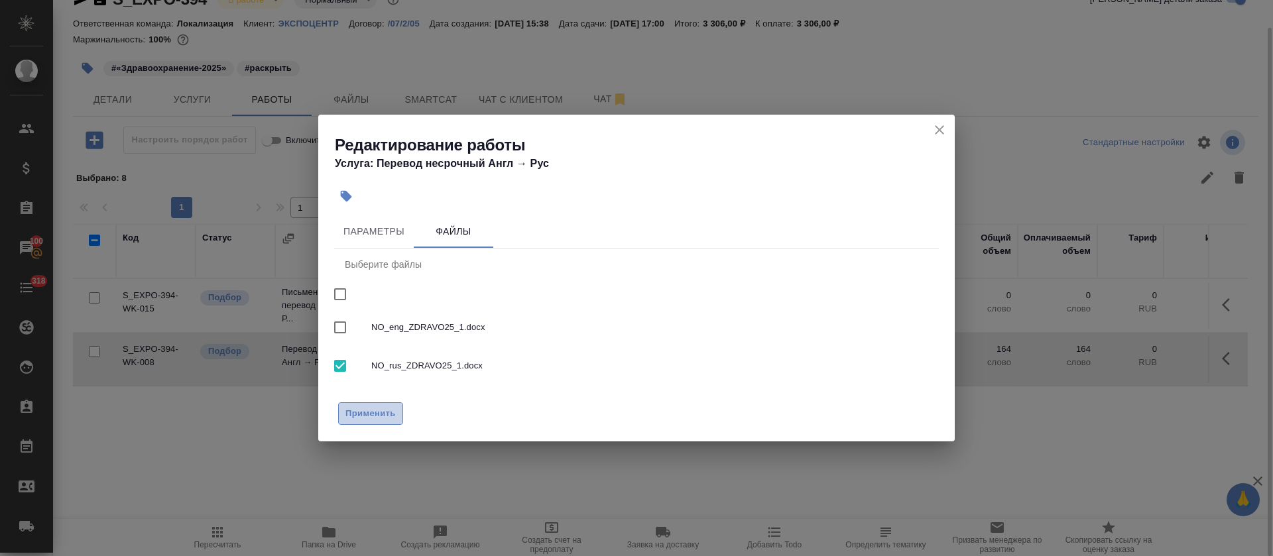
click at [361, 410] on span "Применить" at bounding box center [370, 413] width 50 height 15
click at [941, 129] on icon "close" at bounding box center [939, 130] width 16 height 16
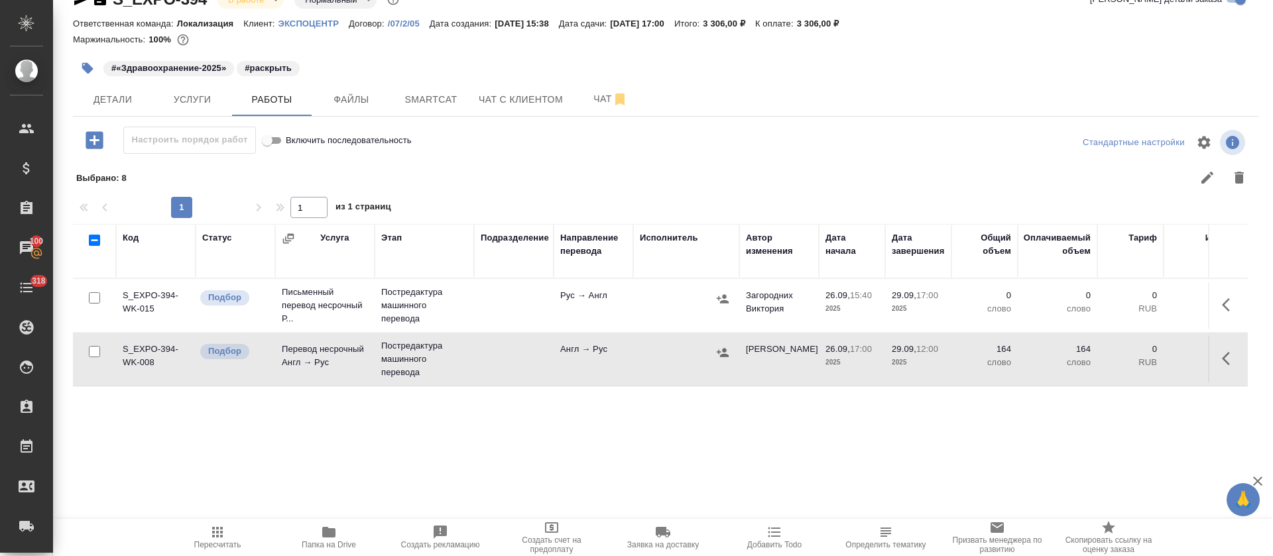
click at [1224, 300] on icon "button" at bounding box center [1230, 305] width 16 height 16
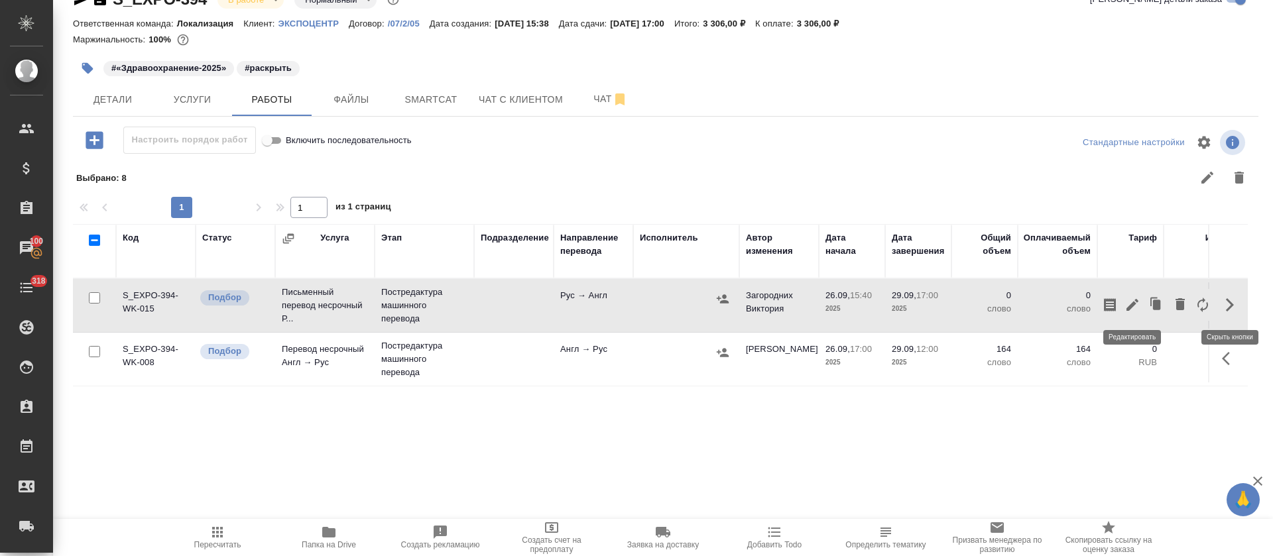
click at [1131, 304] on icon "button" at bounding box center [1132, 305] width 12 height 12
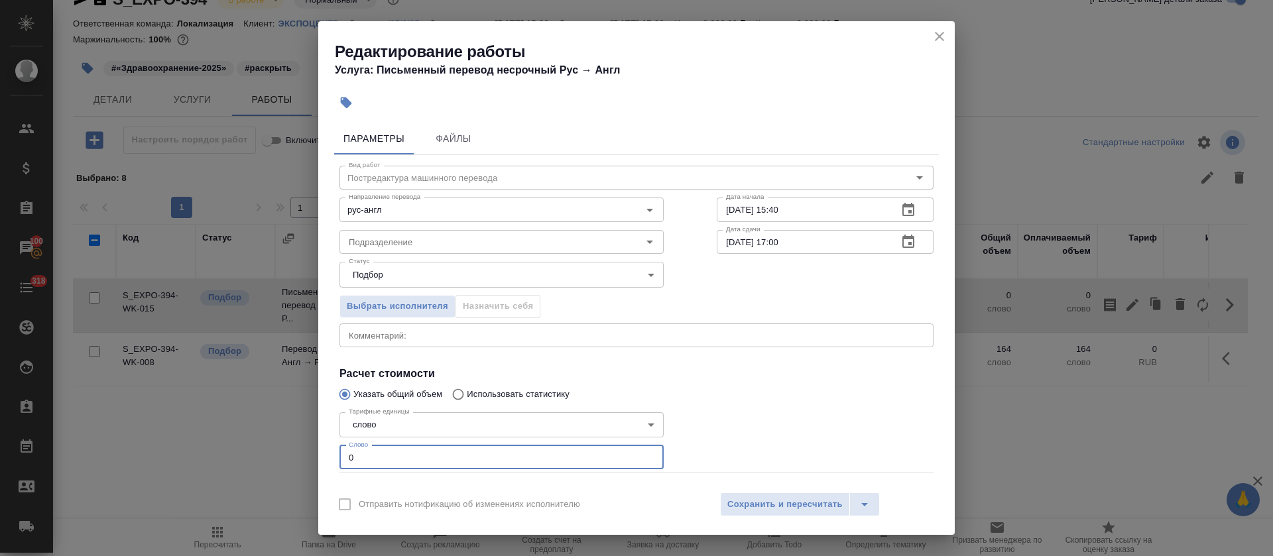
drag, startPoint x: 348, startPoint y: 453, endPoint x: 390, endPoint y: 454, distance: 42.4
click at [390, 454] on input "0" at bounding box center [501, 457] width 324 height 24
paste input "703"
type input "703"
click at [907, 215] on button "button" at bounding box center [908, 210] width 32 height 32
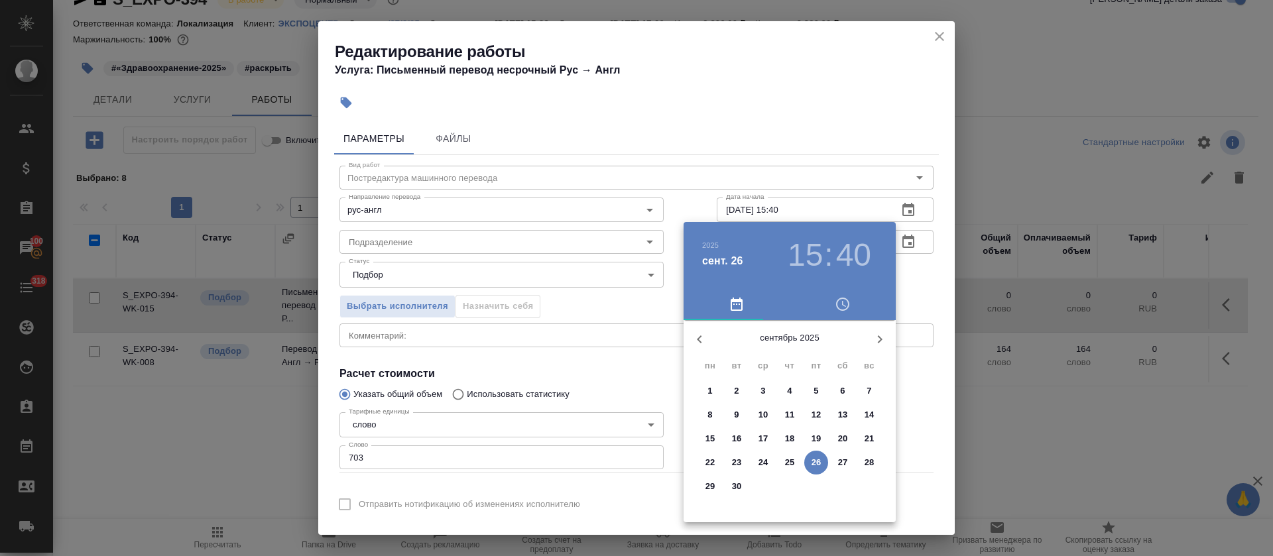
click at [808, 260] on h3 "15" at bounding box center [804, 255] width 35 height 37
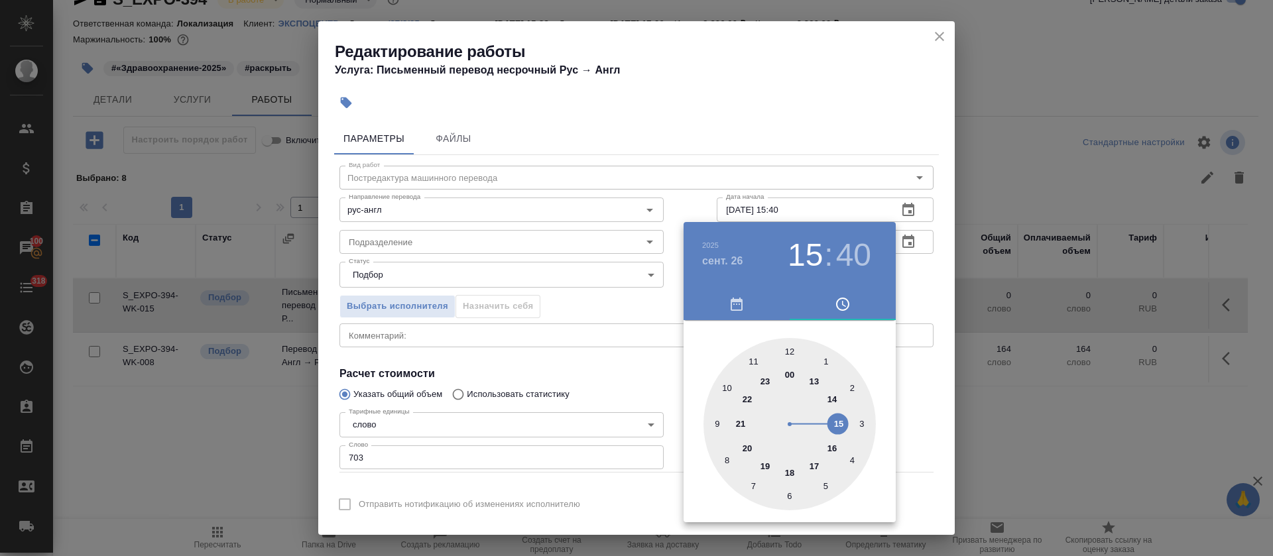
click at [813, 464] on div at bounding box center [789, 424] width 172 height 172
click at [793, 349] on div at bounding box center [789, 424] width 172 height 172
type input "26.09.2025 17:00"
click at [691, 364] on div "00 05 10 15 20 25 30 35 40 45 50 55" at bounding box center [789, 424] width 212 height 172
drag, startPoint x: 557, startPoint y: 366, endPoint x: 663, endPoint y: 339, distance: 110.0
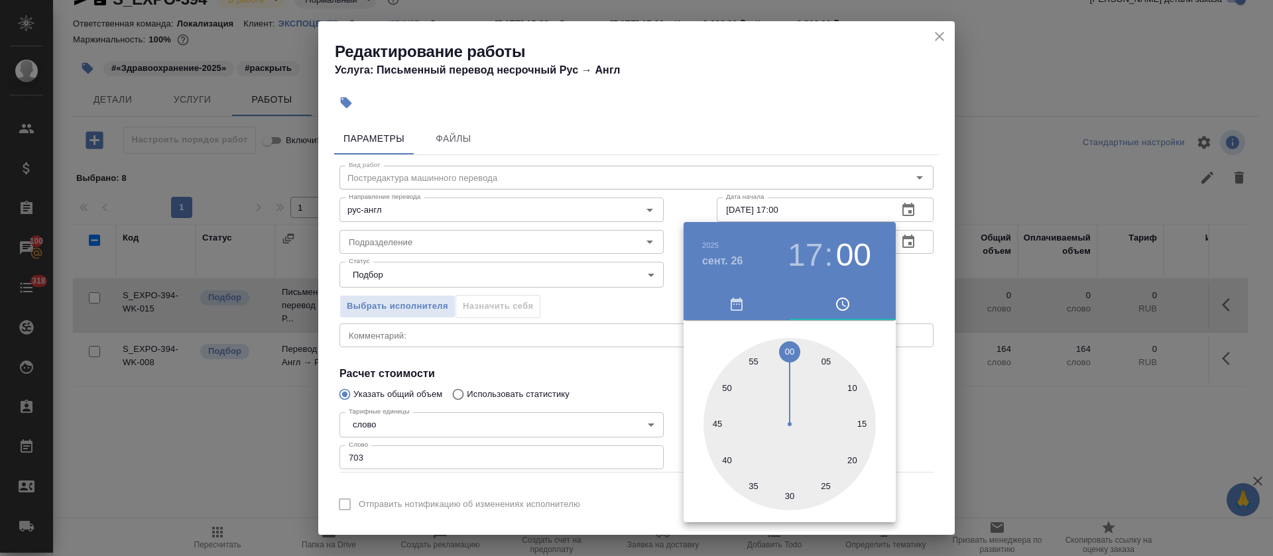
click at [565, 366] on div at bounding box center [636, 278] width 1273 height 556
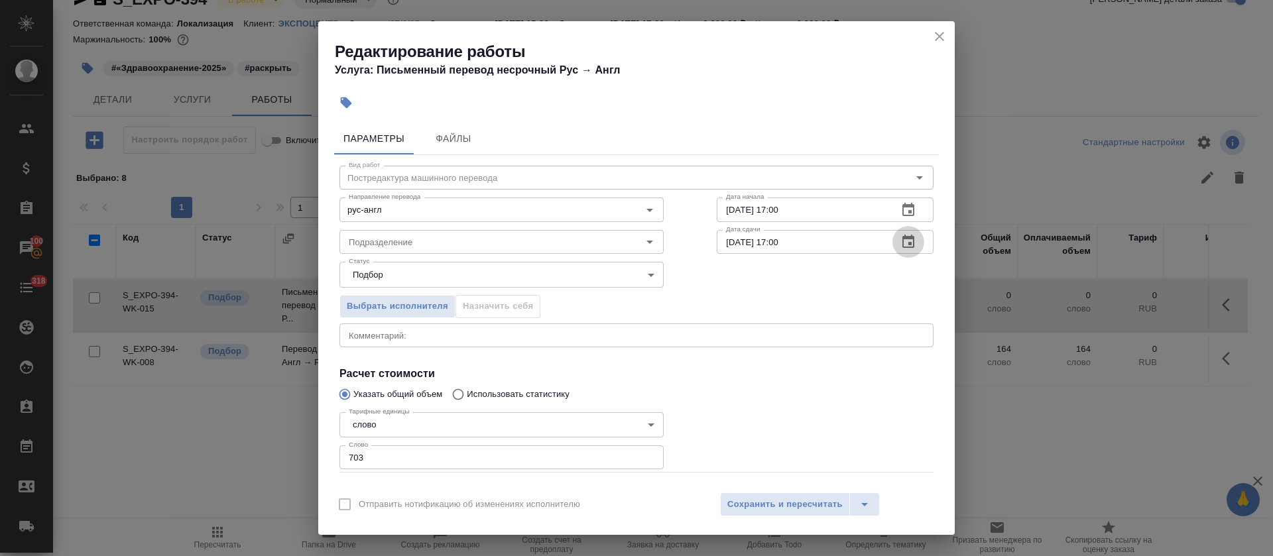
click at [900, 241] on icon "button" at bounding box center [908, 242] width 16 height 16
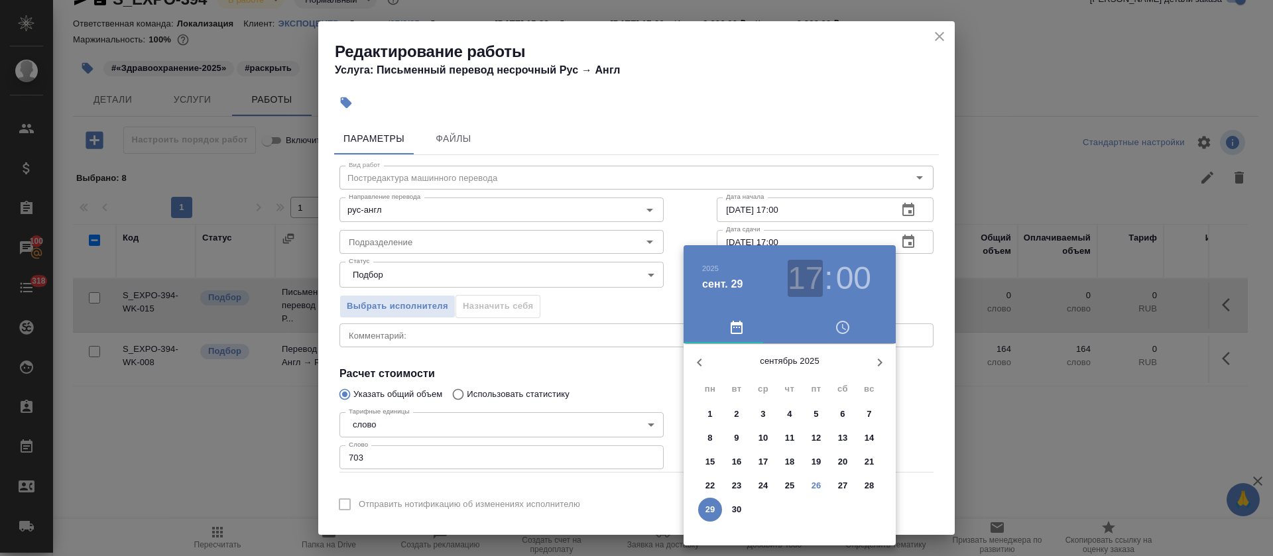
click at [801, 268] on h3 "17" at bounding box center [804, 278] width 35 height 37
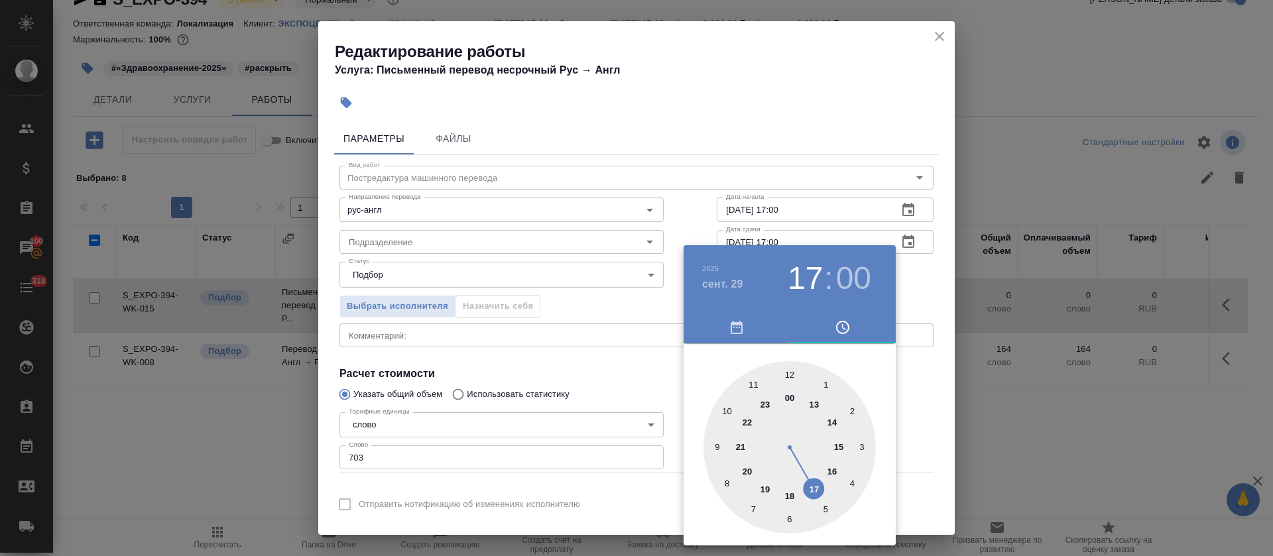
click at [831, 465] on div at bounding box center [789, 447] width 172 height 172
type input "29.09.2025 16:00"
click at [601, 351] on div at bounding box center [636, 278] width 1273 height 556
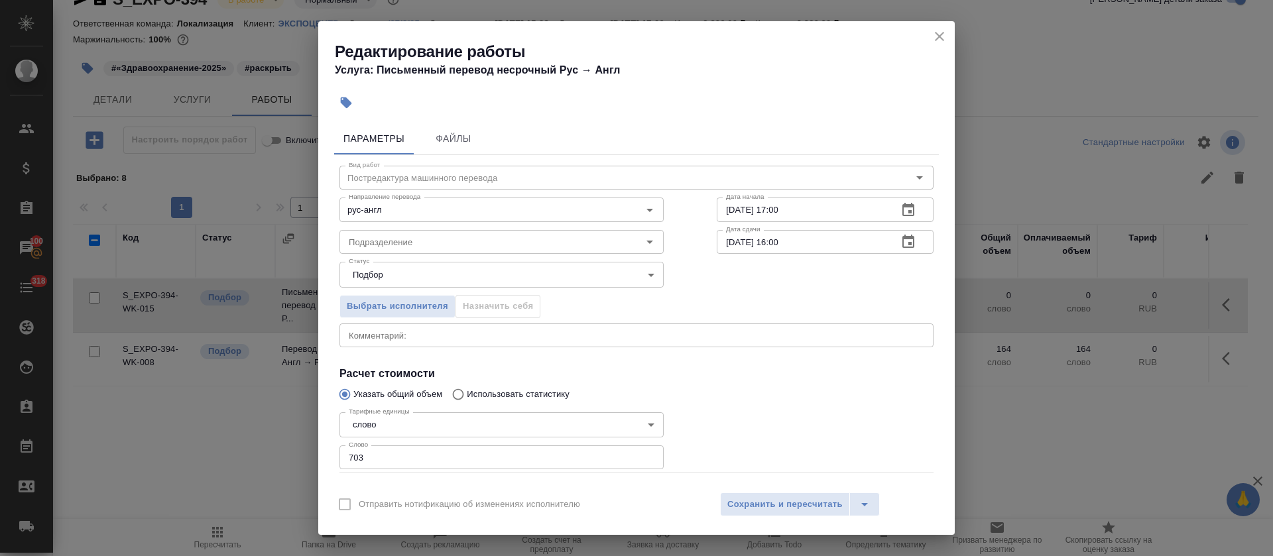
click at [447, 142] on span "Файлы" at bounding box center [454, 139] width 64 height 17
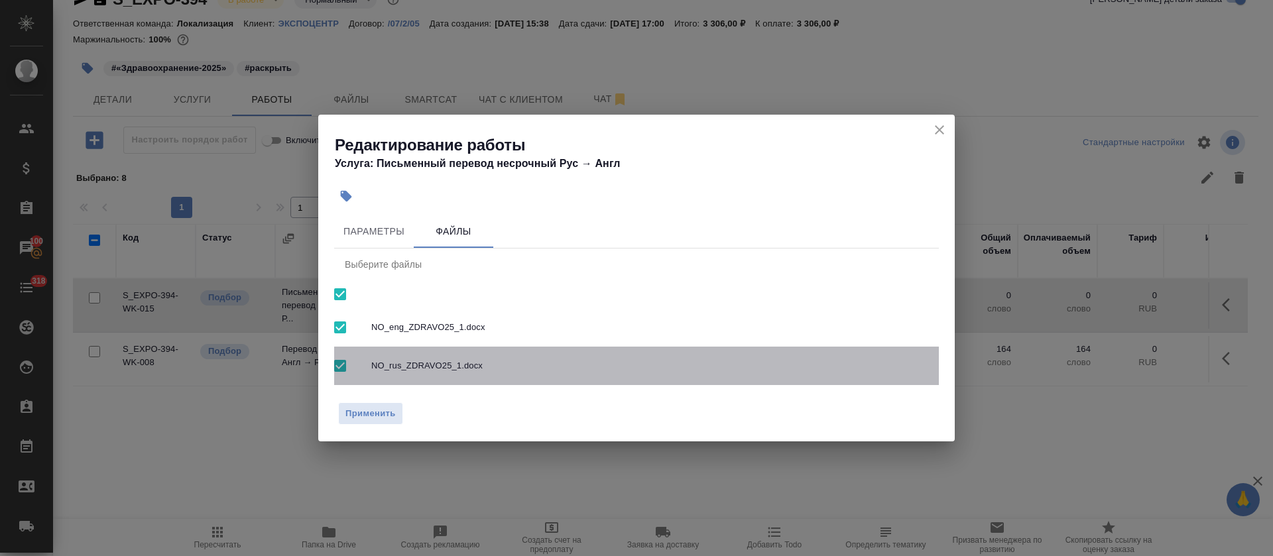
click at [436, 360] on span "NO_rus_ZDRAVO25_1.docx" at bounding box center [649, 365] width 557 height 13
checkbox input "false"
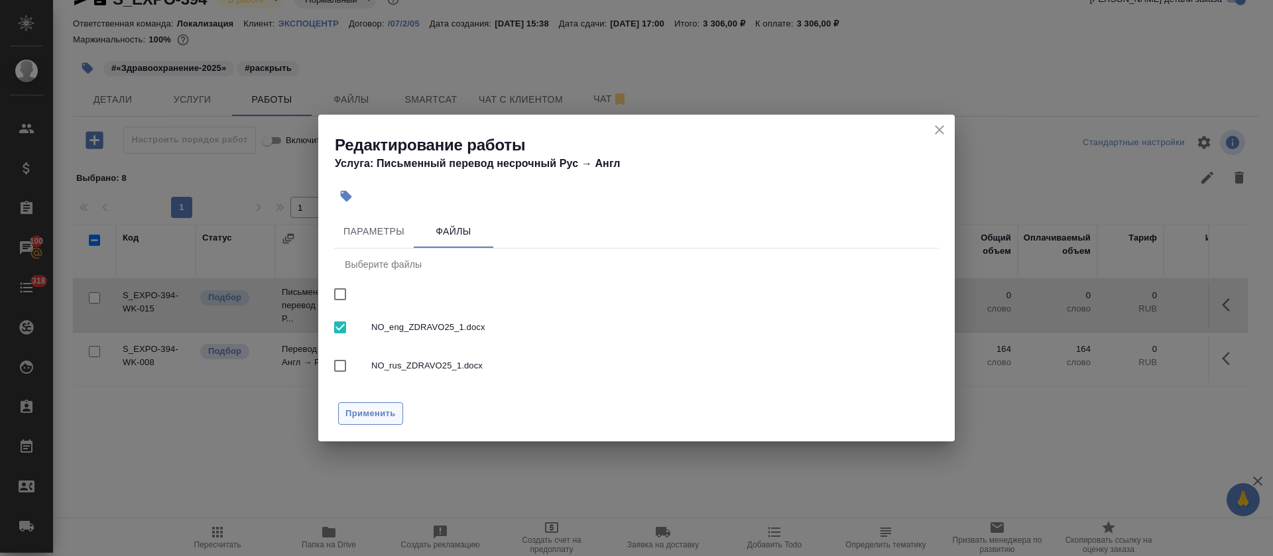
drag, startPoint x: 374, startPoint y: 400, endPoint x: 373, endPoint y: 410, distance: 10.0
click at [374, 404] on div "Применить" at bounding box center [636, 419] width 636 height 46
click at [373, 411] on span "Применить" at bounding box center [370, 413] width 50 height 15
click at [377, 215] on div "Параметры Файлы Выберите файлы NO_eng_ZDRAVO25_1.docx NO_rus_ZDRAVO25_1.docx" at bounding box center [636, 303] width 636 height 185
click at [390, 231] on span "Параметры" at bounding box center [374, 231] width 64 height 17
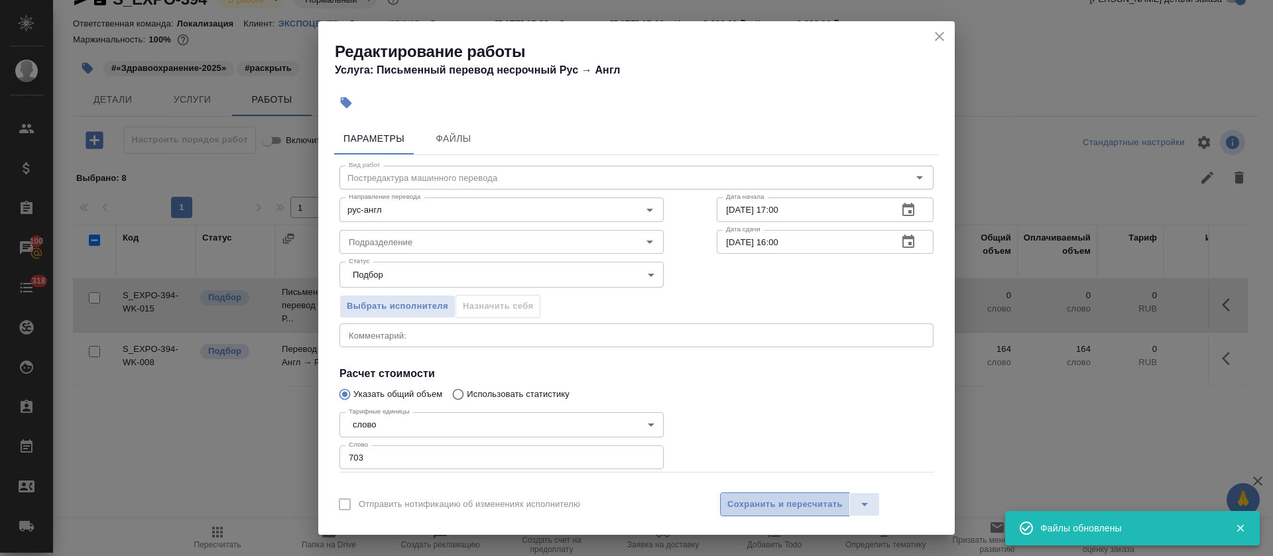
click at [791, 496] on button "Сохранить и пересчитать" at bounding box center [785, 504] width 130 height 24
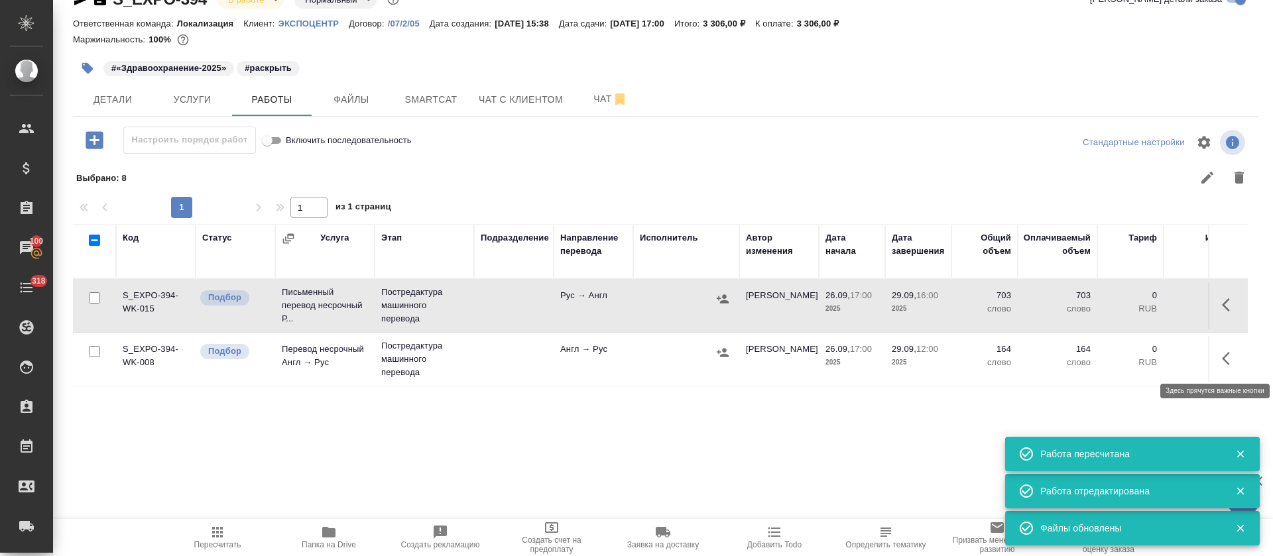
click at [1233, 363] on icon "button" at bounding box center [1230, 359] width 16 height 16
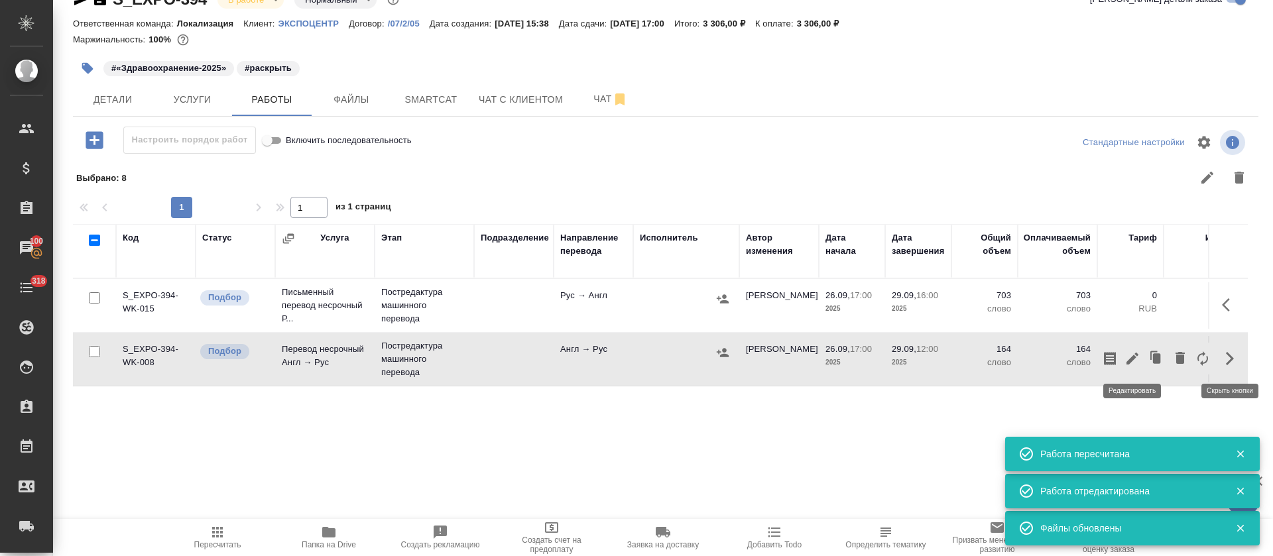
click at [1134, 359] on icon "button" at bounding box center [1132, 359] width 12 height 12
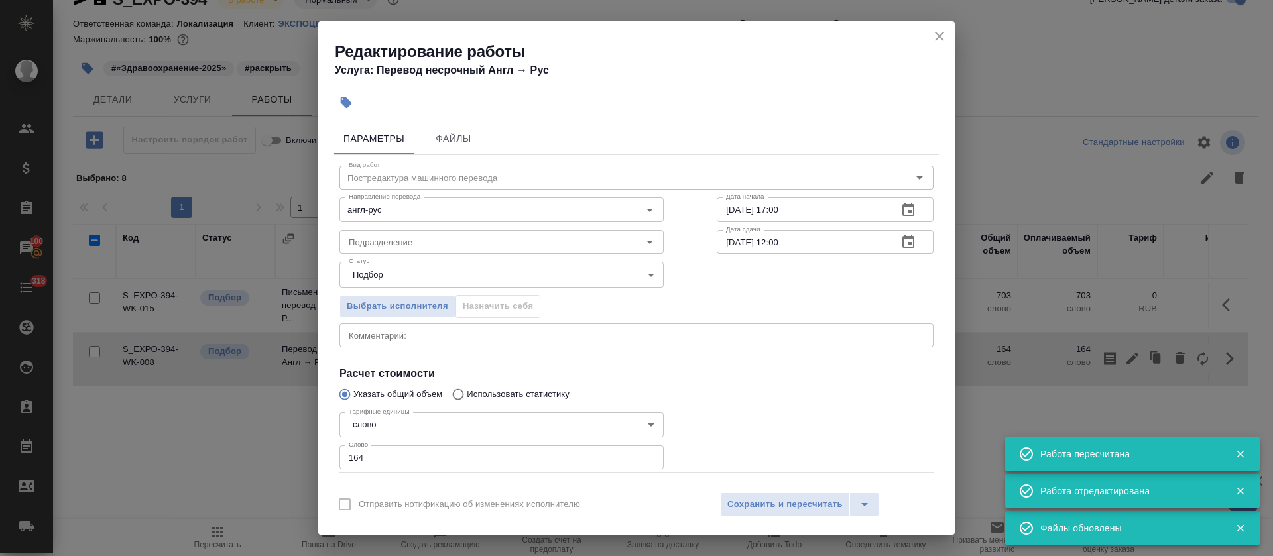
click at [892, 248] on button "button" at bounding box center [908, 242] width 32 height 32
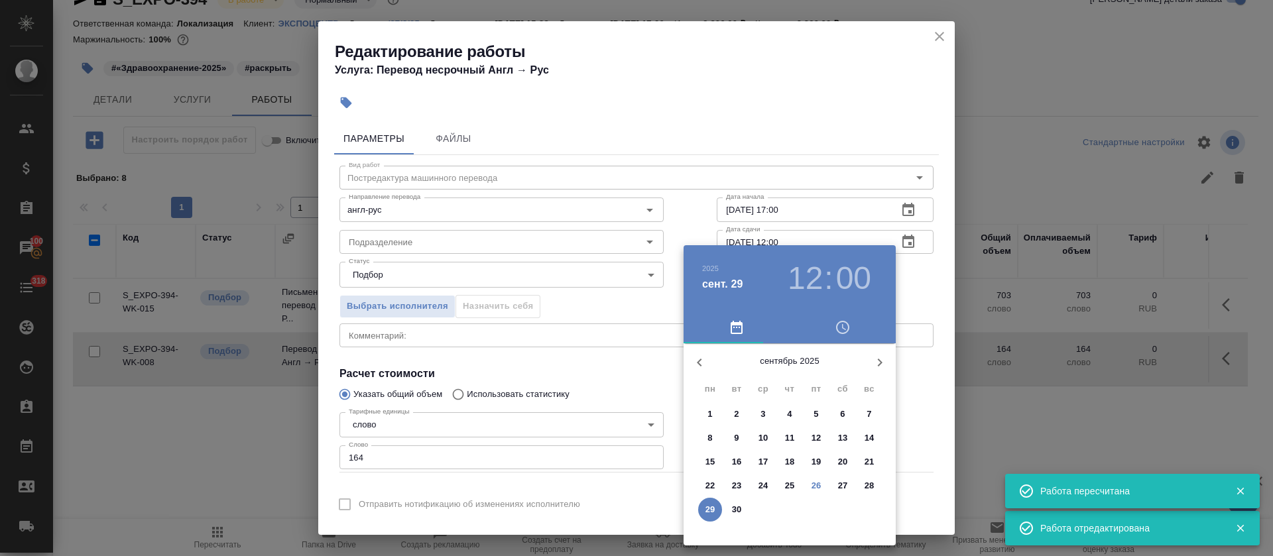
drag, startPoint x: 788, startPoint y: 270, endPoint x: 807, endPoint y: 274, distance: 19.6
click at [801, 273] on h3 "12" at bounding box center [804, 278] width 35 height 37
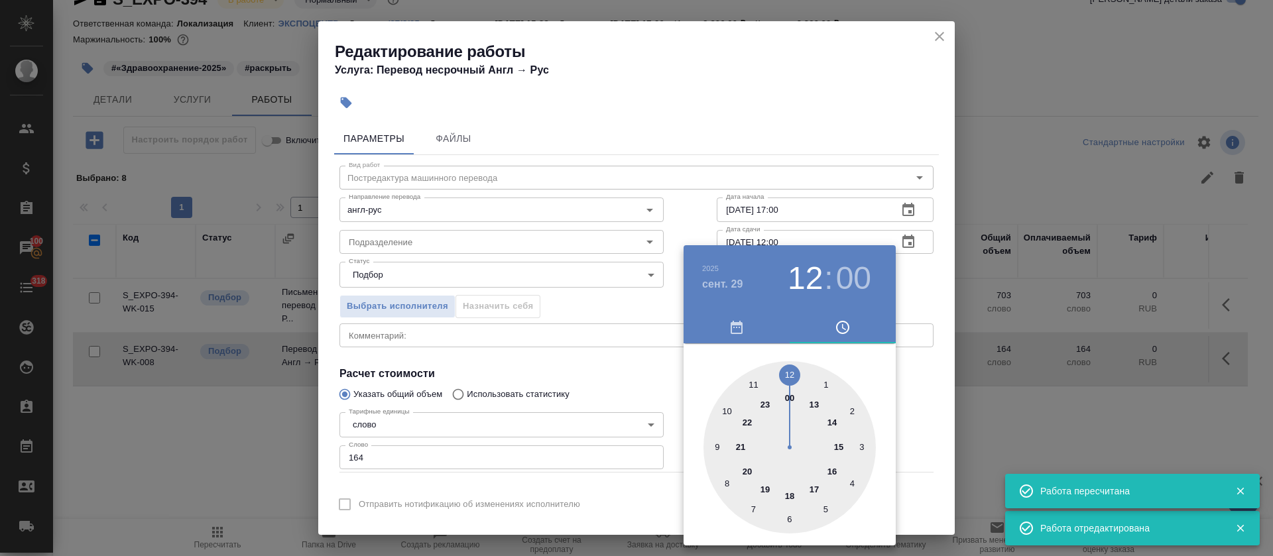
click at [830, 468] on div at bounding box center [789, 447] width 172 height 172
type input "29.09.2025 16:00"
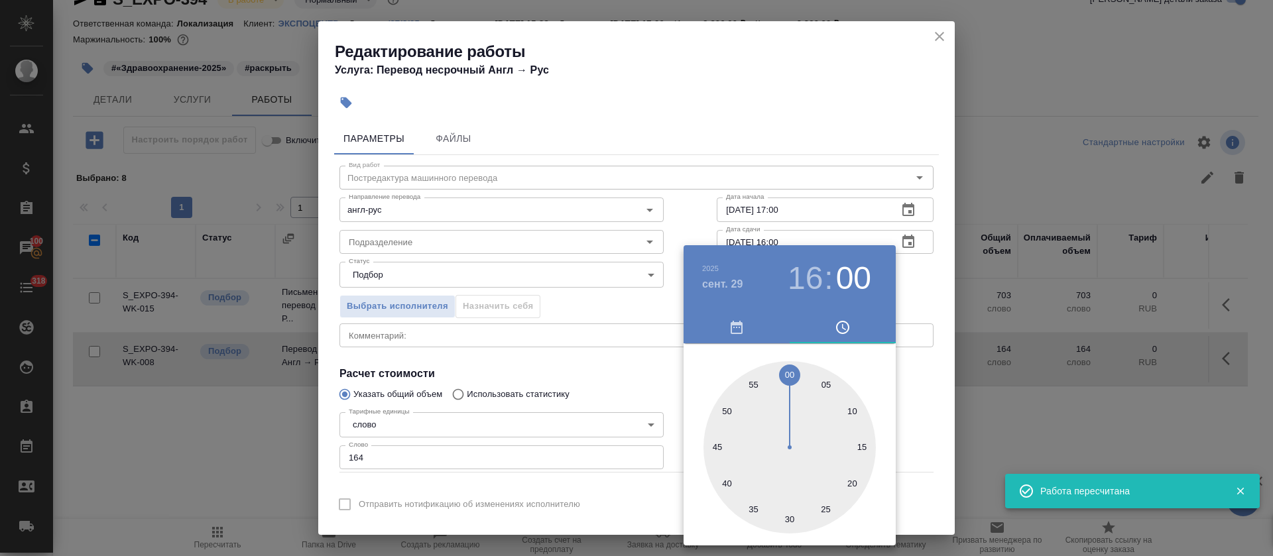
click at [632, 405] on div at bounding box center [636, 278] width 1273 height 556
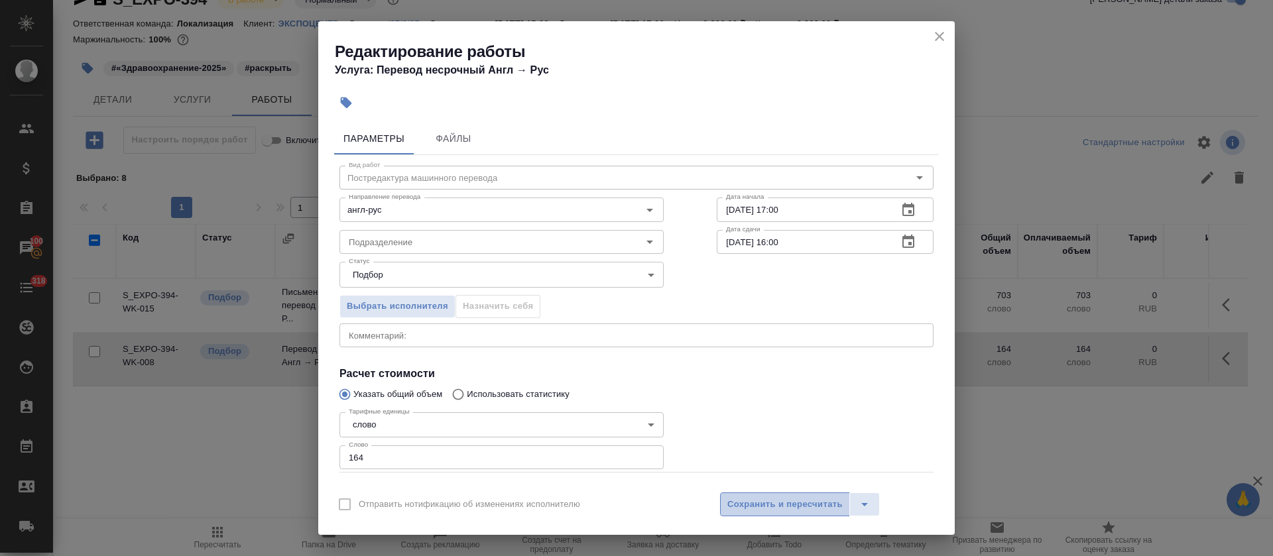
drag, startPoint x: 759, startPoint y: 503, endPoint x: 795, endPoint y: 492, distance: 37.3
click at [760, 504] on span "Сохранить и пересчитать" at bounding box center [784, 504] width 115 height 15
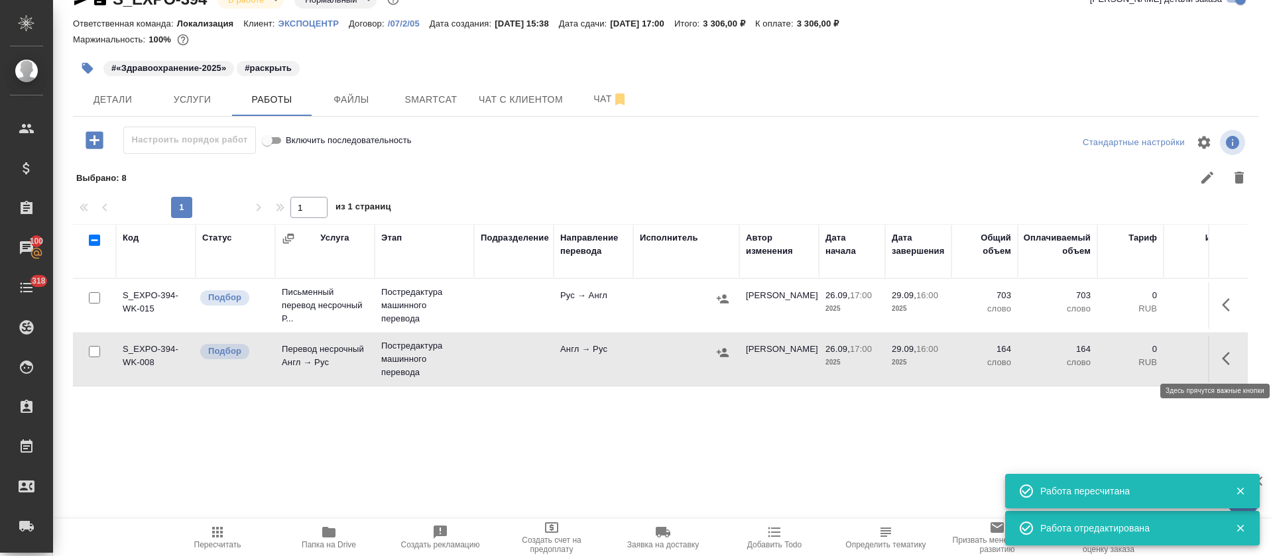
click at [1234, 369] on button "button" at bounding box center [1230, 359] width 32 height 32
click at [1113, 359] on icon "button" at bounding box center [1110, 359] width 16 height 16
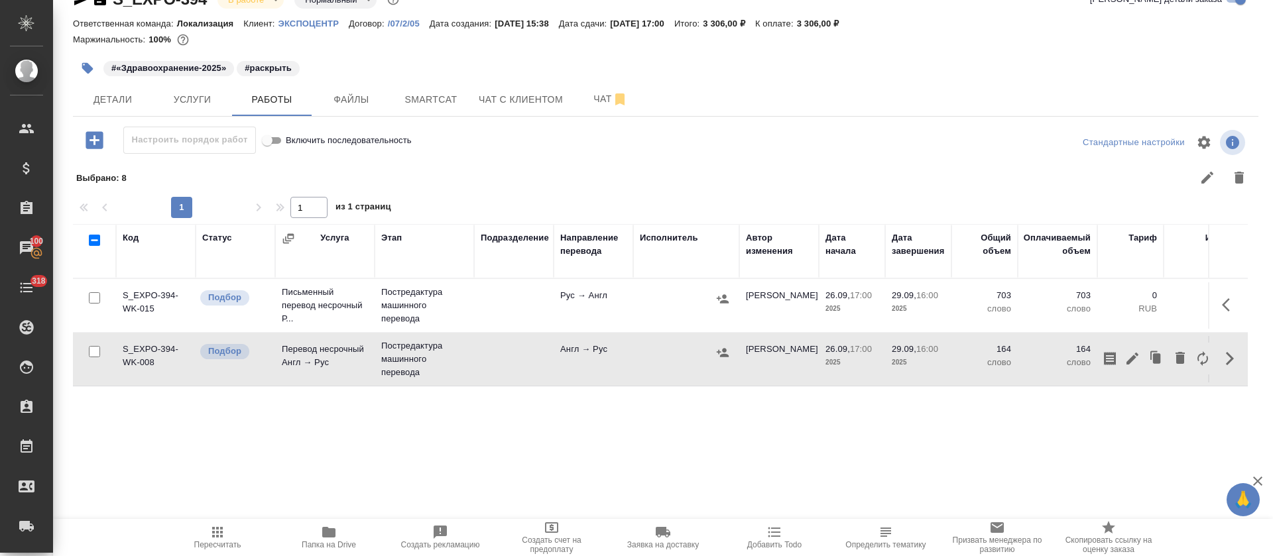
click at [1224, 304] on icon "button" at bounding box center [1226, 304] width 8 height 13
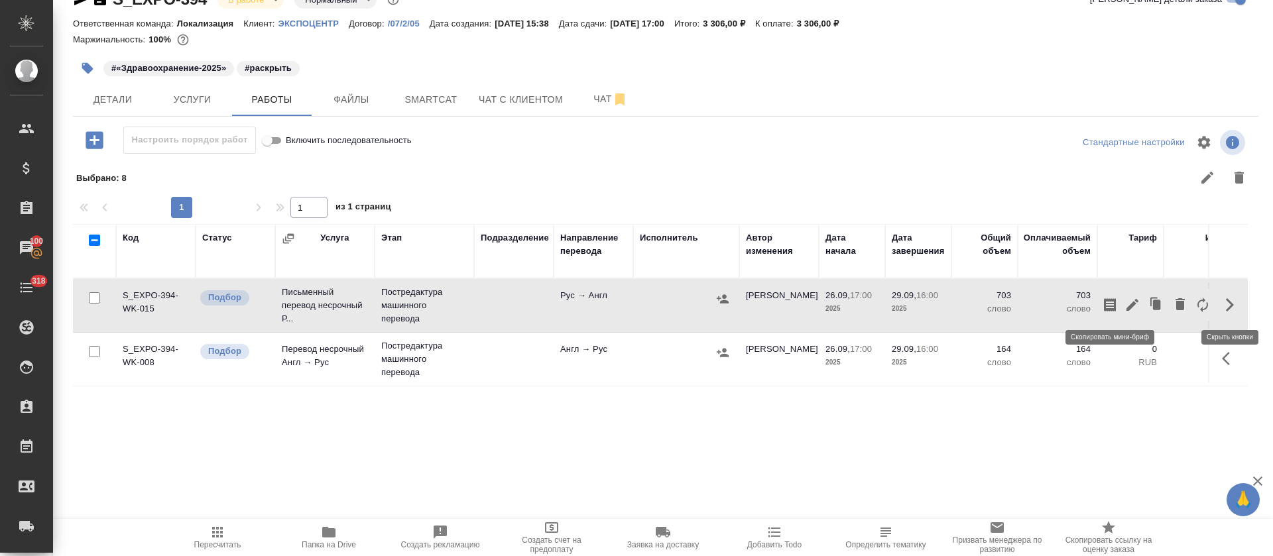
click at [1115, 305] on icon "button" at bounding box center [1110, 304] width 12 height 13
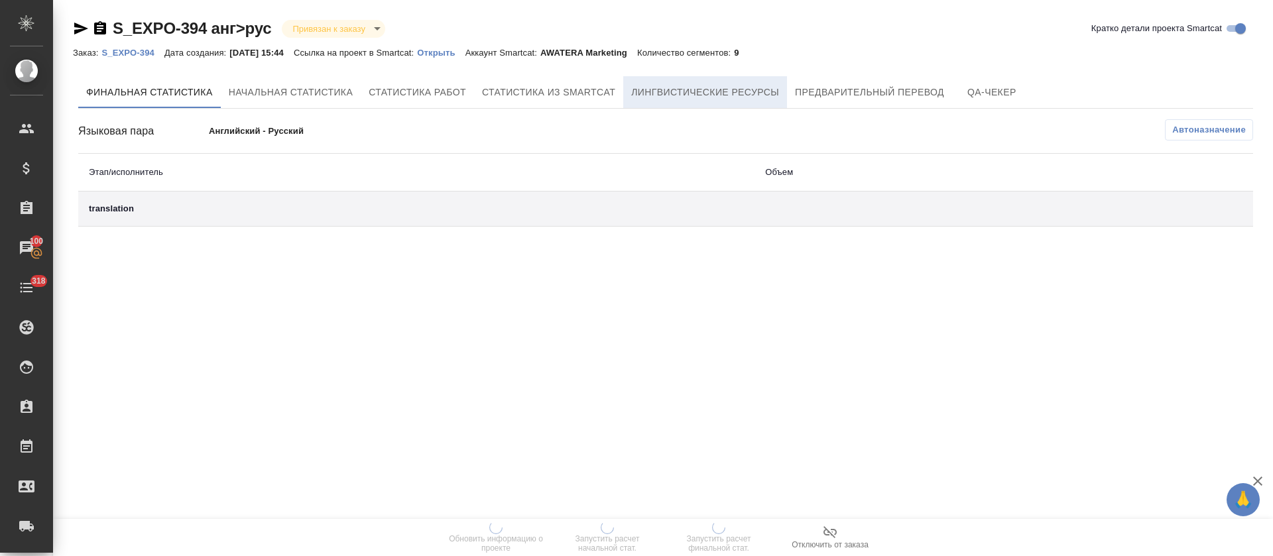
click at [699, 89] on span "Лингвистические ресурсы" at bounding box center [705, 92] width 148 height 17
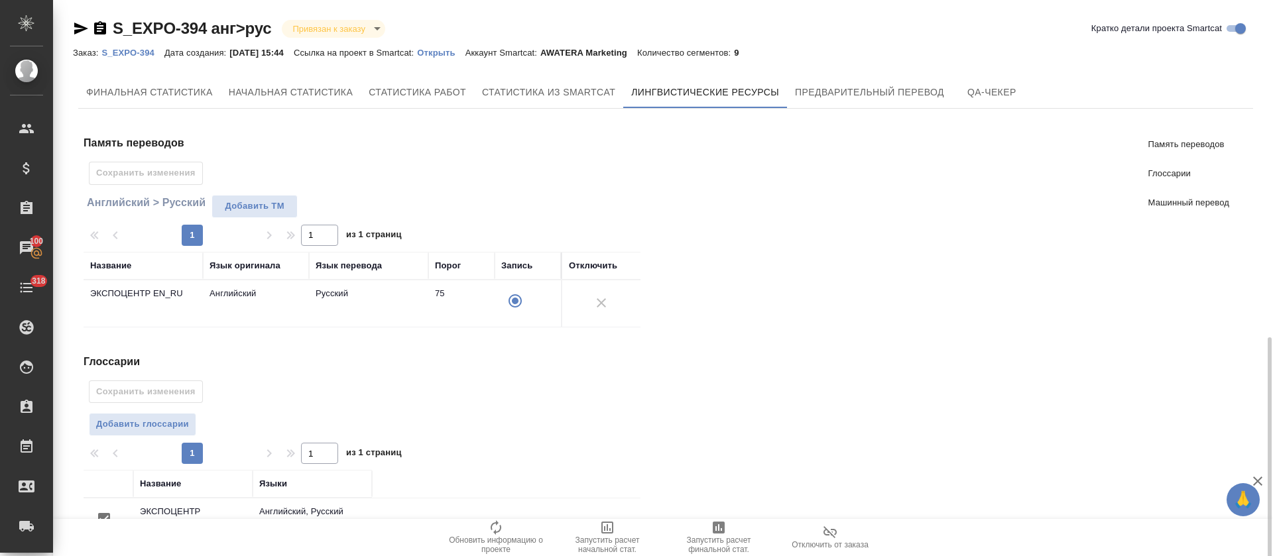
scroll to position [240, 0]
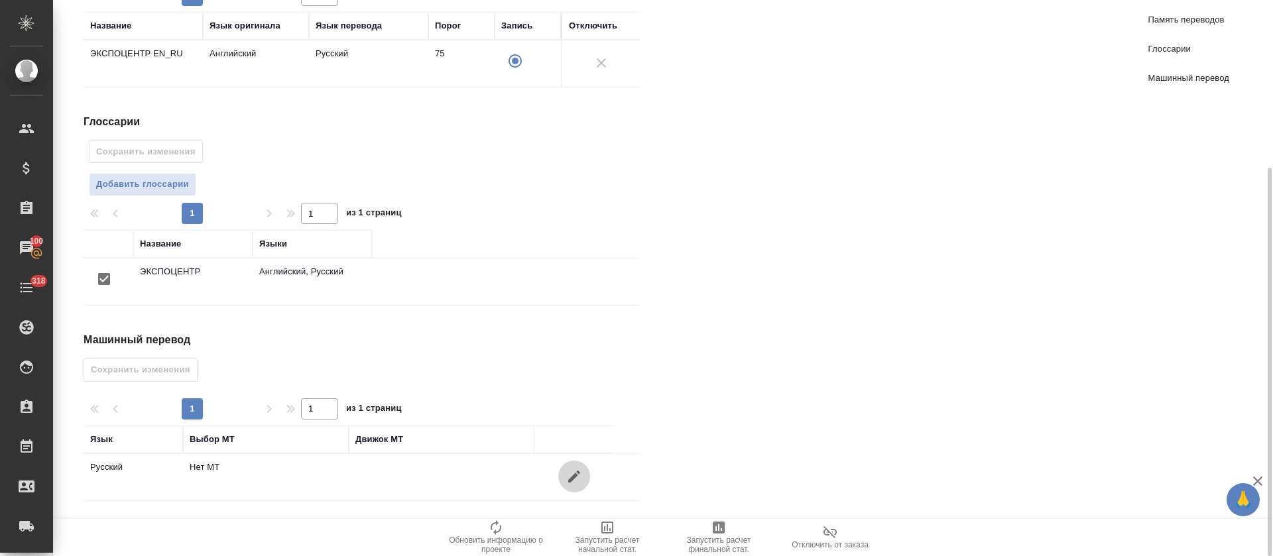
click at [561, 370] on button "button" at bounding box center [574, 477] width 32 height 32
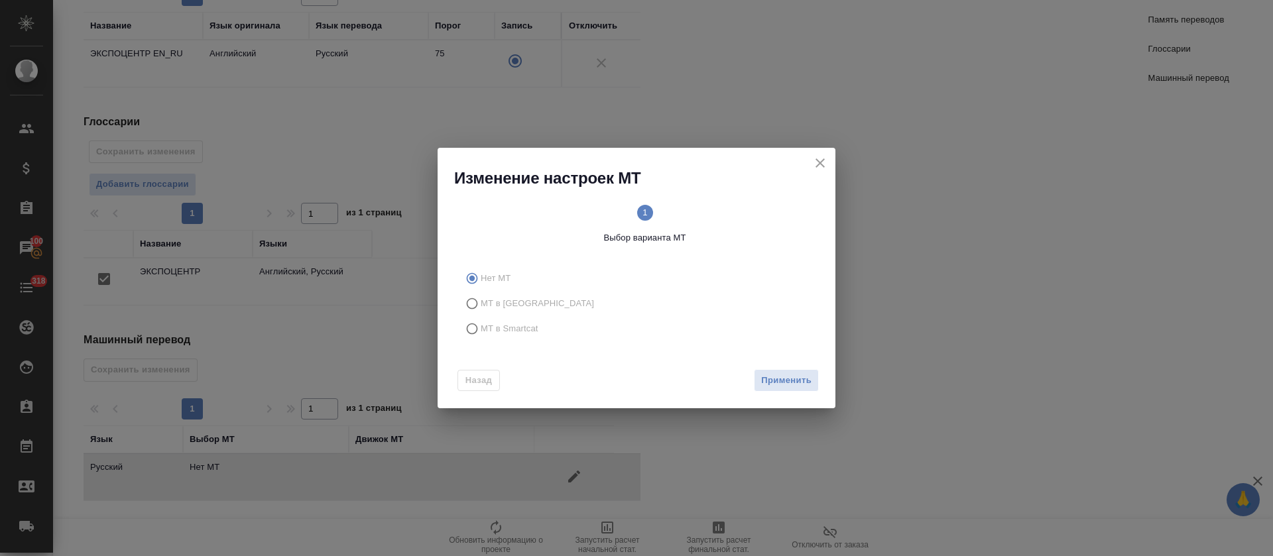
click at [473, 330] on input "МТ в Smartcat" at bounding box center [469, 328] width 21 height 25
radio input "true"
click at [768, 370] on div "Вперед" at bounding box center [792, 380] width 53 height 23
click at [789, 370] on span "Вперед" at bounding box center [794, 380] width 33 height 15
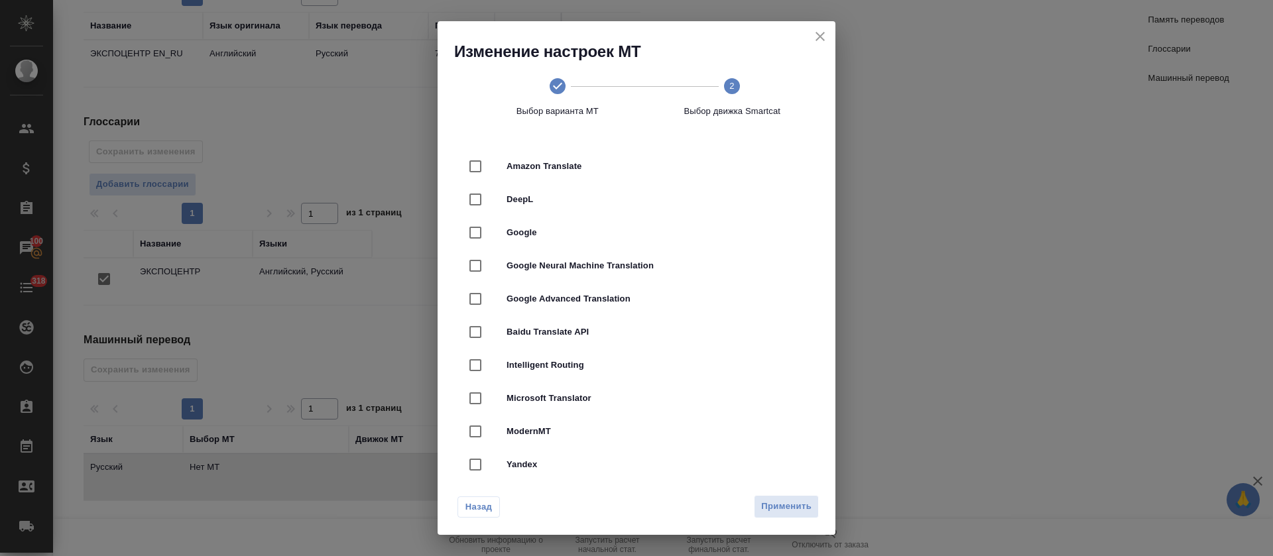
click at [557, 185] on div "DeepL" at bounding box center [636, 199] width 355 height 33
checkbox input "true"
click at [781, 370] on span "Применить" at bounding box center [786, 506] width 50 height 15
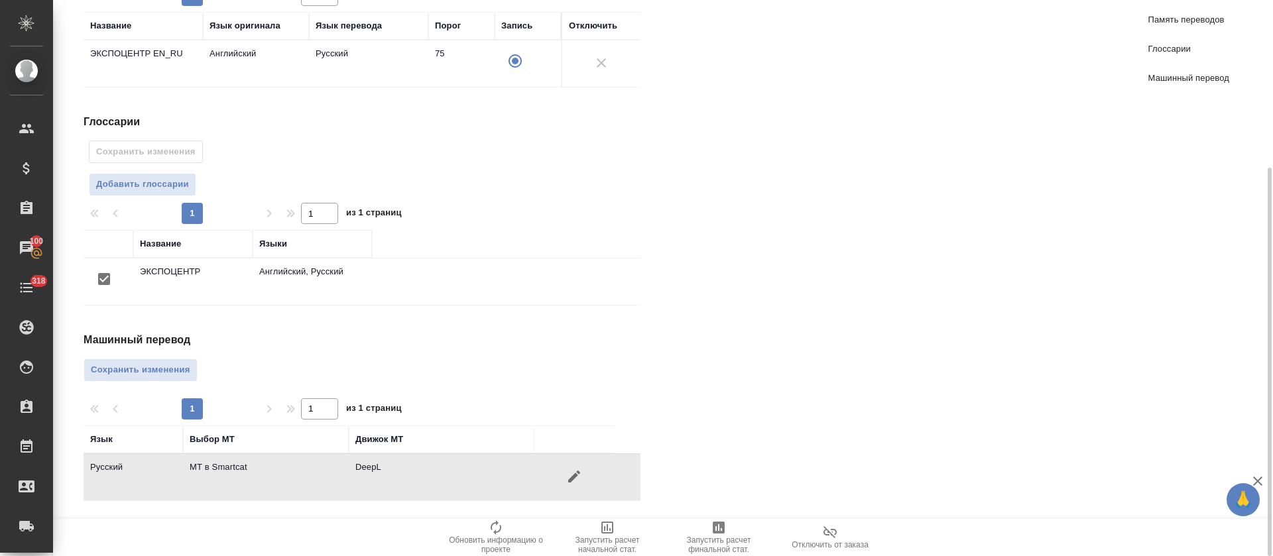
click at [178, 369] on span "Сохранить изменения" at bounding box center [140, 370] width 99 height 15
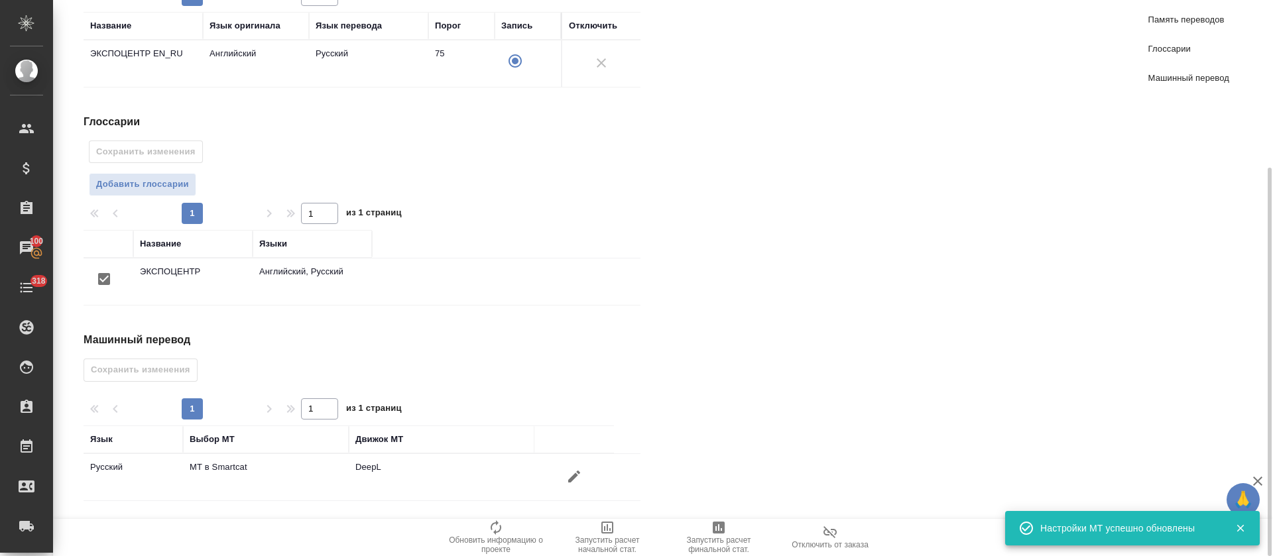
scroll to position [0, 0]
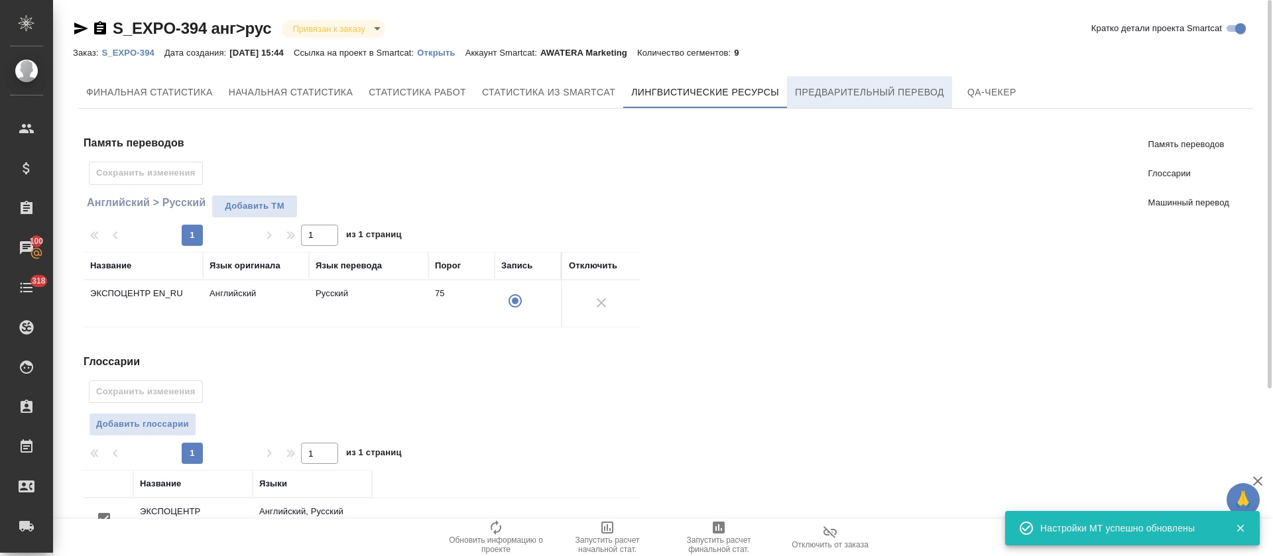
click at [826, 92] on span "Предварительный перевод" at bounding box center [869, 92] width 149 height 17
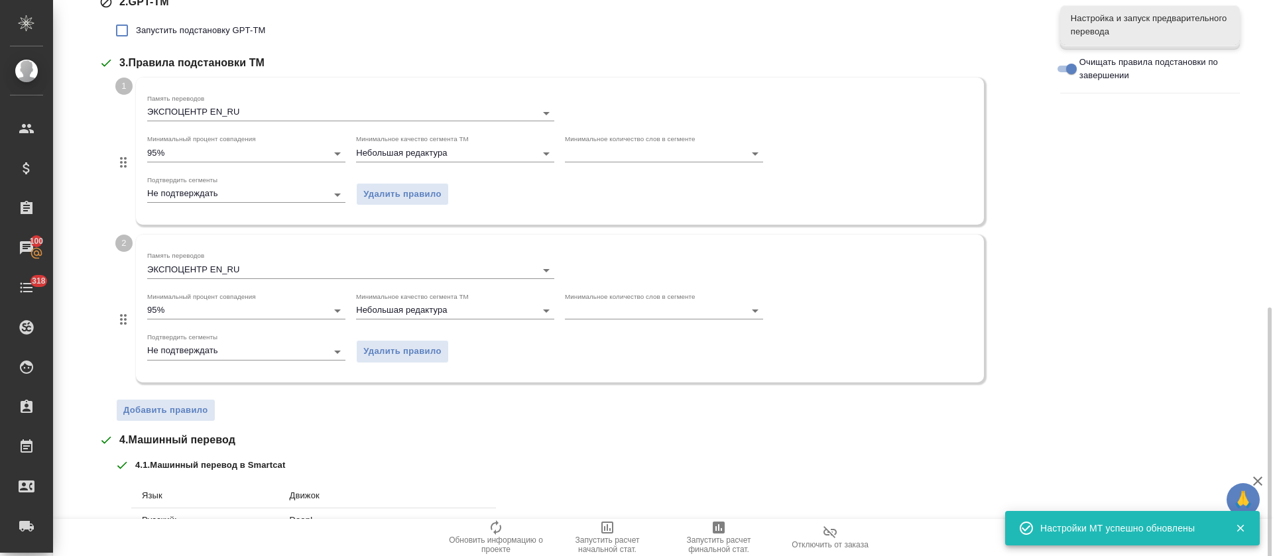
scroll to position [505, 0]
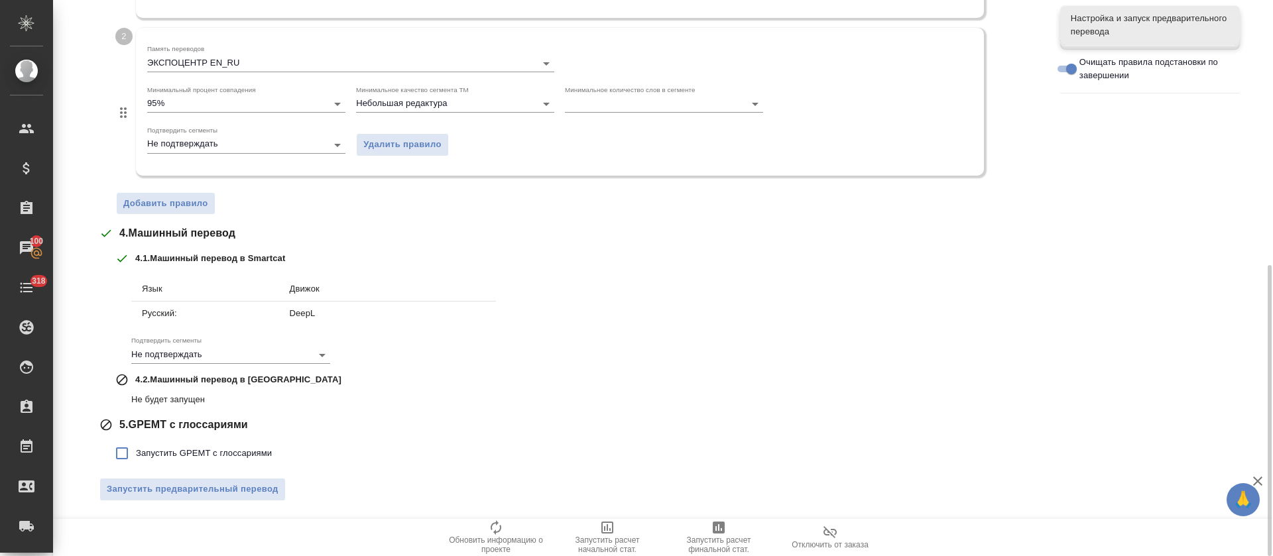
click at [227, 370] on span "Запустить GPEMT с глоссариями" at bounding box center [204, 453] width 136 height 13
click at [136, 370] on input "Запустить GPEMT с глоссариями" at bounding box center [122, 453] width 28 height 28
checkbox input "true"
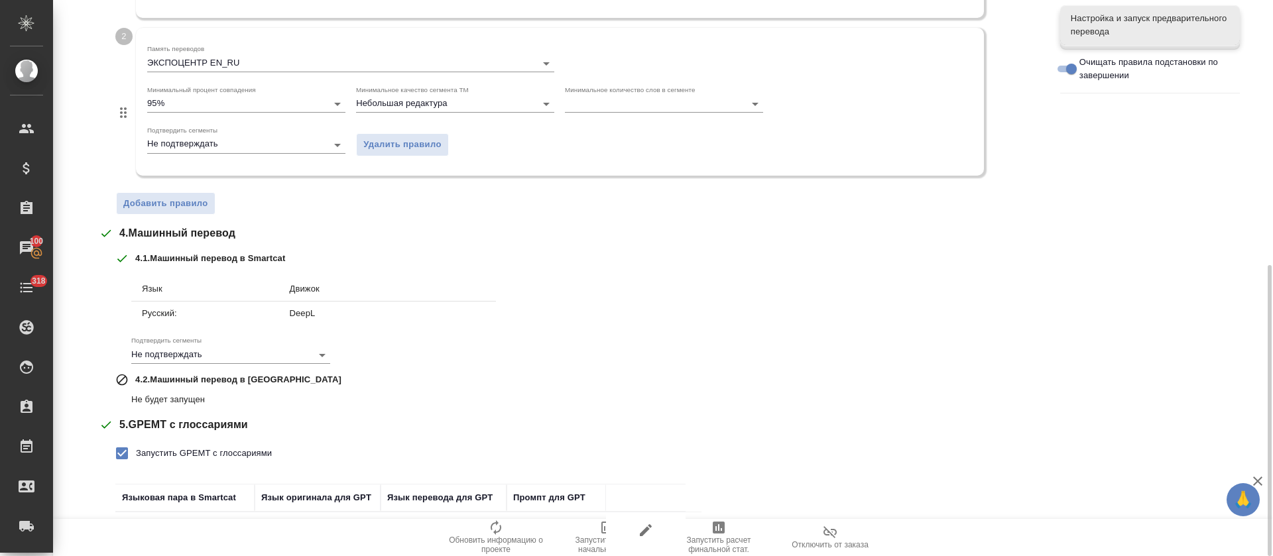
scroll to position [597, 0]
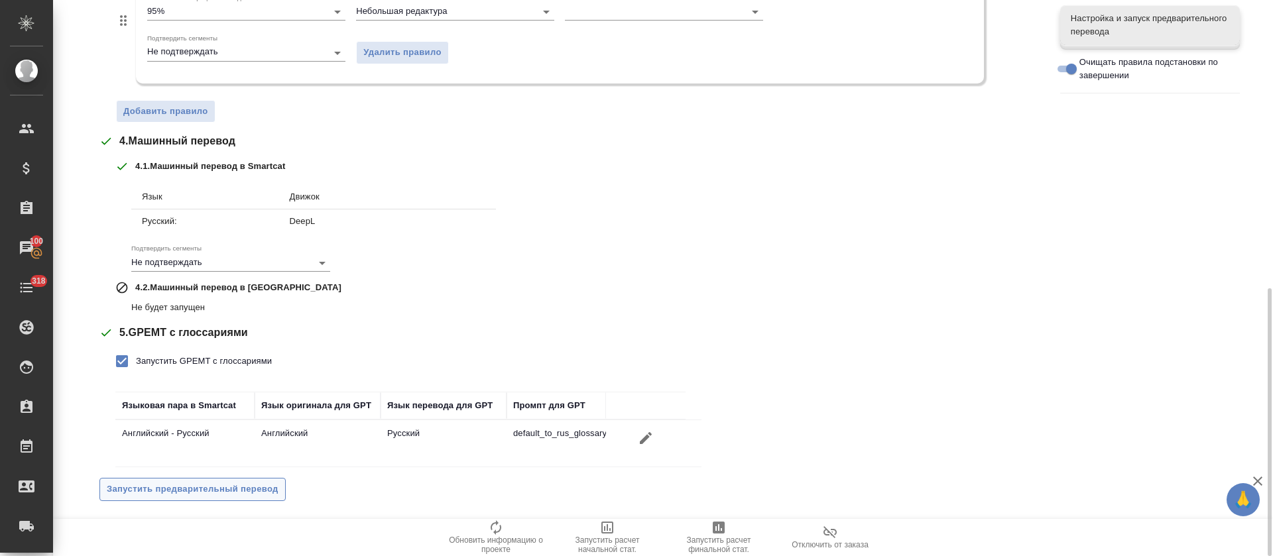
click at [231, 370] on span "Запустить предварительный перевод" at bounding box center [193, 489] width 172 height 15
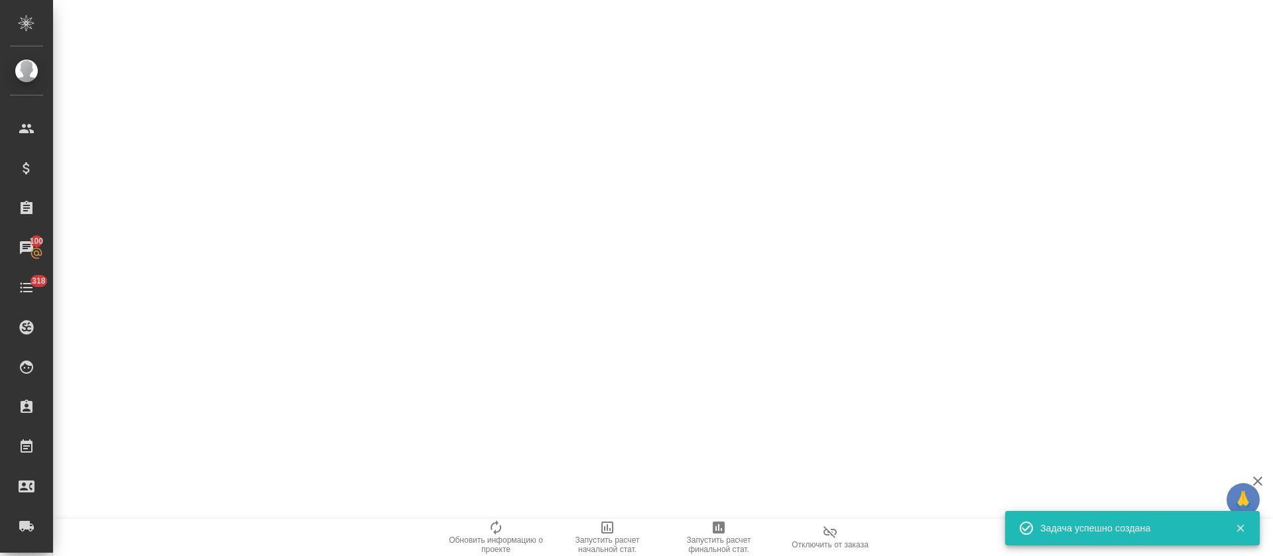
scroll to position [0, 0]
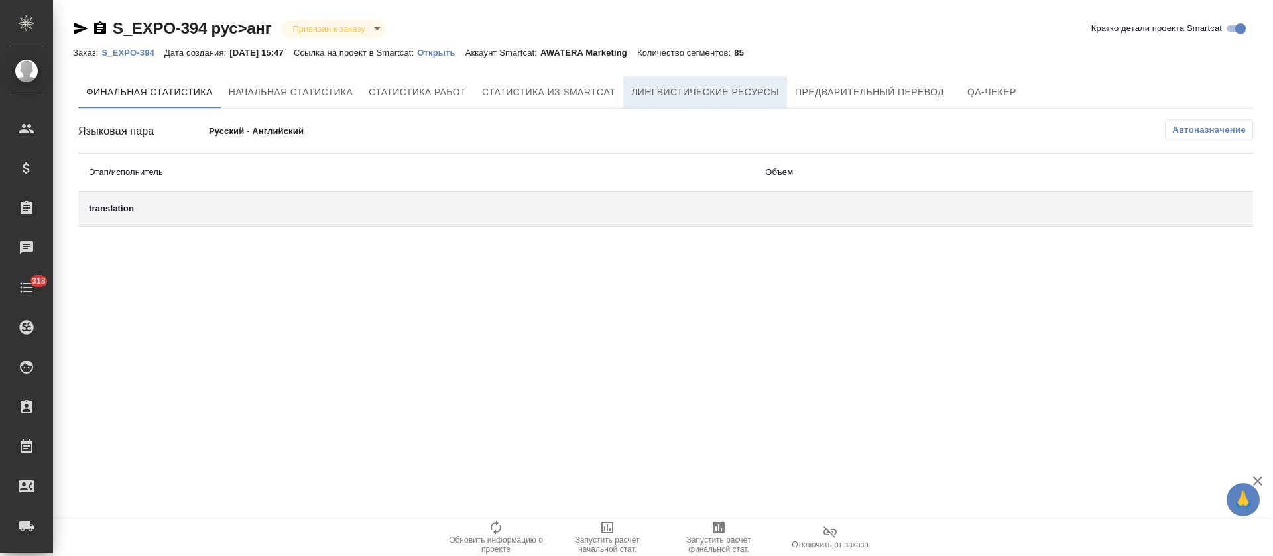
click at [719, 101] on button "Лингвистические ресурсы" at bounding box center [705, 92] width 164 height 32
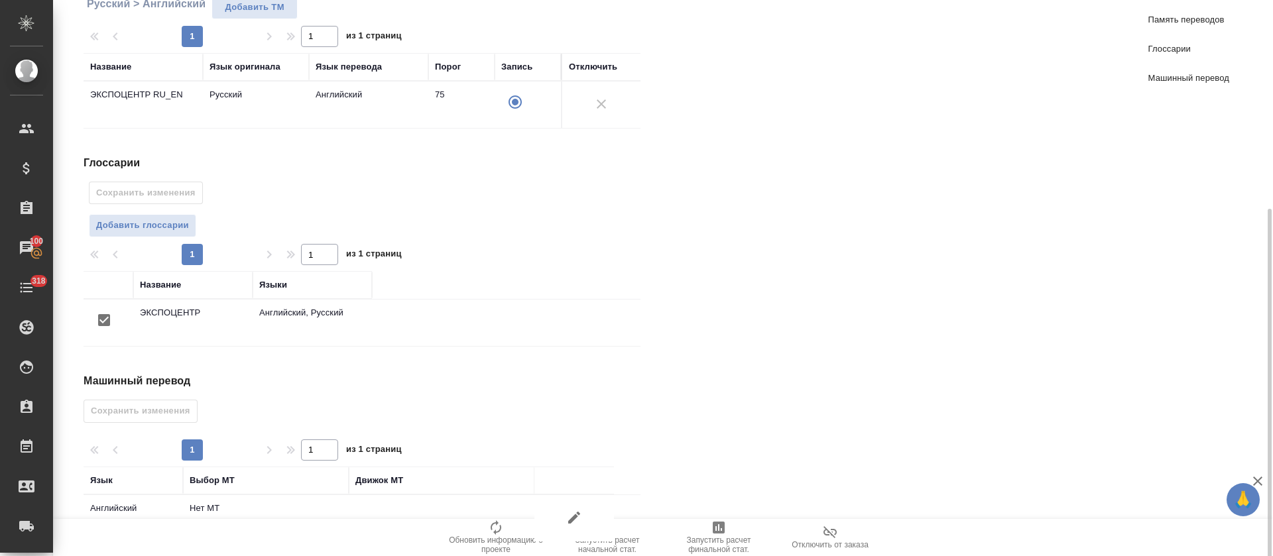
scroll to position [240, 0]
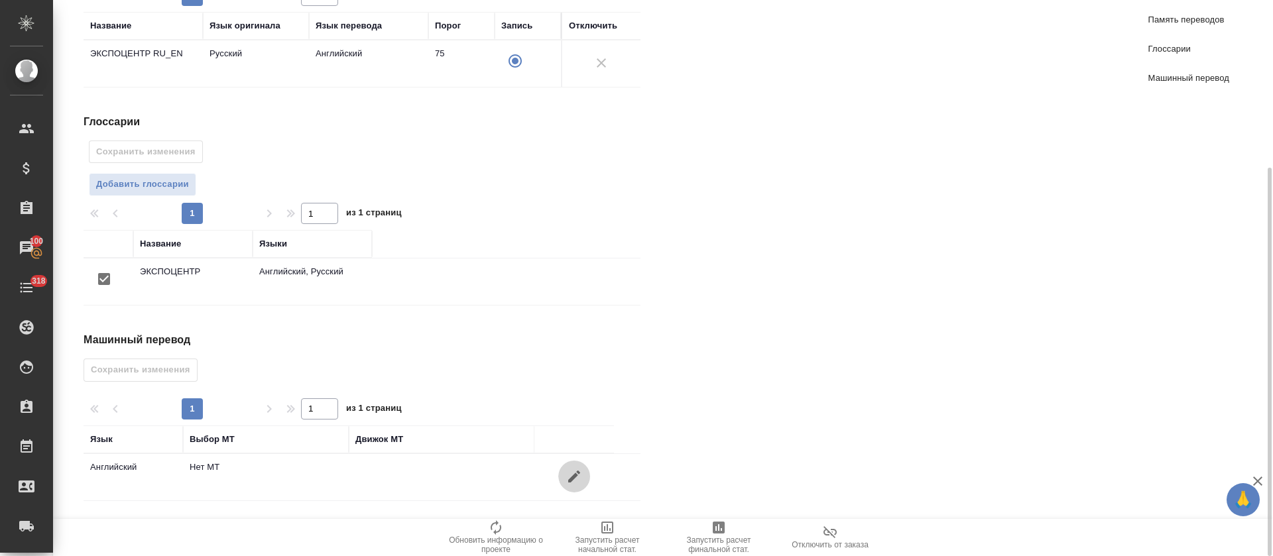
click at [573, 473] on icon "button" at bounding box center [574, 477] width 16 height 16
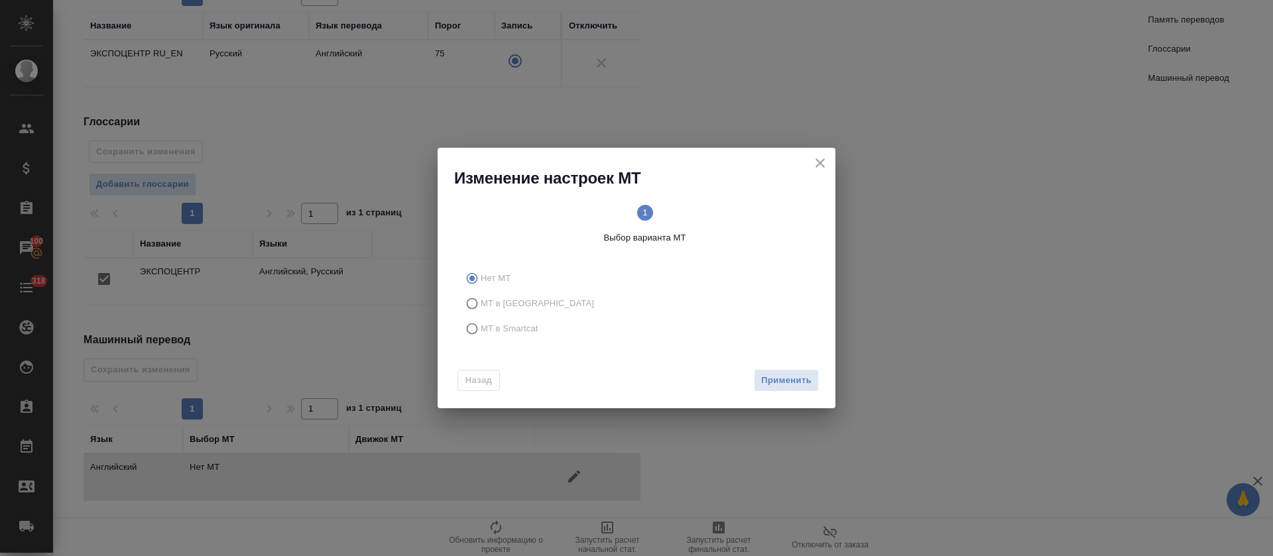
click at [481, 322] on span "МТ в Smartcat" at bounding box center [510, 328] width 58 height 13
click at [481, 321] on input "МТ в Smartcat" at bounding box center [469, 328] width 21 height 25
radio input "true"
click at [830, 392] on div "Назад Вперед" at bounding box center [636, 378] width 398 height 62
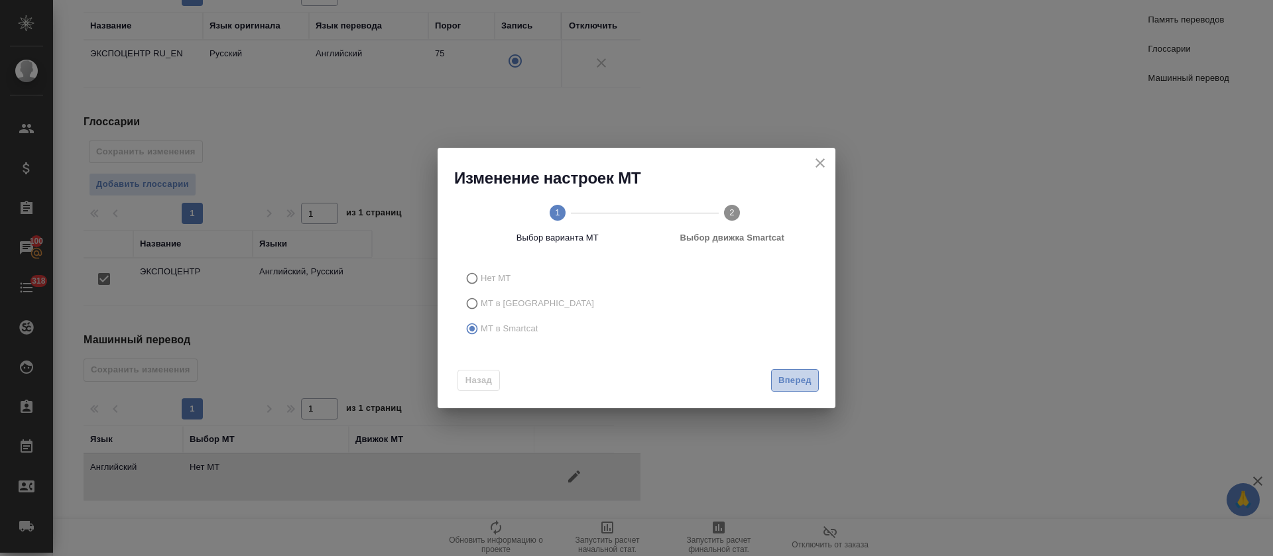
click at [811, 378] on button "Вперед" at bounding box center [795, 380] width 48 height 23
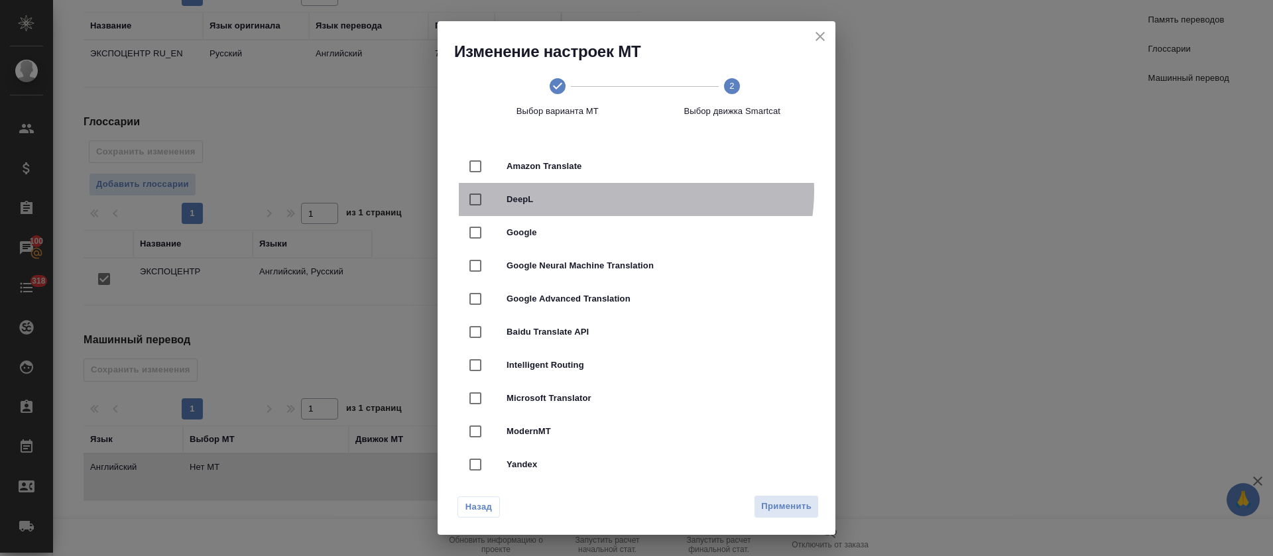
click at [635, 191] on div "DeepL" at bounding box center [636, 199] width 355 height 33
checkbox input "true"
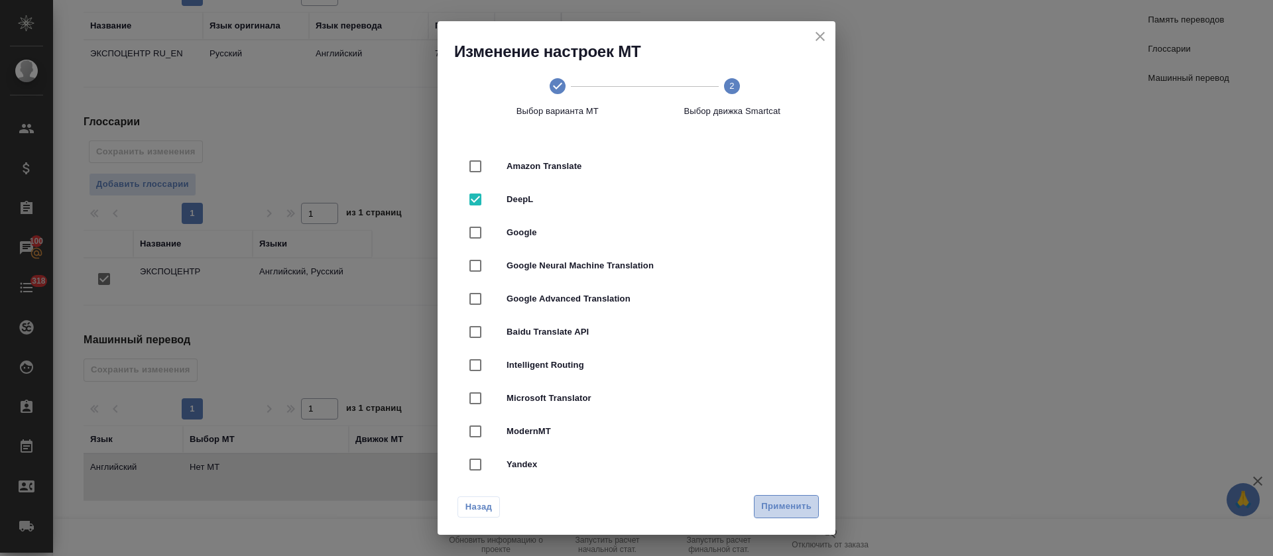
click at [775, 502] on span "Применить" at bounding box center [786, 506] width 50 height 15
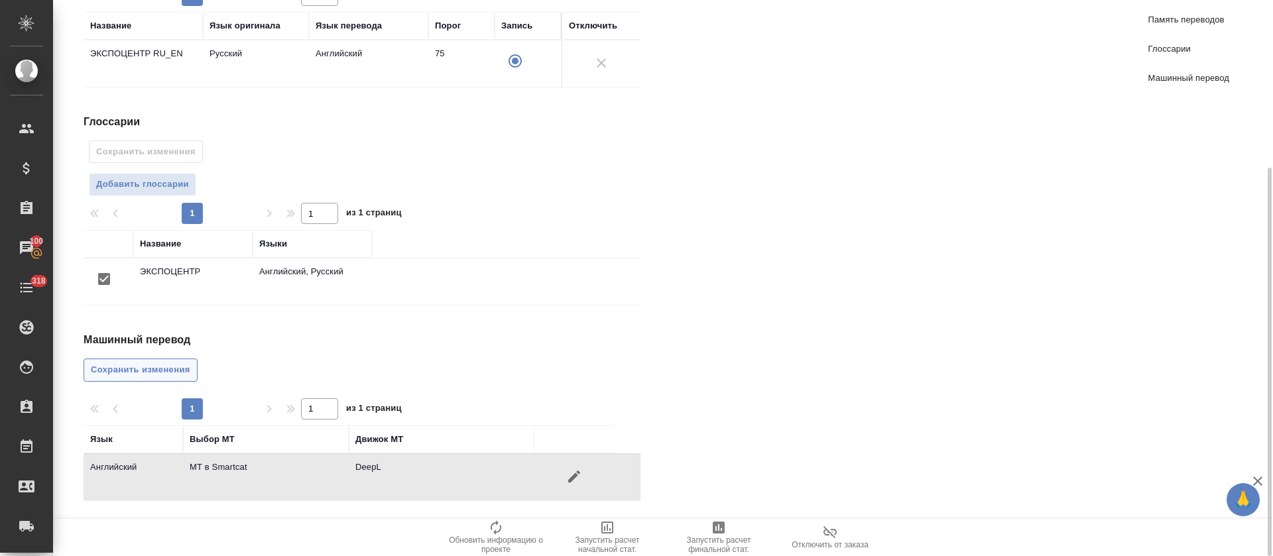
click at [184, 373] on span "Сохранить изменения" at bounding box center [140, 370] width 99 height 15
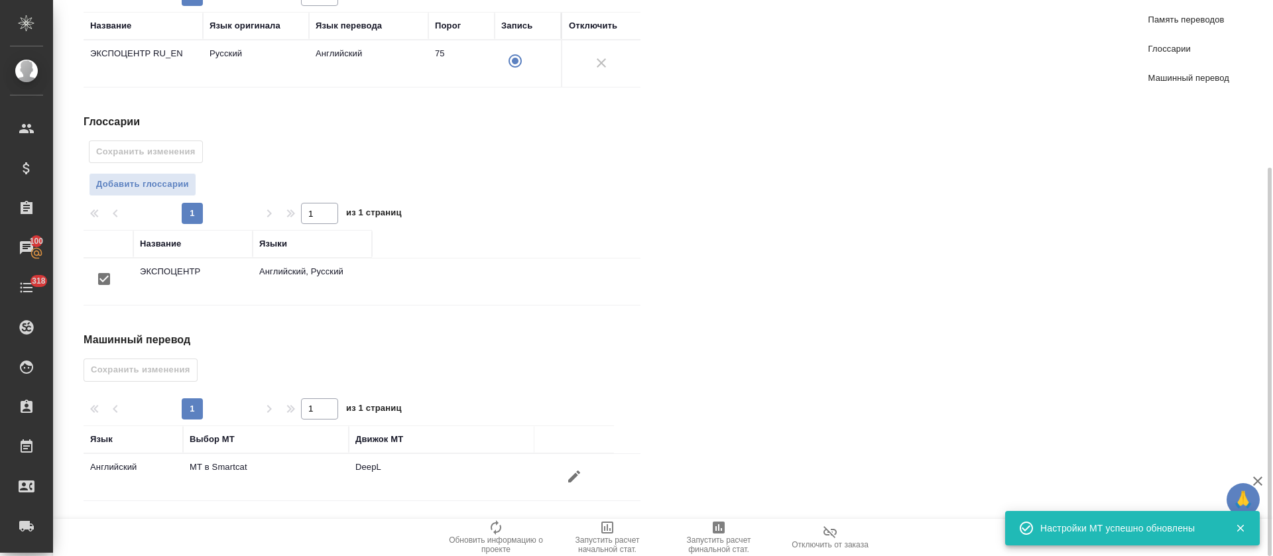
scroll to position [0, 0]
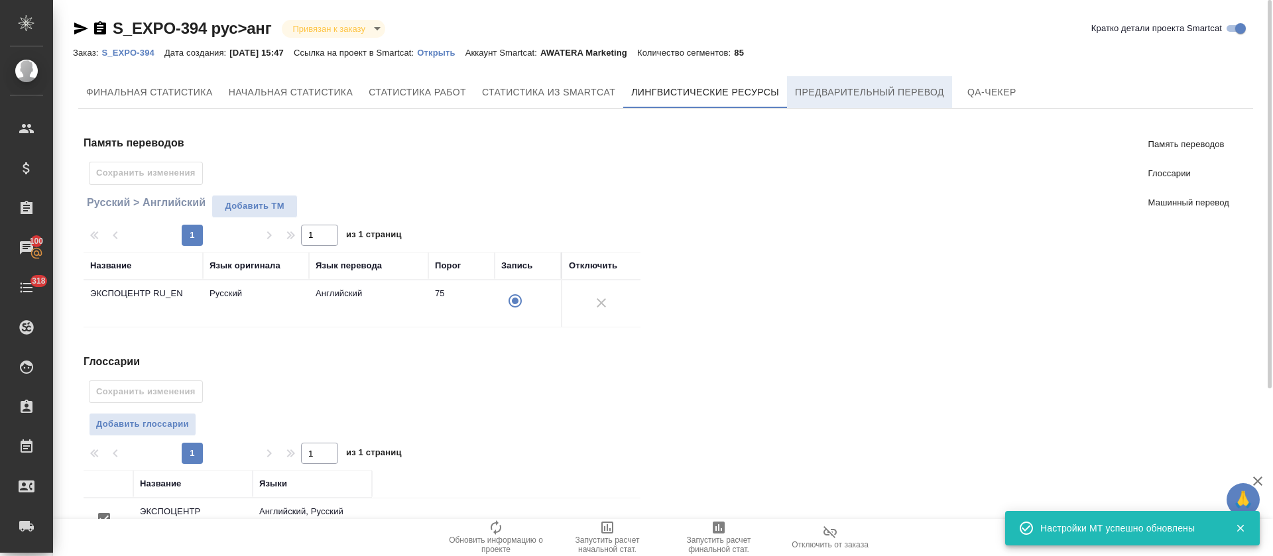
click at [844, 96] on span "Предварительный перевод" at bounding box center [869, 92] width 149 height 17
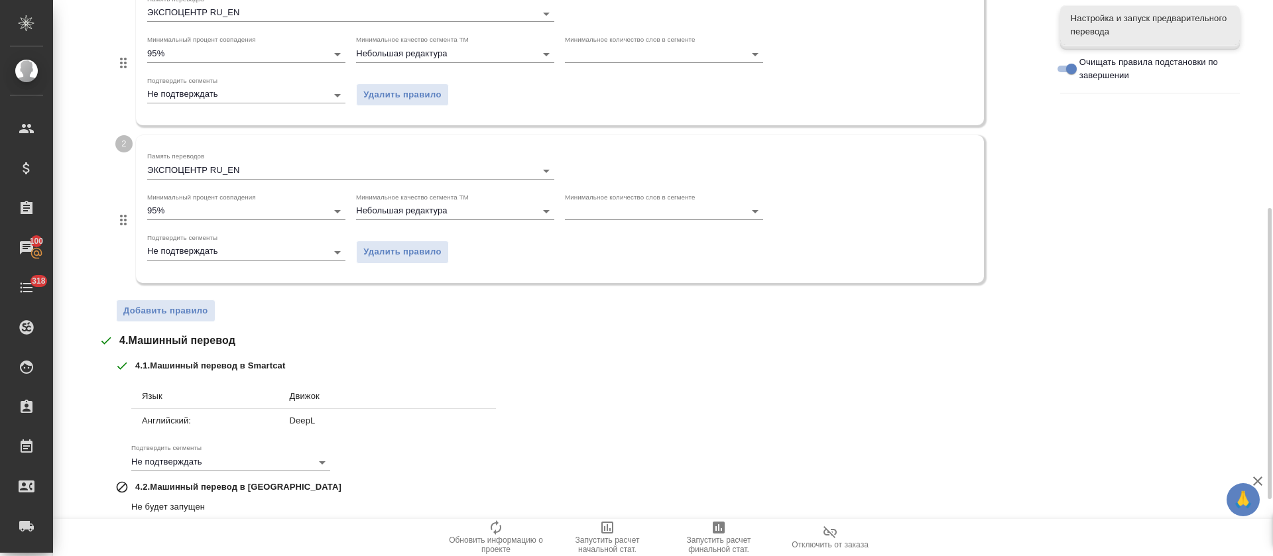
scroll to position [505, 0]
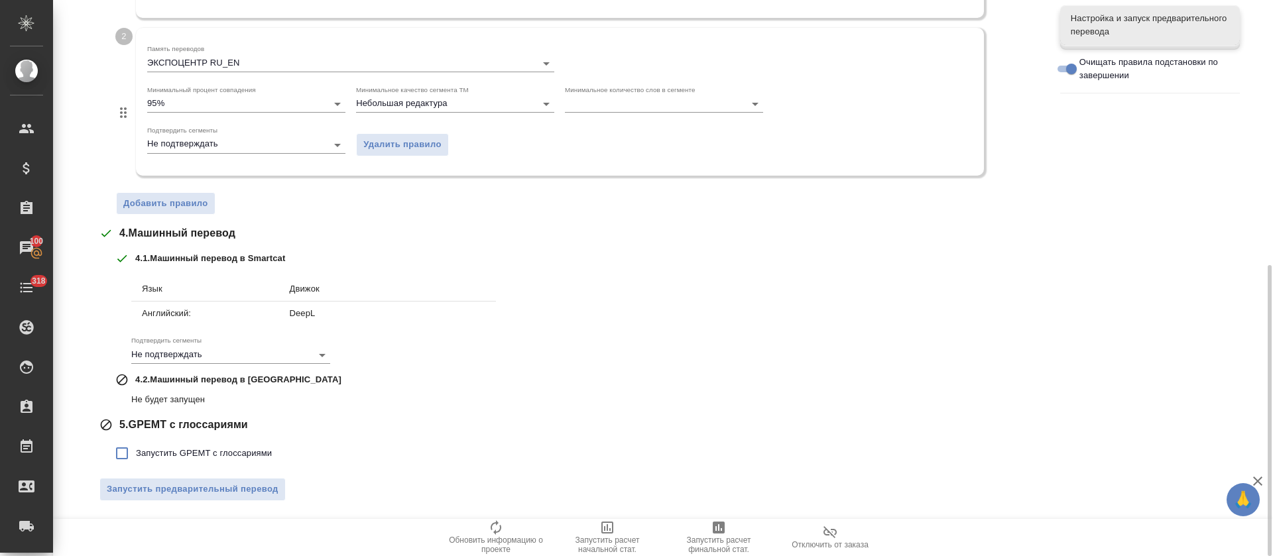
click at [162, 442] on label "Запустить GPEMT с глоссариями" at bounding box center [190, 453] width 164 height 28
click at [136, 442] on input "Запустить GPEMT с глоссариями" at bounding box center [122, 453] width 28 height 28
checkbox input "true"
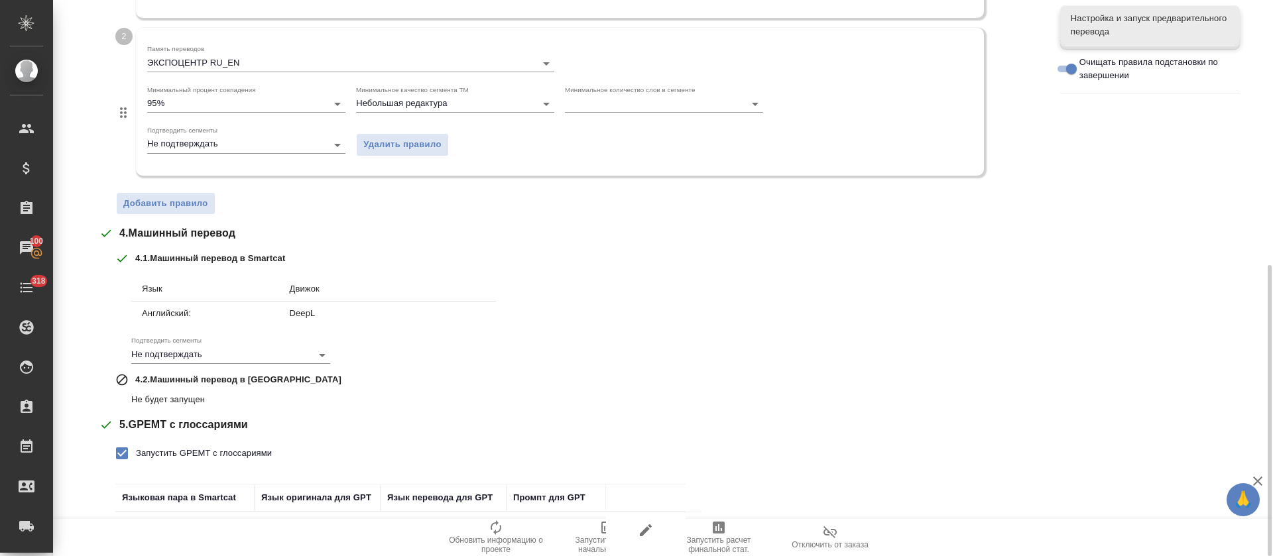
scroll to position [597, 0]
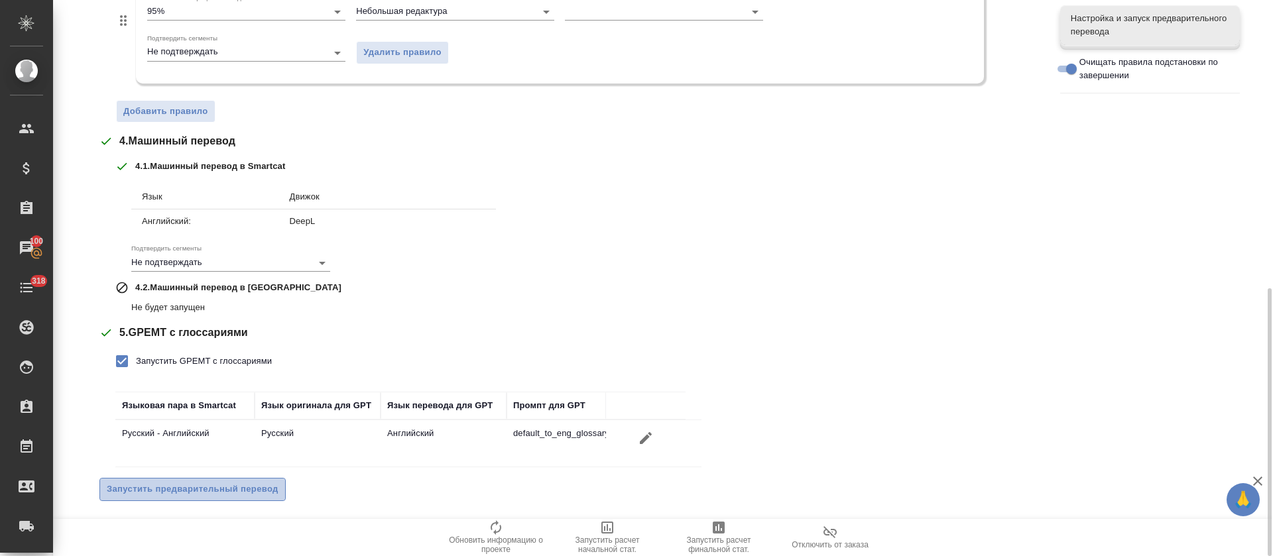
click at [176, 497] on button "Запустить предварительный перевод" at bounding box center [192, 489] width 186 height 23
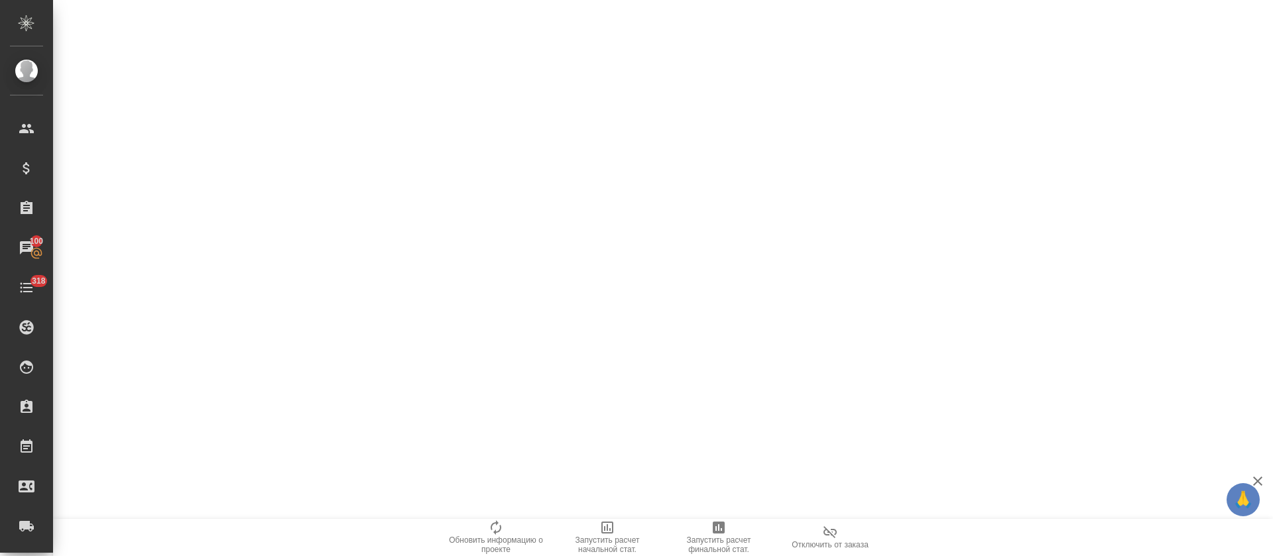
scroll to position [0, 0]
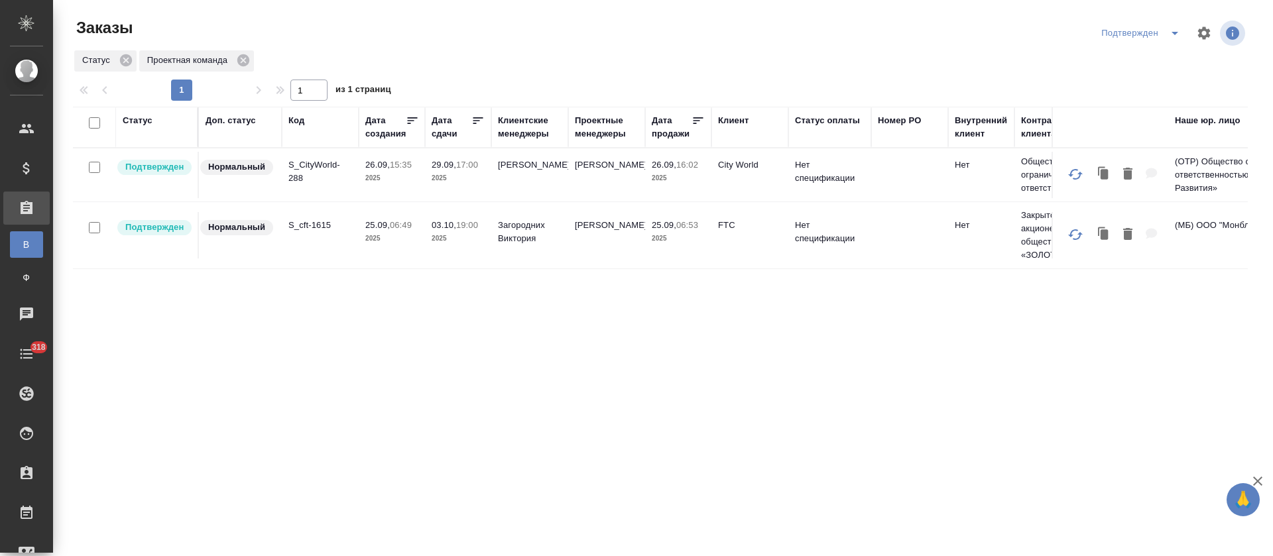
click at [1178, 32] on icon "split button" at bounding box center [1175, 33] width 16 height 16
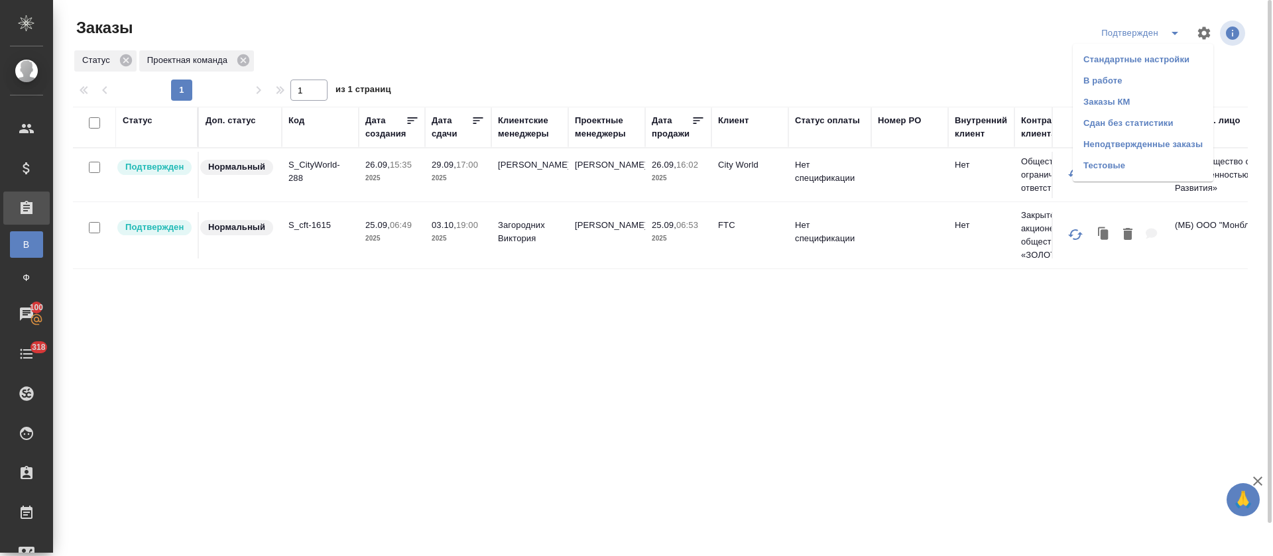
click at [1147, 76] on li "В работе" at bounding box center [1142, 80] width 141 height 21
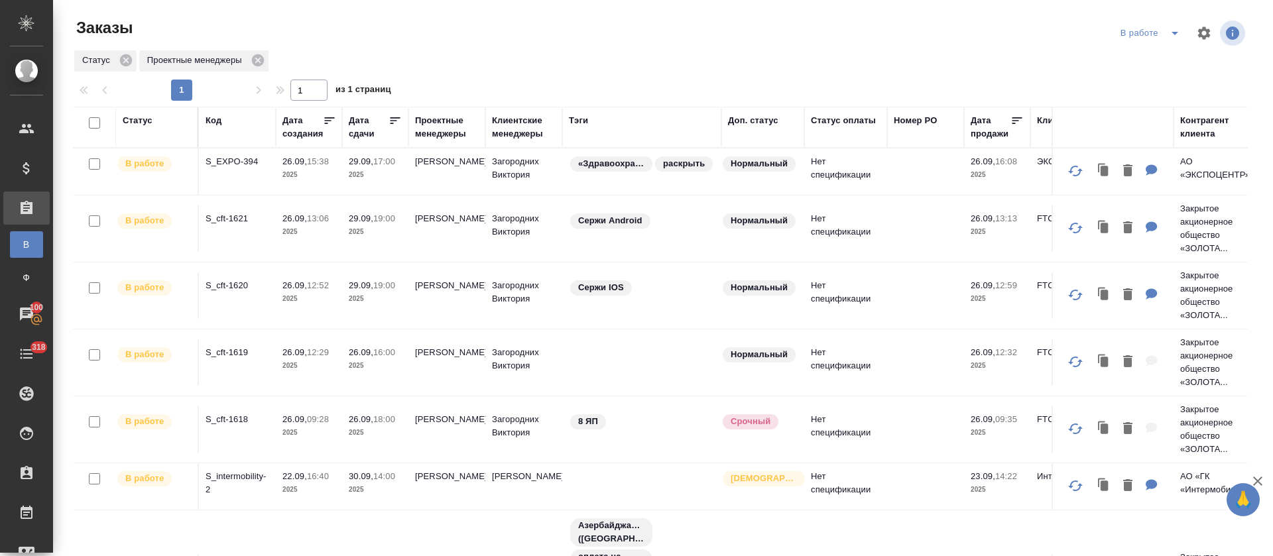
click at [1167, 37] on icon "split button" at bounding box center [1175, 33] width 16 height 16
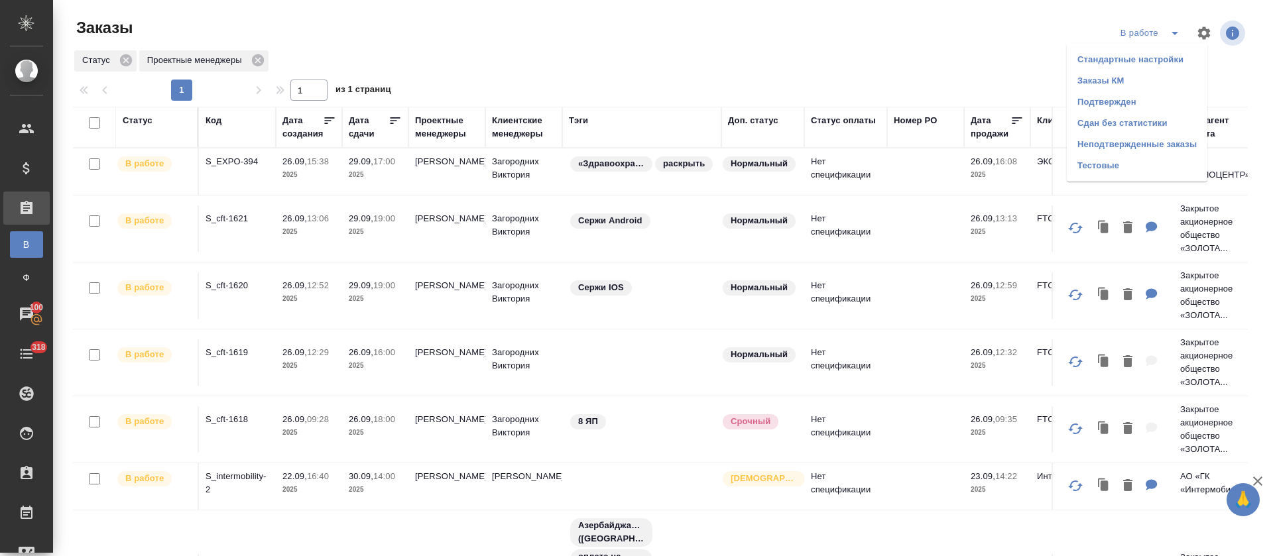
click at [1144, 115] on li "Сдан без статистики" at bounding box center [1136, 123] width 141 height 21
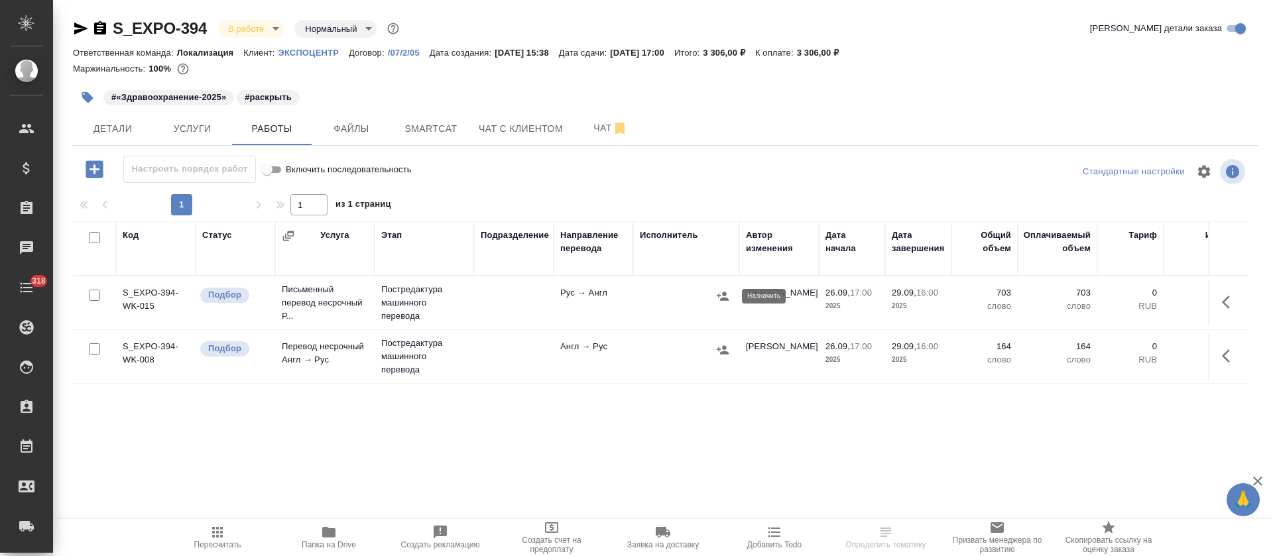
click at [722, 296] on icon "button" at bounding box center [722, 296] width 13 height 13
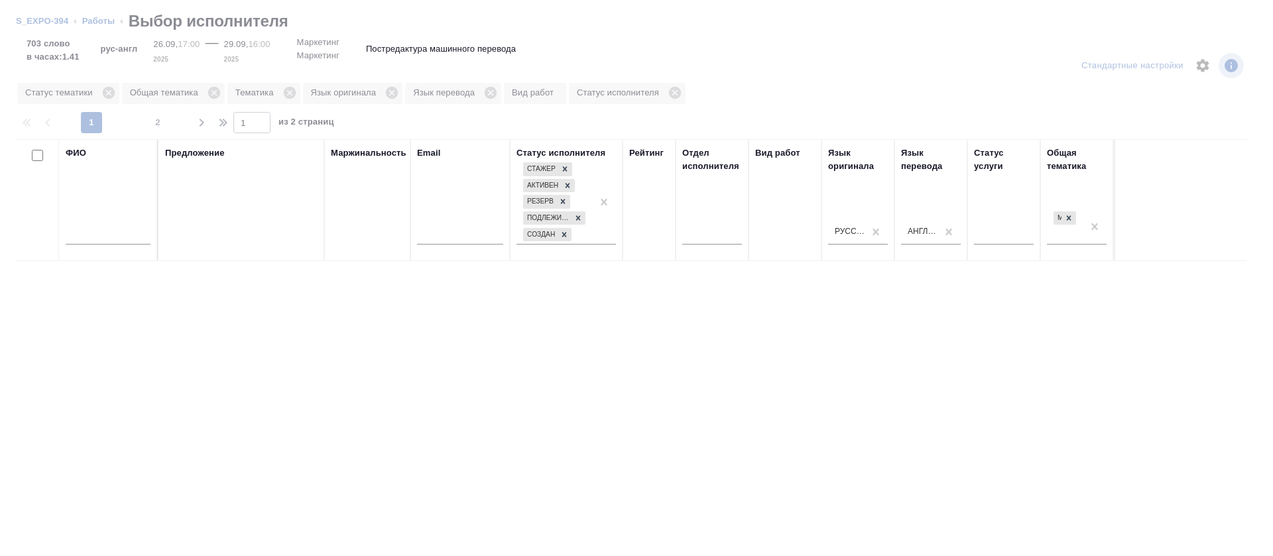
click at [90, 235] on input "text" at bounding box center [108, 236] width 85 height 17
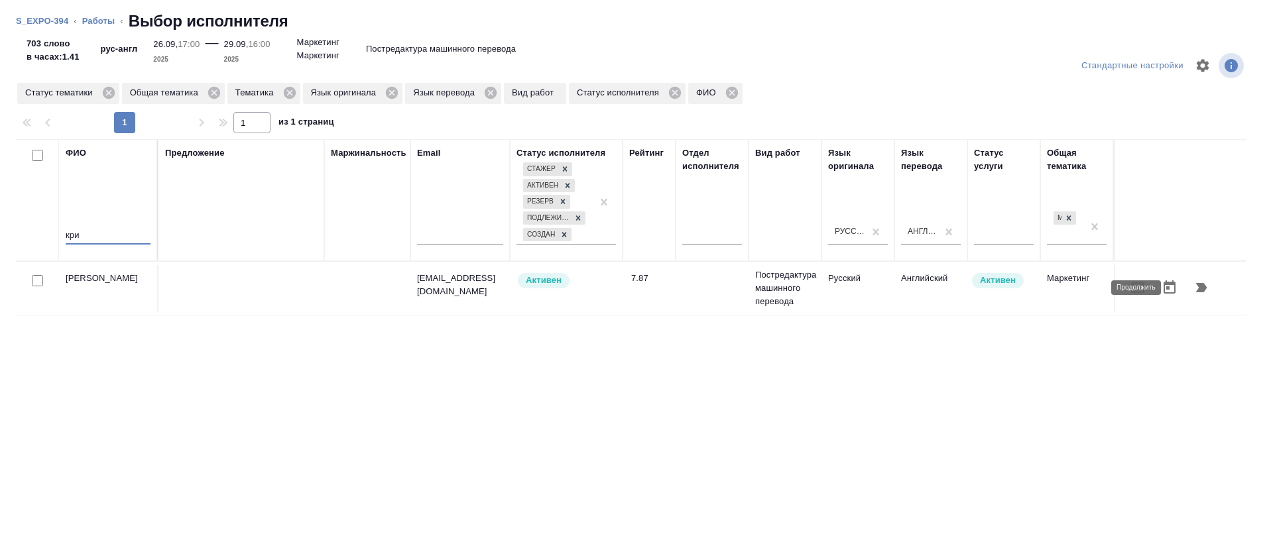
type input "кри"
click at [1196, 287] on icon "button" at bounding box center [1201, 287] width 11 height 9
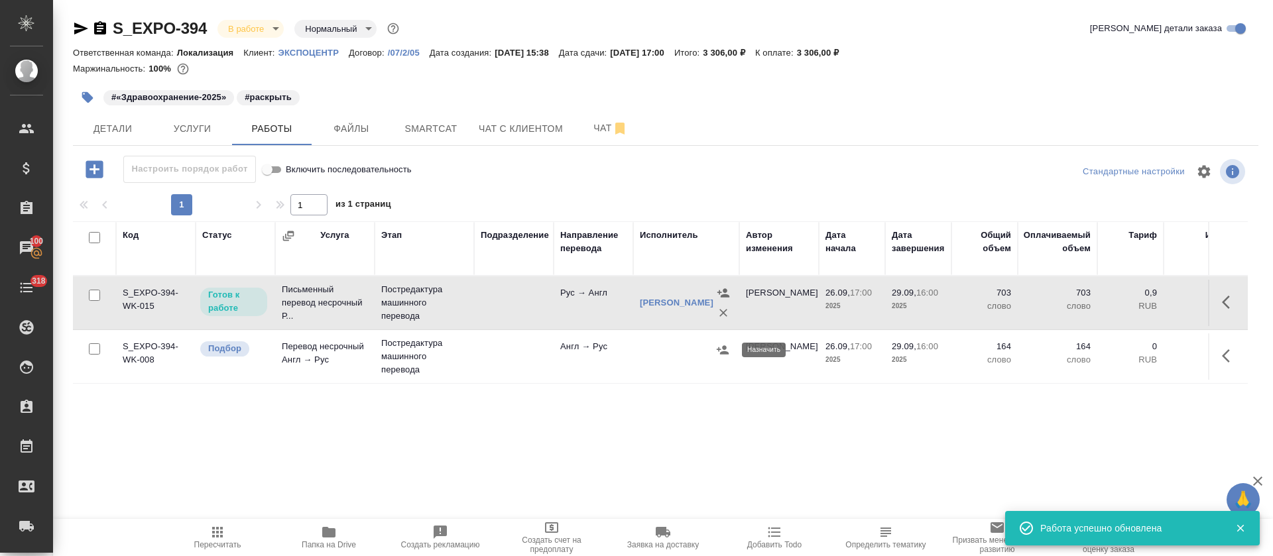
click at [720, 349] on icon "button" at bounding box center [723, 349] width 12 height 9
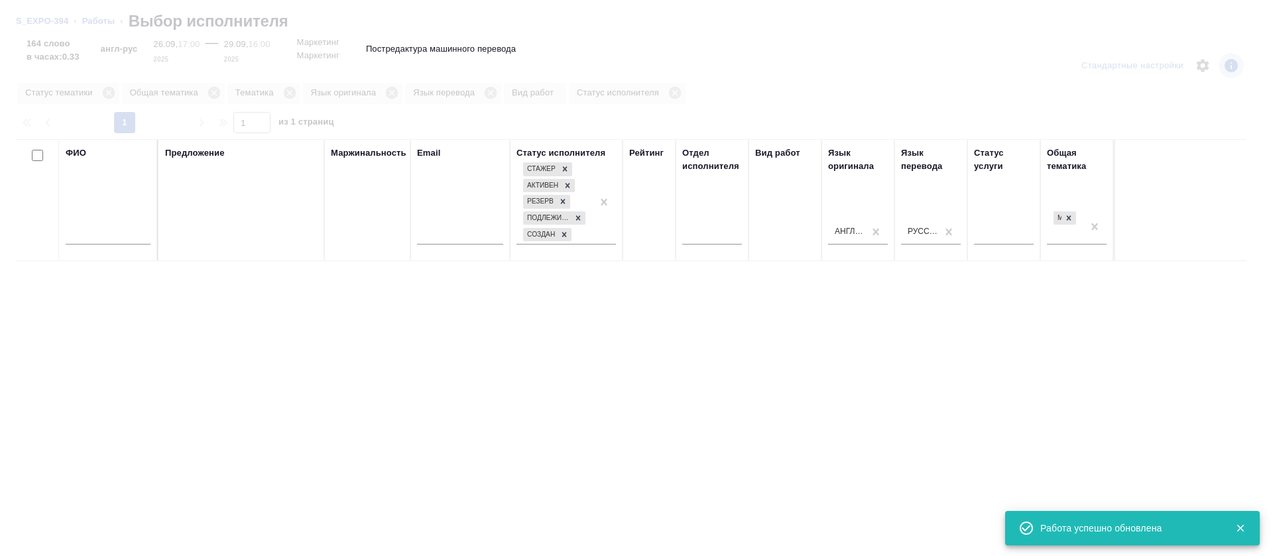
click at [109, 237] on input "text" at bounding box center [108, 236] width 85 height 17
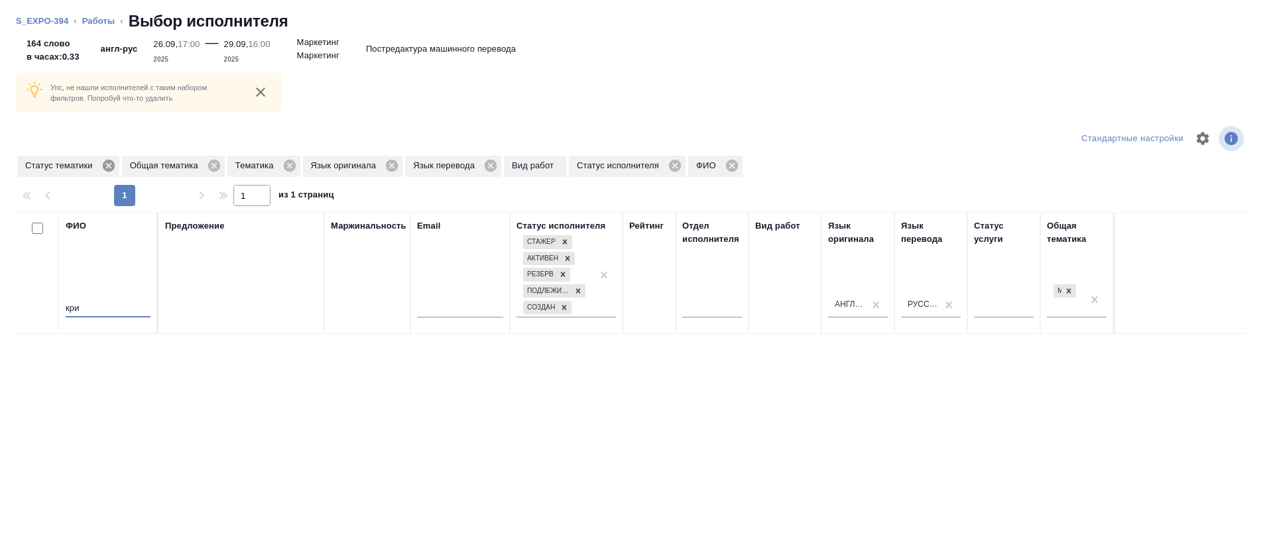
type input "кри"
click at [107, 166] on icon at bounding box center [108, 166] width 12 height 12
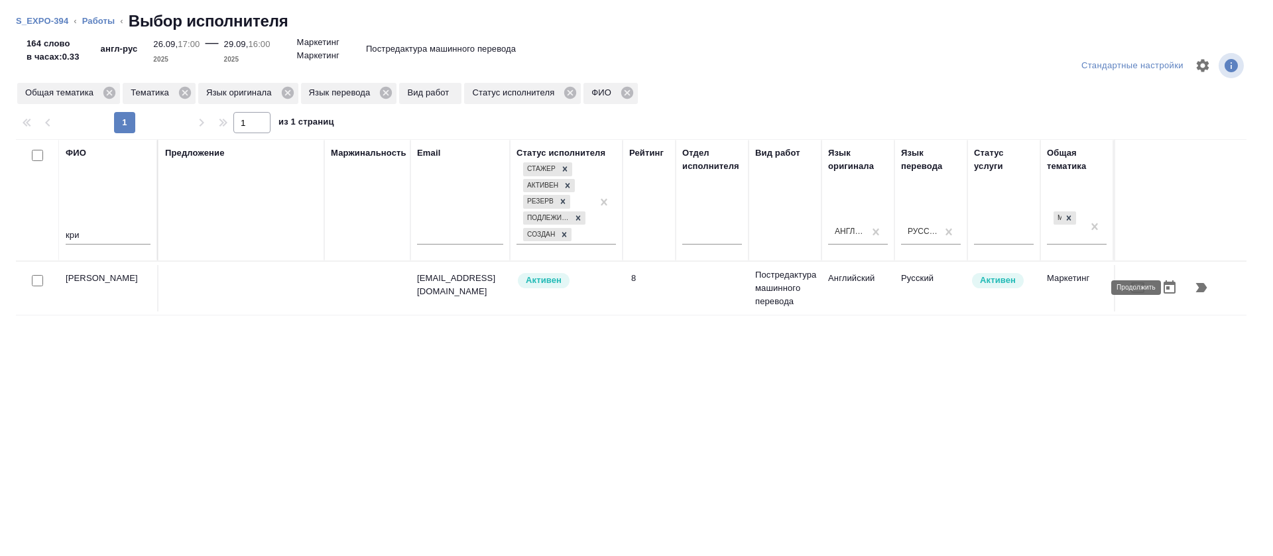
click at [1196, 289] on button "button" at bounding box center [1201, 288] width 32 height 32
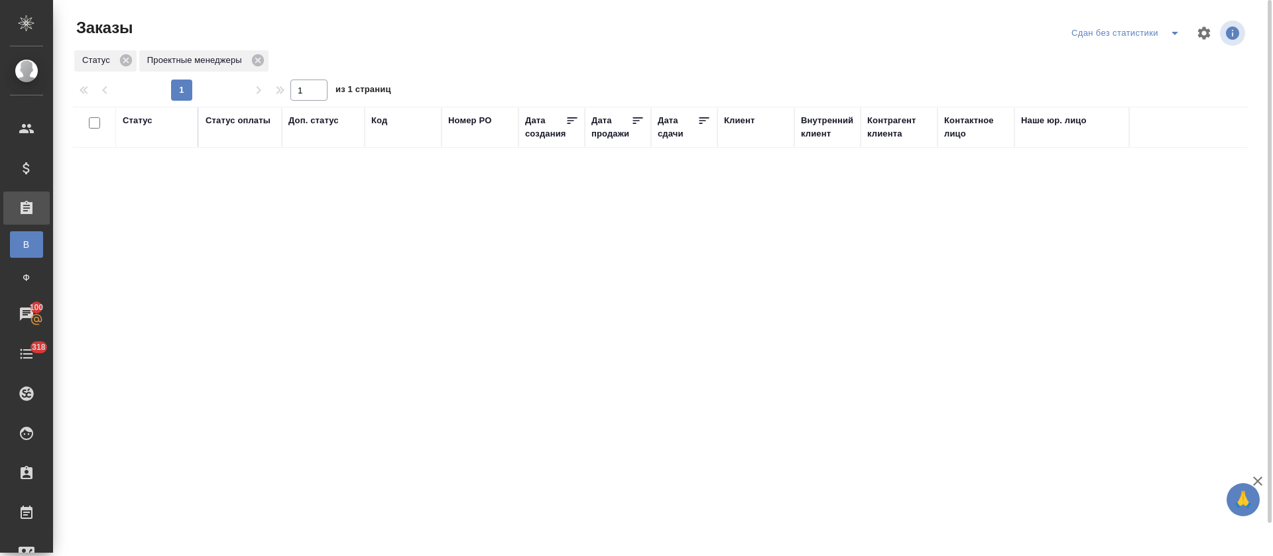
click at [1175, 34] on icon "split button" at bounding box center [1175, 33] width 16 height 16
click at [1108, 85] on li "В работе" at bounding box center [1127, 80] width 141 height 21
